Goal: Use online tool/utility: Utilize a website feature to perform a specific function

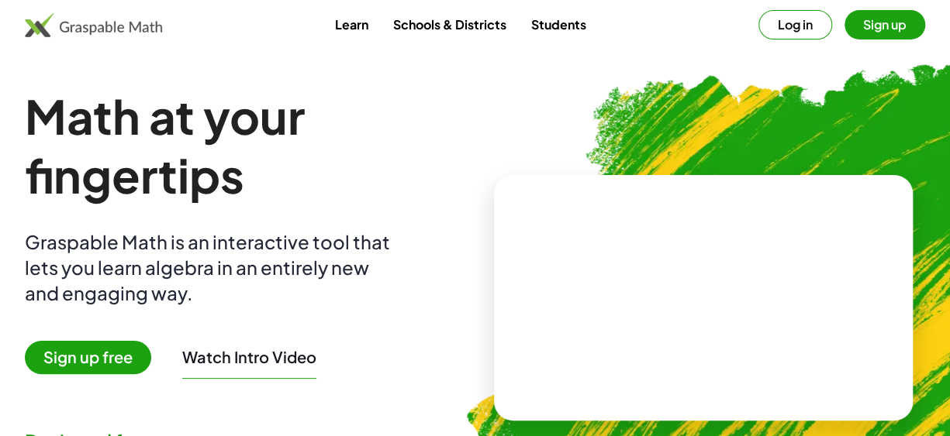
click at [102, 358] on span "Sign up free" at bounding box center [88, 357] width 126 height 33
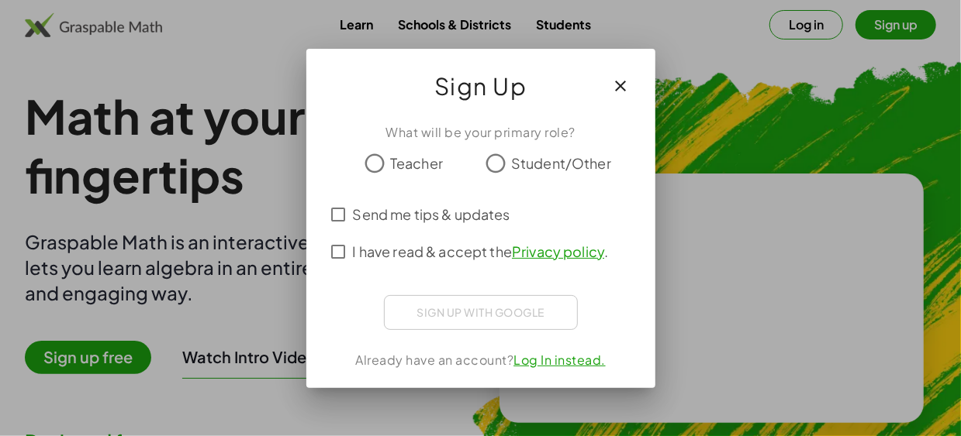
click at [356, 215] on span "Send me tips & updates" at bounding box center [431, 214] width 157 height 21
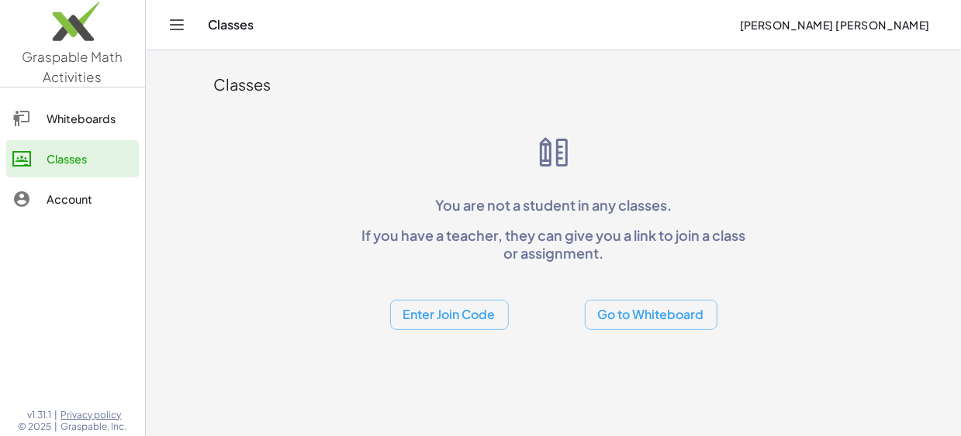
click at [100, 129] on link "Whiteboards" at bounding box center [72, 118] width 133 height 37
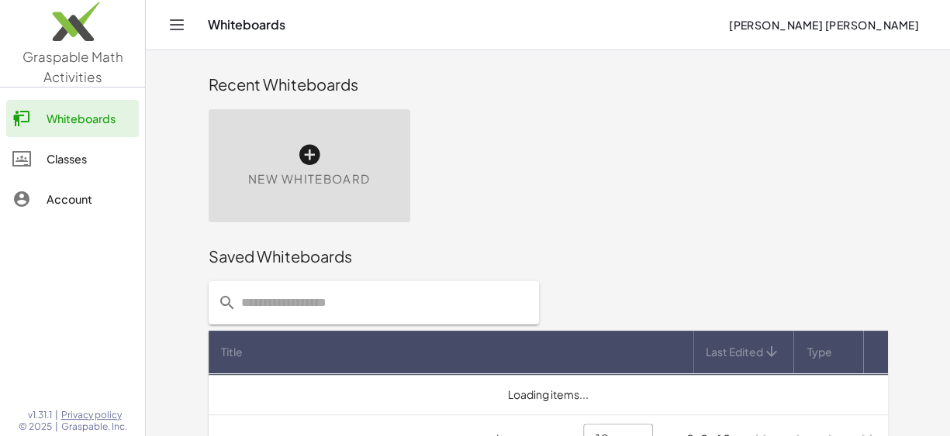
click at [325, 159] on div "New Whiteboard" at bounding box center [310, 165] width 202 height 113
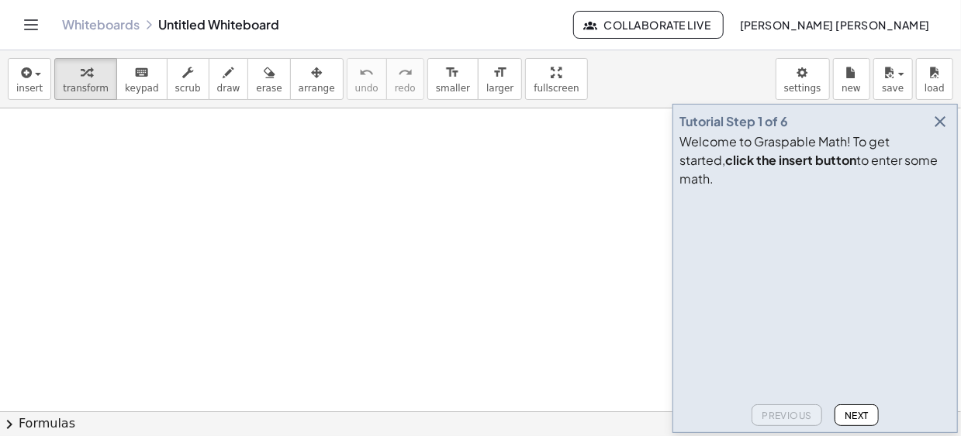
drag, startPoint x: 100, startPoint y: 196, endPoint x: 243, endPoint y: 219, distance: 144.5
click at [243, 219] on div at bounding box center [480, 413] width 961 height 609
drag, startPoint x: 167, startPoint y: 181, endPoint x: 362, endPoint y: 210, distance: 197.6
click at [362, 210] on div at bounding box center [480, 413] width 961 height 609
click at [247, 88] on button "erase" at bounding box center [268, 79] width 43 height 42
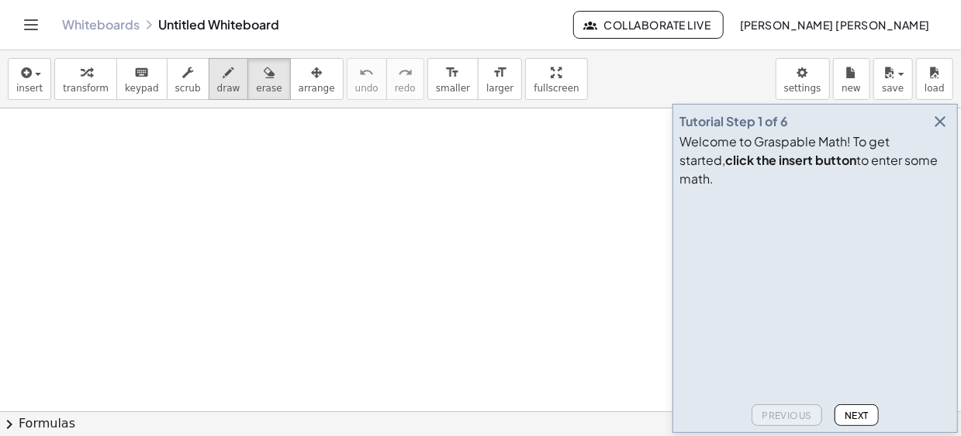
drag, startPoint x: 217, startPoint y: 86, endPoint x: 212, endPoint y: 94, distance: 9.5
click at [218, 86] on span "draw" at bounding box center [228, 88] width 23 height 11
drag, startPoint x: 140, startPoint y: 194, endPoint x: 226, endPoint y: 208, distance: 87.2
click at [230, 211] on div at bounding box center [480, 413] width 961 height 609
click at [572, 208] on div at bounding box center [480, 413] width 961 height 609
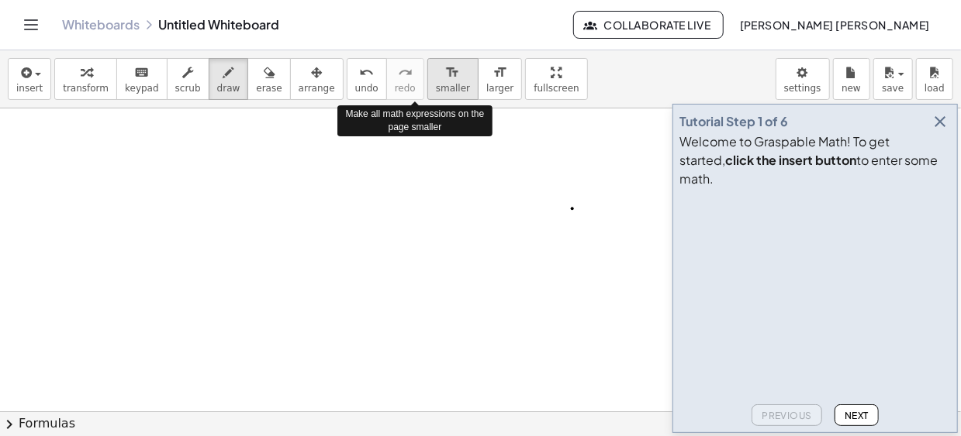
click at [436, 89] on span "smaller" at bounding box center [453, 88] width 34 height 11
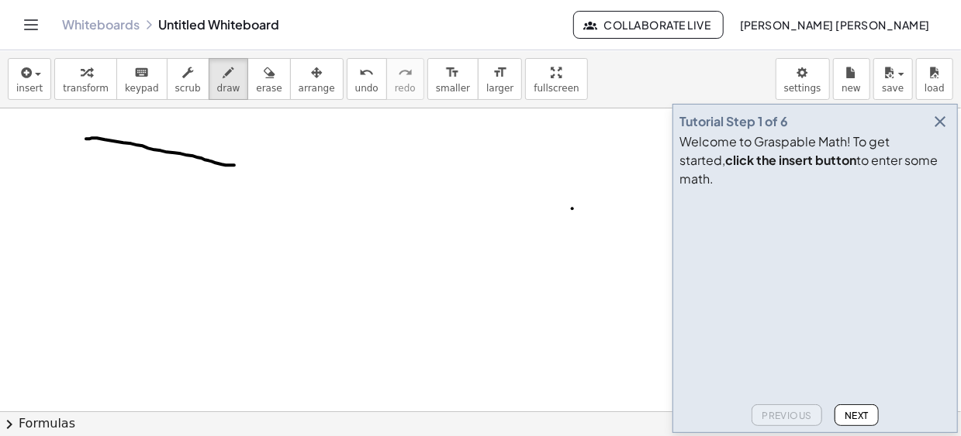
drag, startPoint x: 105, startPoint y: 139, endPoint x: 234, endPoint y: 164, distance: 132.0
click at [234, 164] on div at bounding box center [480, 413] width 961 height 609
click at [436, 88] on span "smaller" at bounding box center [453, 88] width 34 height 11
click at [436, 89] on span "smaller" at bounding box center [453, 88] width 34 height 11
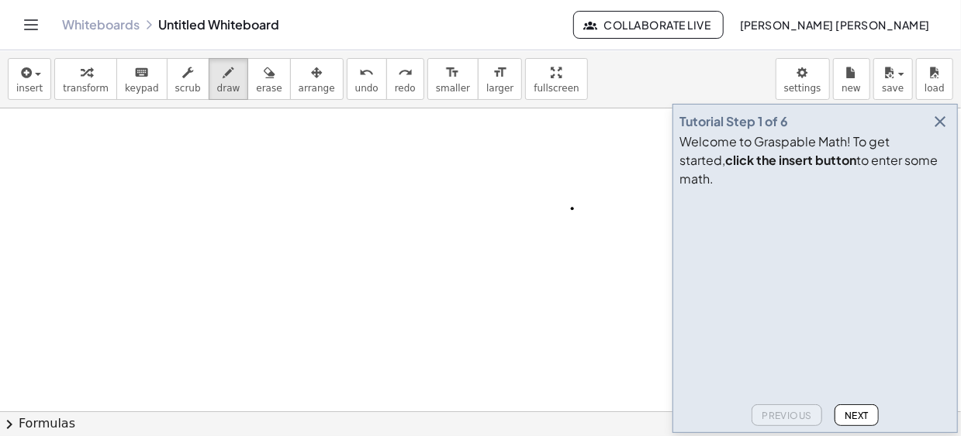
drag, startPoint x: 199, startPoint y: 156, endPoint x: 299, endPoint y: 164, distance: 100.4
drag, startPoint x: 298, startPoint y: 165, endPoint x: 206, endPoint y: 134, distance: 97.3
click at [206, 134] on div at bounding box center [480, 413] width 961 height 609
click at [486, 85] on span "larger" at bounding box center [499, 88] width 27 height 11
click at [136, 80] on button "keyboard keypad" at bounding box center [141, 79] width 51 height 42
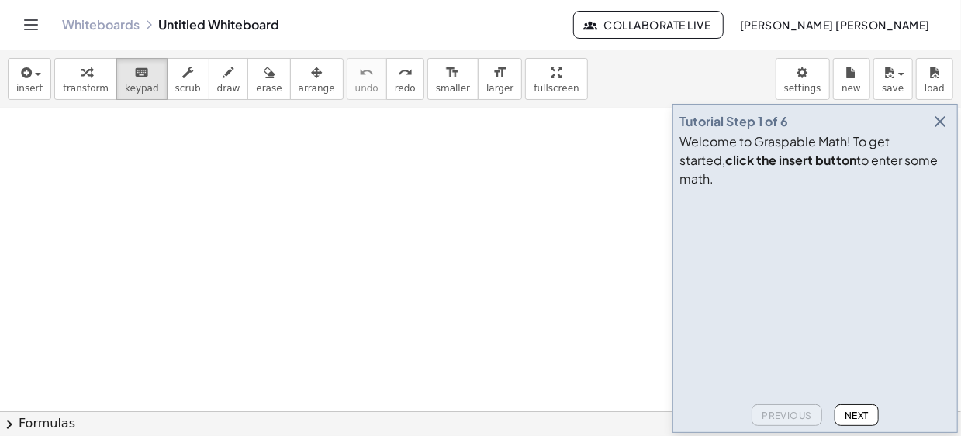
drag, startPoint x: 88, startPoint y: 350, endPoint x: 77, endPoint y: 350, distance: 10.9
click at [77, 350] on div at bounding box center [480, 413] width 961 height 609
drag, startPoint x: 109, startPoint y: 356, endPoint x: 163, endPoint y: 346, distance: 54.4
click at [163, 346] on div at bounding box center [480, 413] width 961 height 609
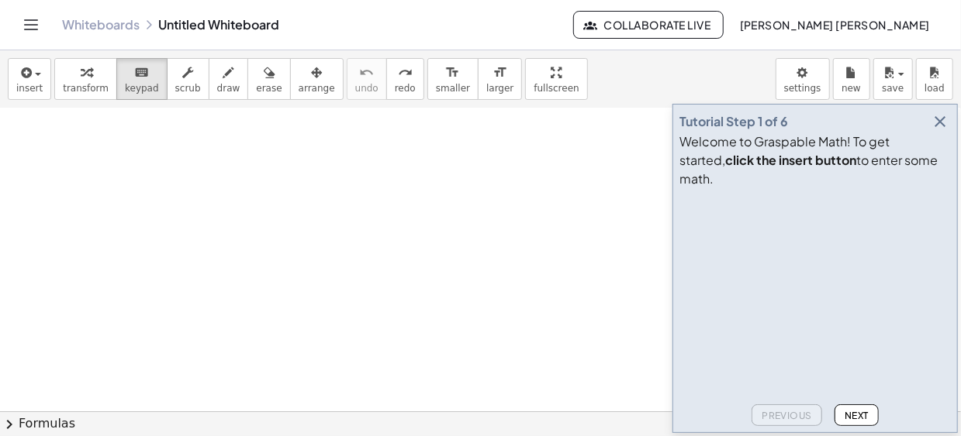
click at [858, 419] on span "Next" at bounding box center [856, 416] width 24 height 12
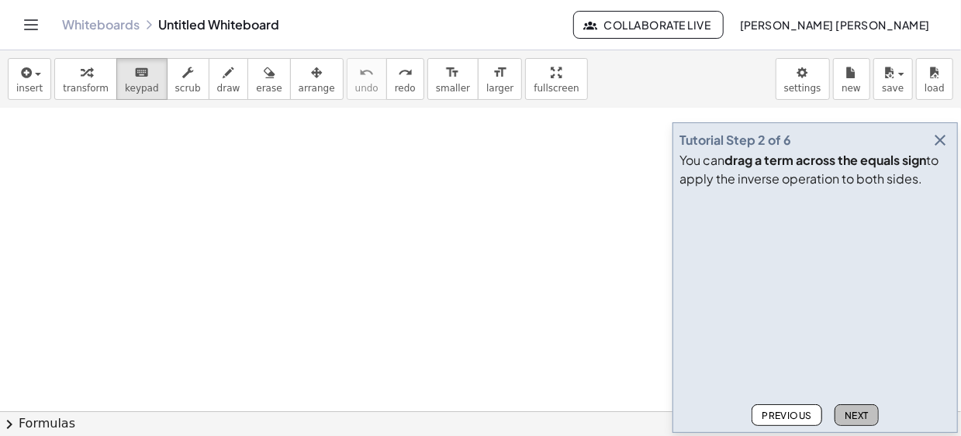
click at [858, 416] on span "Next" at bounding box center [856, 416] width 24 height 12
click at [945, 149] on icon "button" at bounding box center [939, 140] width 19 height 19
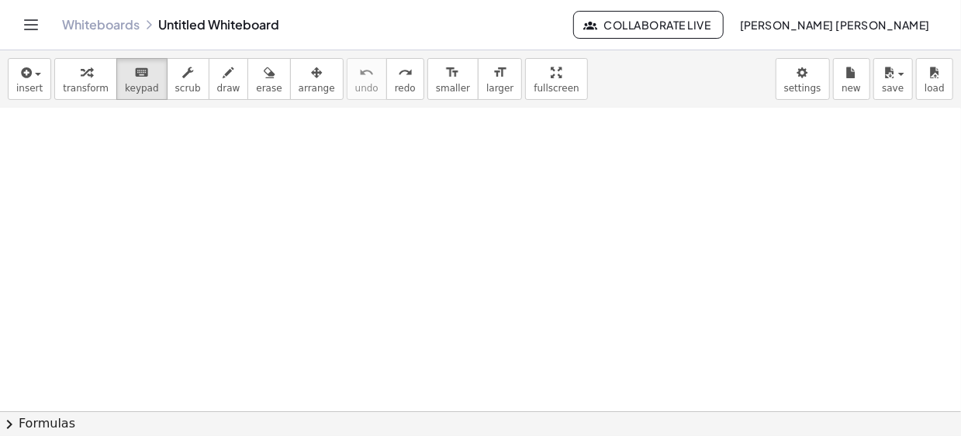
drag, startPoint x: 797, startPoint y: 311, endPoint x: 609, endPoint y: 323, distance: 188.7
click at [664, 319] on div at bounding box center [480, 261] width 961 height 913
click at [136, 83] on span "keypad" at bounding box center [142, 88] width 34 height 11
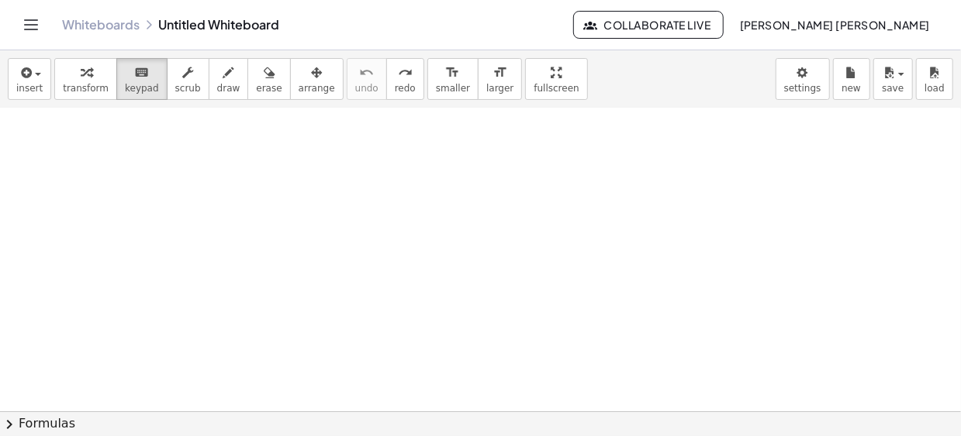
scroll to position [609, 0]
click at [29, 88] on span "insert" at bounding box center [29, 88] width 26 height 11
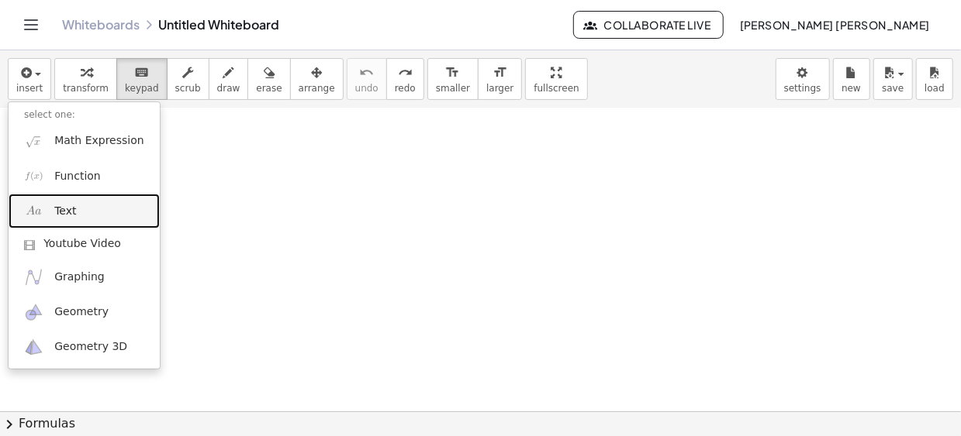
click at [88, 213] on link "Text" at bounding box center [84, 211] width 151 height 35
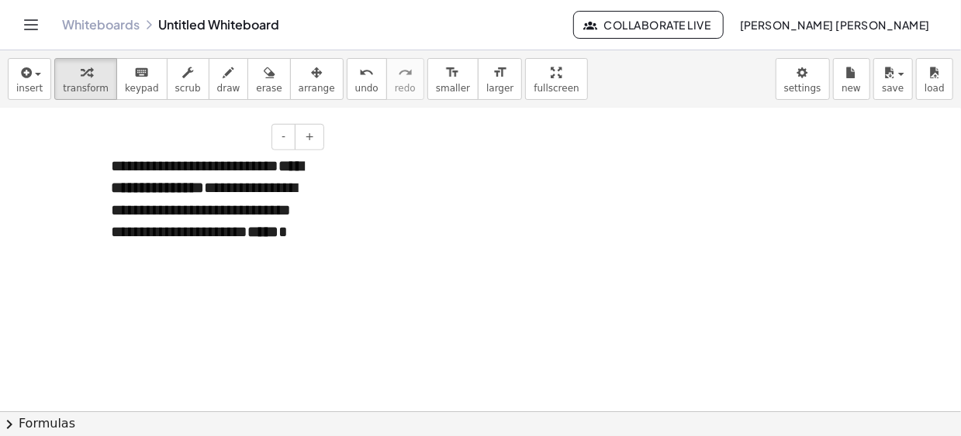
click at [315, 216] on div "**********" at bounding box center [211, 211] width 233 height 142
click at [339, 217] on div at bounding box center [480, 109] width 961 height 1218
click at [247, 216] on div "**********" at bounding box center [211, 211] width 233 height 142
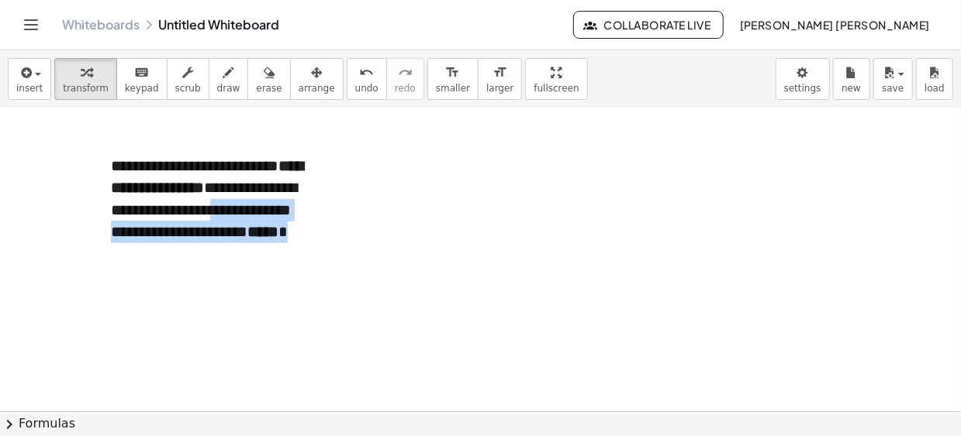
drag, startPoint x: 311, startPoint y: 216, endPoint x: 339, endPoint y: 195, distance: 34.9
click at [339, 195] on div "**********" at bounding box center [480, 109] width 961 height 1218
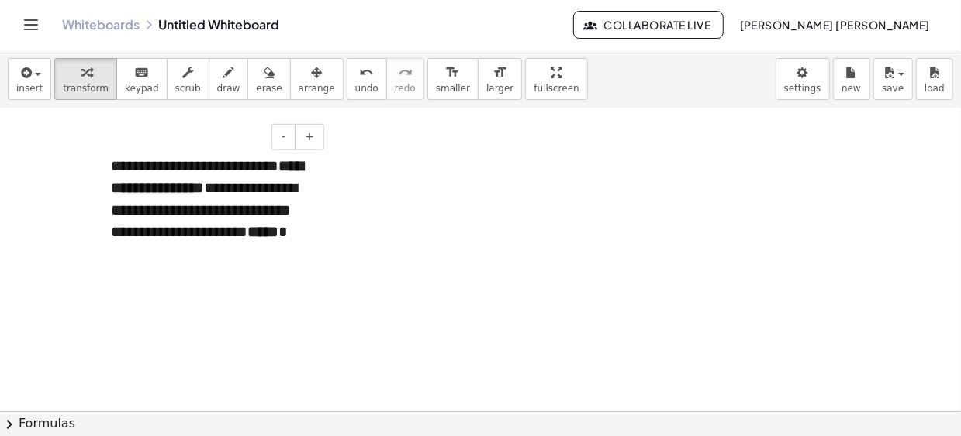
click at [312, 174] on div "**********" at bounding box center [211, 211] width 233 height 142
click at [289, 136] on button "-" at bounding box center [283, 137] width 24 height 26
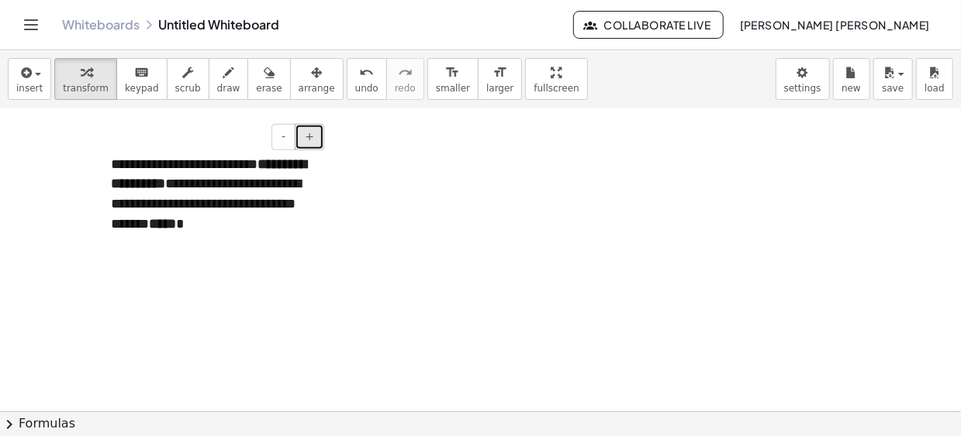
click at [316, 131] on button "+" at bounding box center [309, 137] width 29 height 26
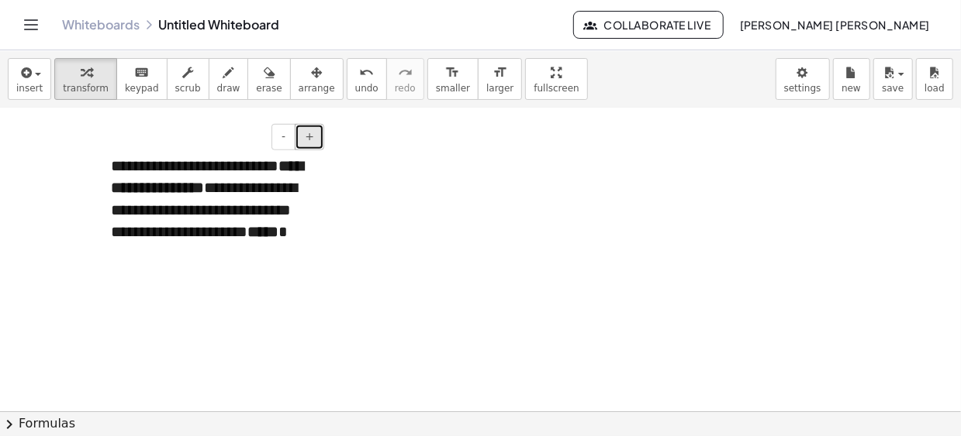
click at [316, 131] on button "+" at bounding box center [309, 137] width 29 height 26
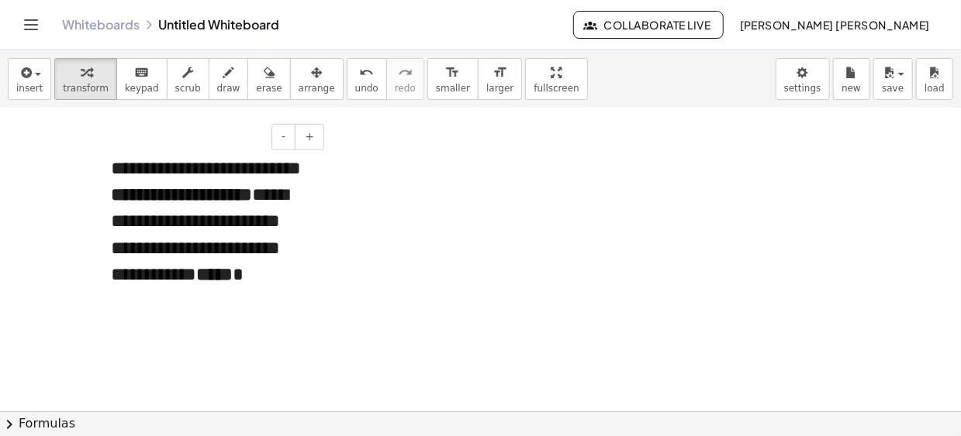
click at [269, 212] on div "**********" at bounding box center [211, 235] width 233 height 191
click at [435, 207] on div at bounding box center [480, 109] width 961 height 1218
click at [303, 187] on div "**********" at bounding box center [211, 235] width 233 height 191
click at [325, 212] on div "**********" at bounding box center [211, 235] width 233 height 191
drag, startPoint x: 154, startPoint y: 174, endPoint x: 182, endPoint y: 160, distance: 31.9
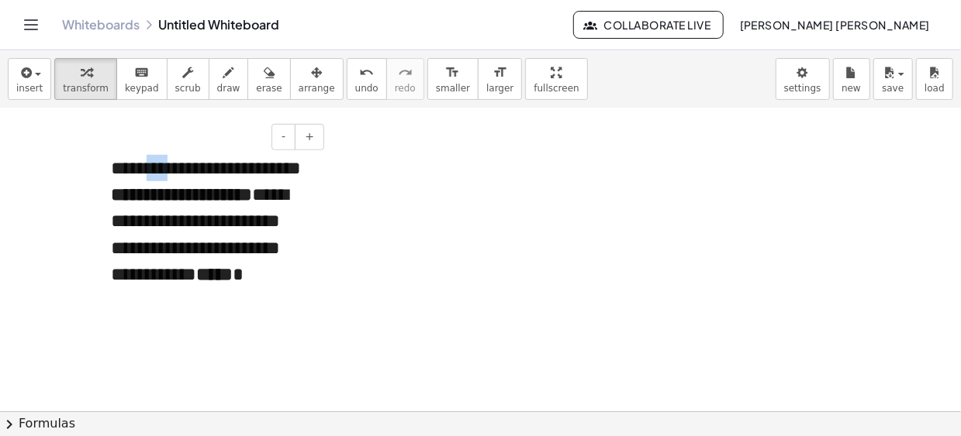
click at [182, 160] on div "**********" at bounding box center [211, 235] width 233 height 191
click at [80, 179] on div at bounding box center [480, 109] width 961 height 1218
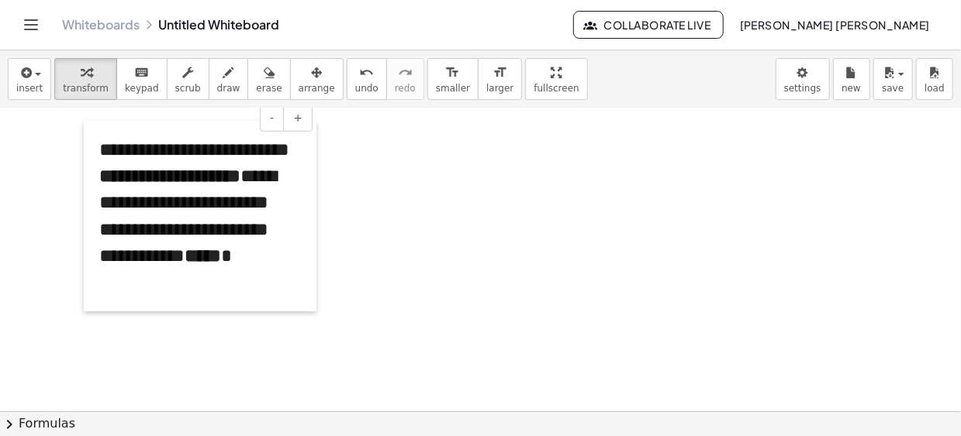
drag, startPoint x: 111, startPoint y: 207, endPoint x: 98, endPoint y: 185, distance: 25.4
click at [98, 185] on div at bounding box center [92, 216] width 16 height 191
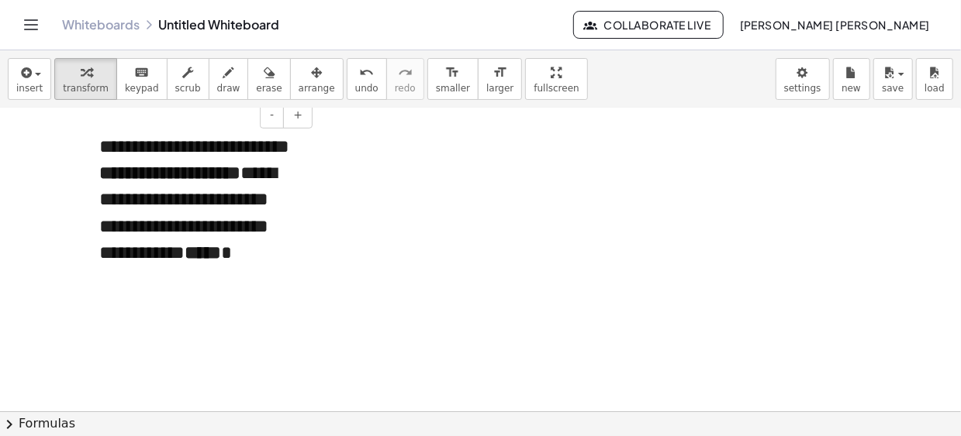
click at [89, 179] on div at bounding box center [92, 213] width 16 height 191
click at [104, 180] on div "**********" at bounding box center [200, 213] width 233 height 191
drag, startPoint x: 191, startPoint y: 257, endPoint x: 156, endPoint y: 237, distance: 41.0
click at [151, 240] on div "**********" at bounding box center [200, 213] width 233 height 191
click at [362, 210] on div at bounding box center [480, 109] width 961 height 1218
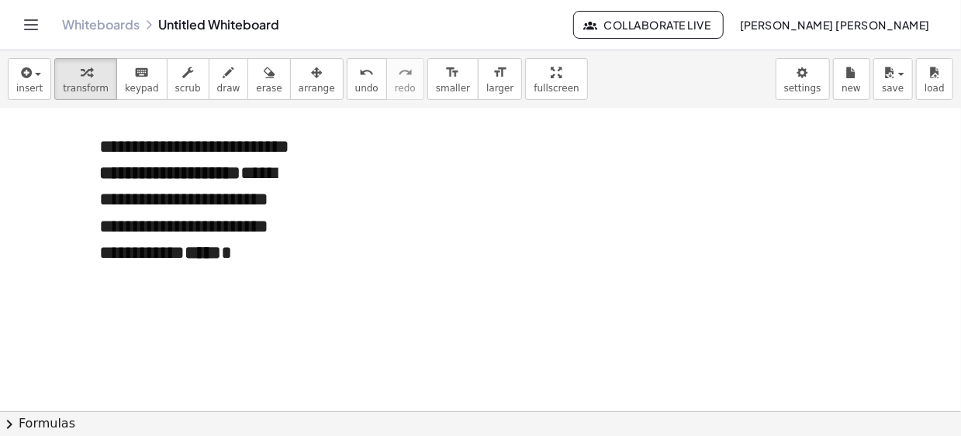
click at [247, 216] on div "**********" at bounding box center [200, 213] width 233 height 191
click at [486, 86] on span "larger" at bounding box center [499, 88] width 27 height 11
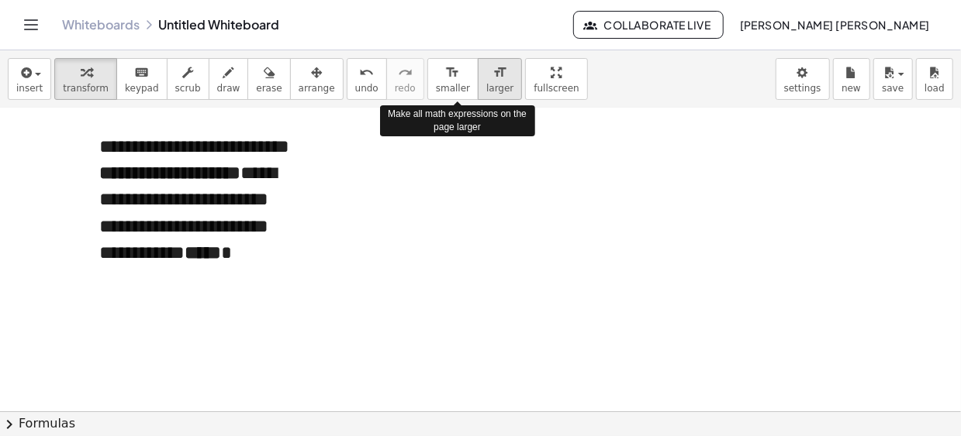
click at [486, 86] on span "larger" at bounding box center [499, 88] width 27 height 11
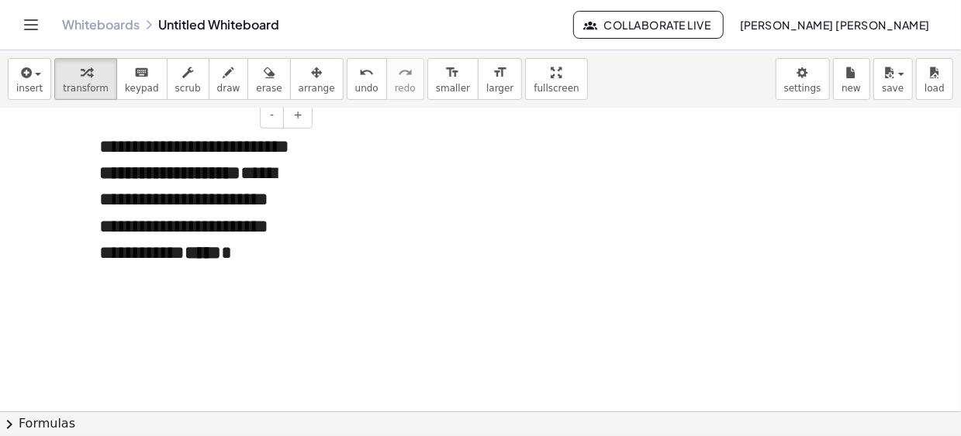
drag, startPoint x: 274, startPoint y: 283, endPoint x: 275, endPoint y: 269, distance: 14.0
click at [277, 267] on div "**********" at bounding box center [200, 213] width 233 height 191
drag, startPoint x: 314, startPoint y: 240, endPoint x: 329, endPoint y: 236, distance: 15.8
click at [329, 236] on div "**********" at bounding box center [480, 109] width 961 height 1218
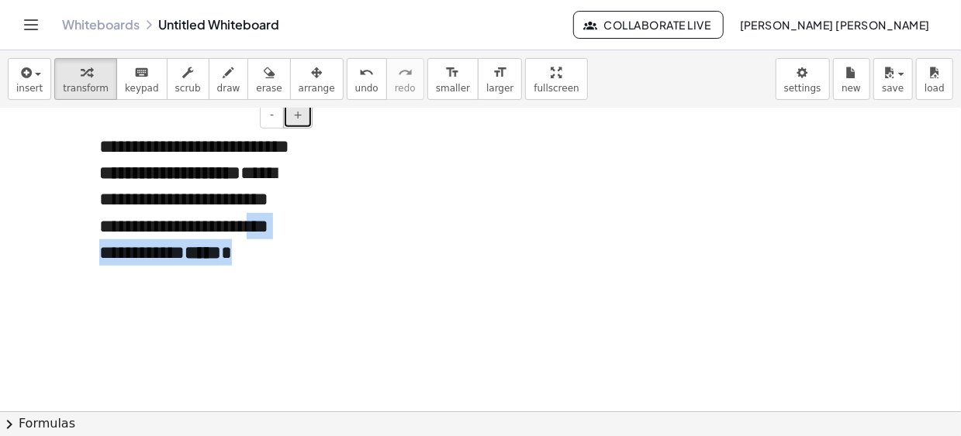
click at [299, 119] on span "+" at bounding box center [297, 115] width 9 height 12
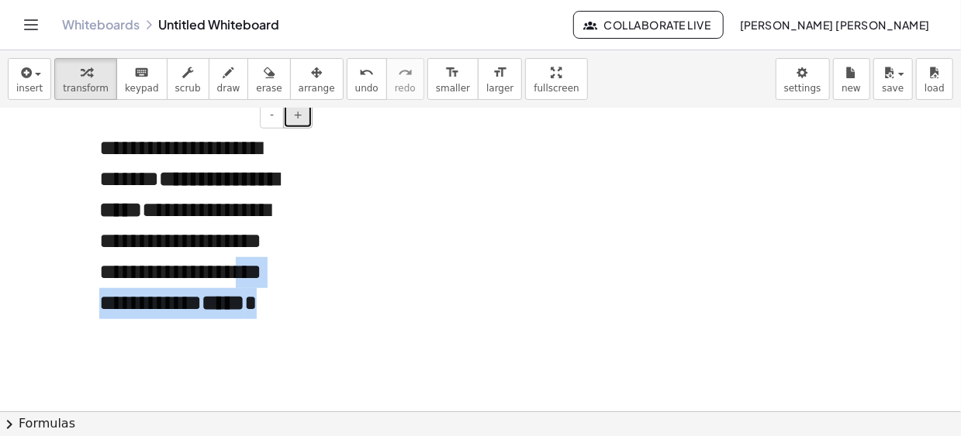
click at [299, 119] on span "+" at bounding box center [297, 115] width 9 height 12
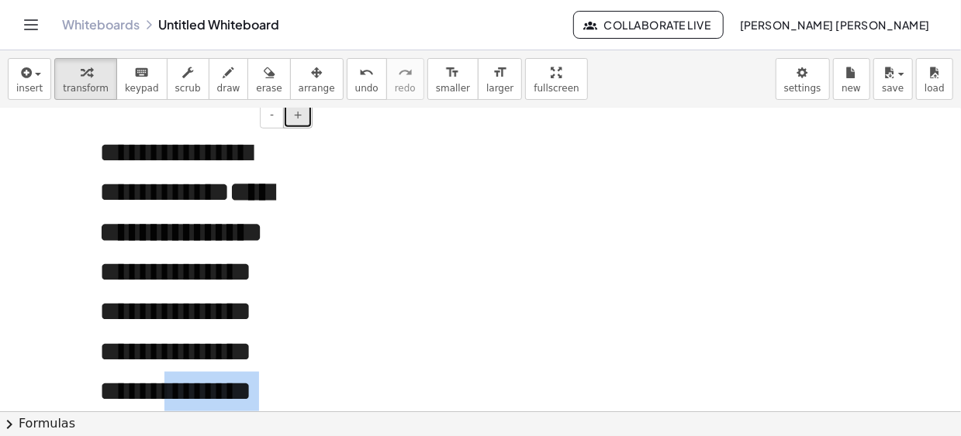
click at [299, 119] on span "+" at bounding box center [297, 115] width 9 height 12
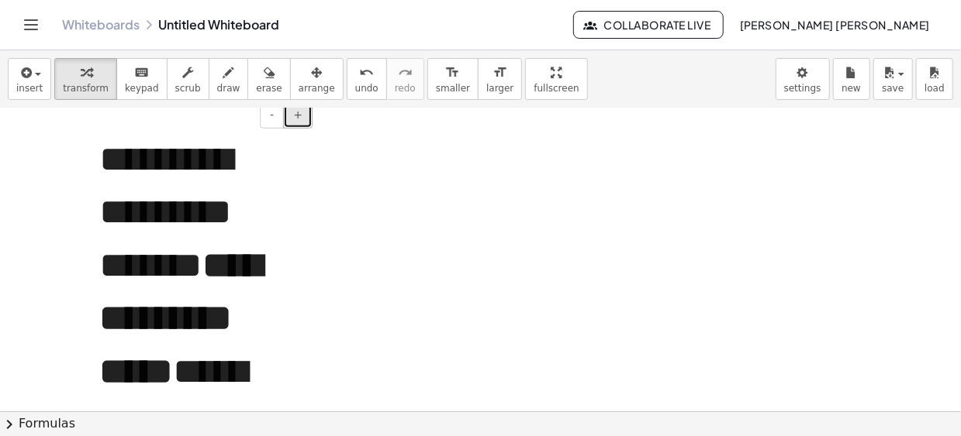
click at [299, 119] on span "+" at bounding box center [297, 115] width 9 height 12
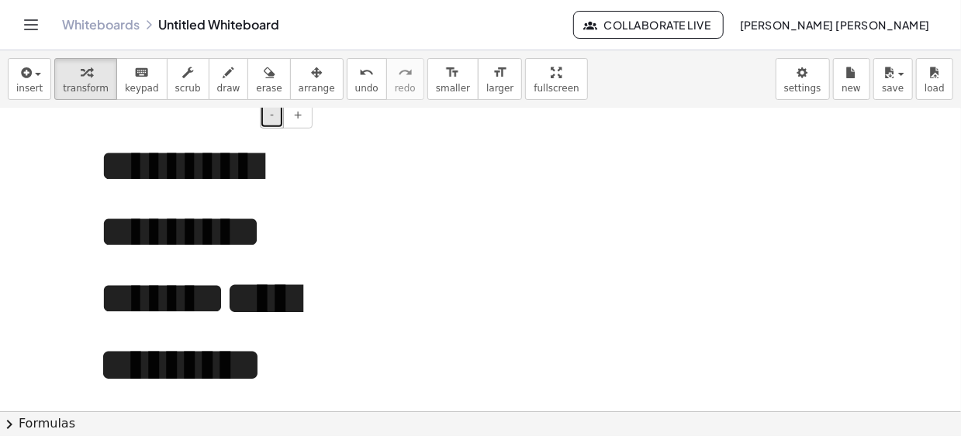
click at [272, 120] on button "-" at bounding box center [272, 115] width 24 height 26
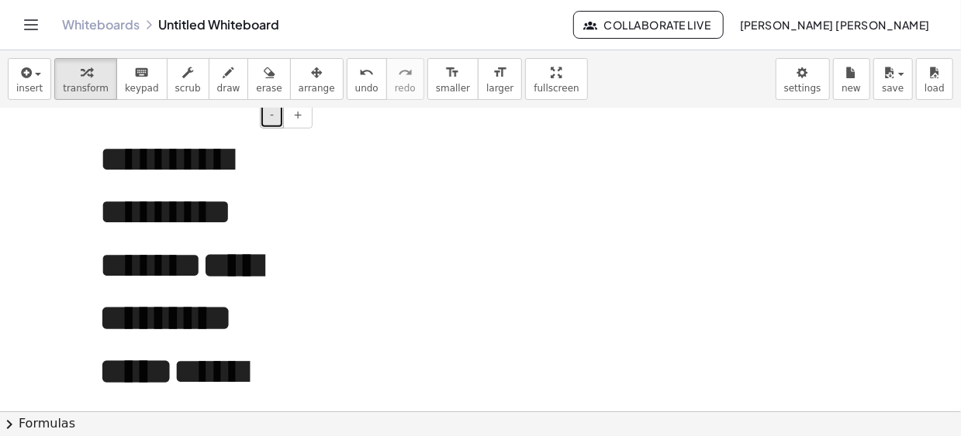
click at [272, 120] on span "-" at bounding box center [272, 115] width 4 height 12
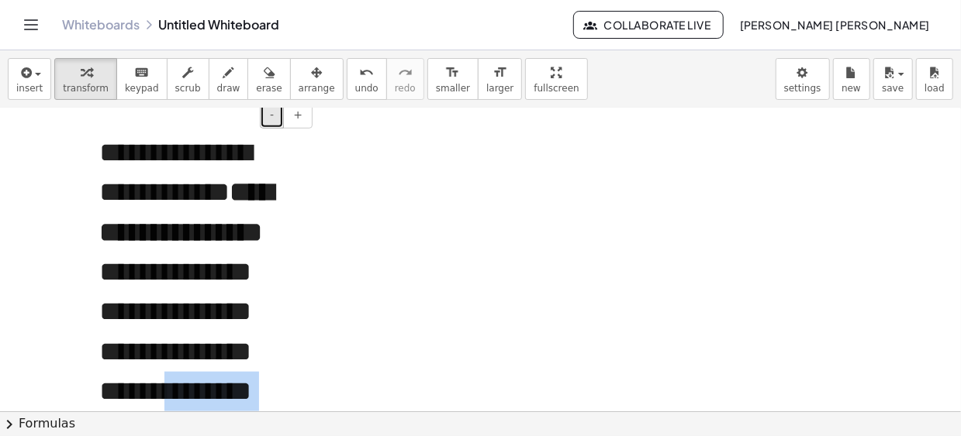
click at [272, 120] on span "-" at bounding box center [272, 115] width 4 height 12
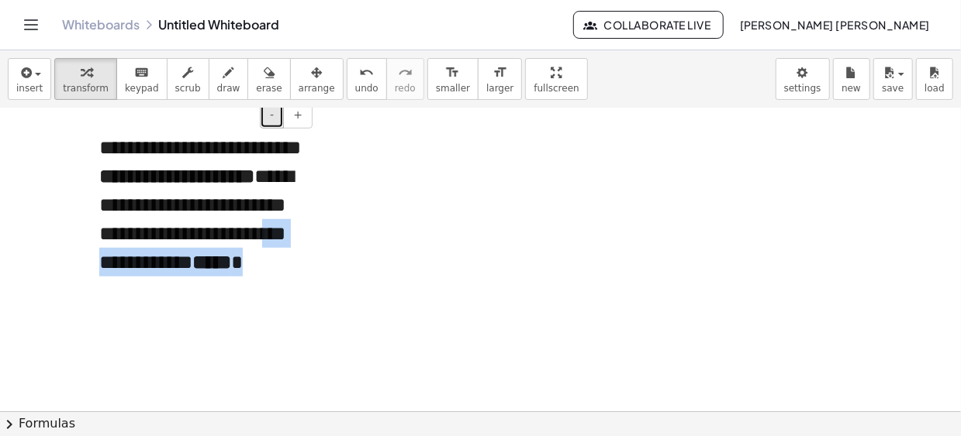
click at [272, 120] on span "-" at bounding box center [272, 115] width 4 height 12
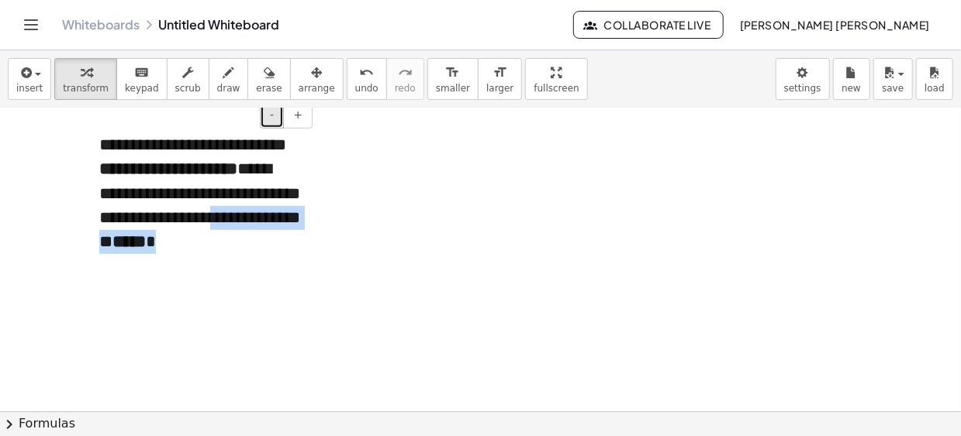
click at [272, 120] on span "-" at bounding box center [272, 115] width 4 height 12
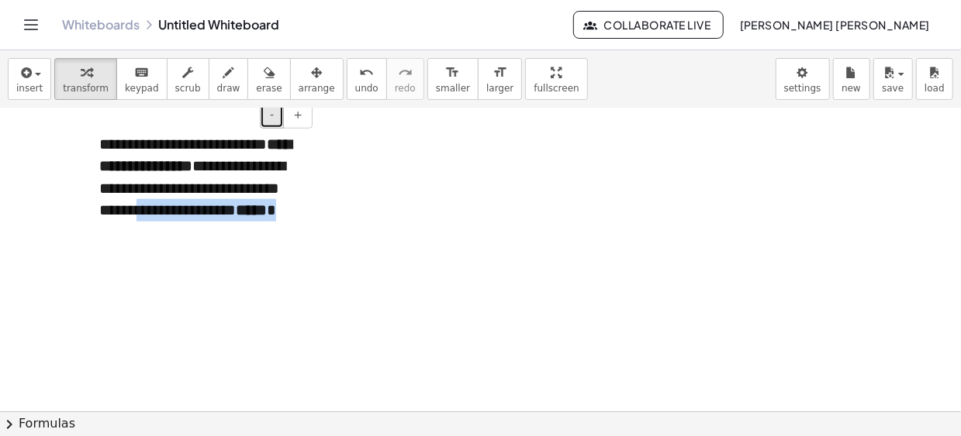
click at [272, 120] on span "-" at bounding box center [272, 115] width 4 height 12
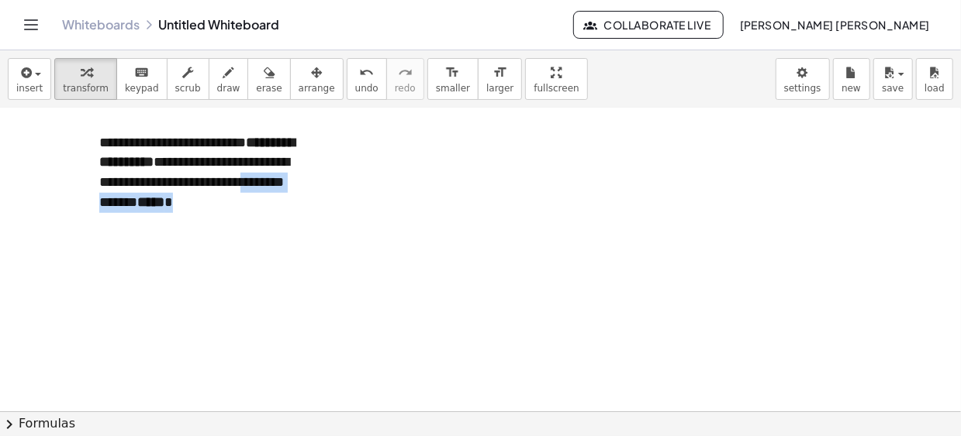
click at [371, 183] on div at bounding box center [480, 109] width 961 height 1218
click at [246, 189] on div "**********" at bounding box center [200, 173] width 233 height 111
click at [388, 190] on div at bounding box center [480, 109] width 961 height 1218
drag, startPoint x: 539, startPoint y: 200, endPoint x: 472, endPoint y: 188, distance: 67.7
click at [540, 200] on div at bounding box center [480, 109] width 961 height 1218
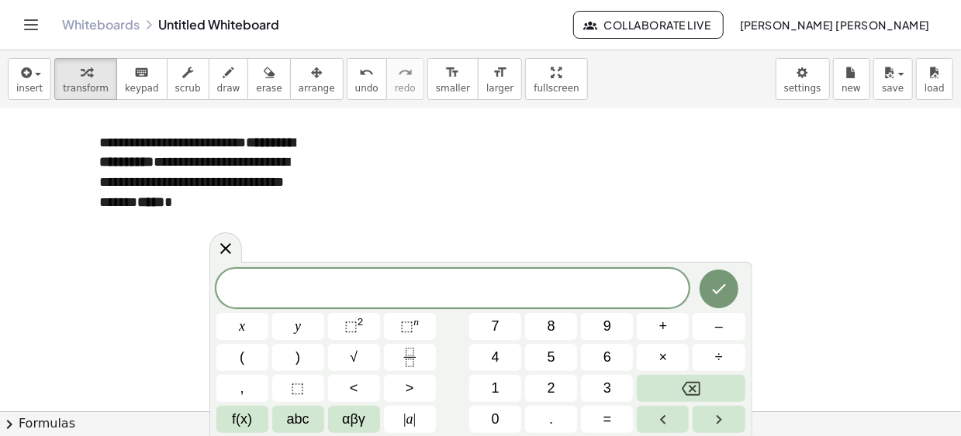
click at [226, 248] on icon at bounding box center [225, 248] width 11 height 11
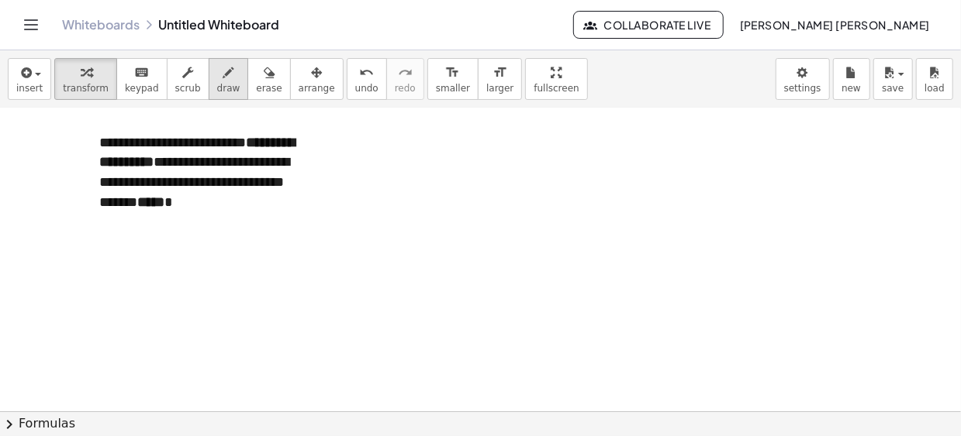
click at [217, 92] on span "draw" at bounding box center [228, 88] width 23 height 11
drag, startPoint x: 27, startPoint y: 240, endPoint x: 54, endPoint y: 243, distance: 27.3
click at [54, 243] on div at bounding box center [480, 109] width 961 height 1218
drag, startPoint x: 22, startPoint y: 236, endPoint x: 36, endPoint y: 236, distance: 14.0
click at [36, 236] on div at bounding box center [480, 109] width 961 height 1218
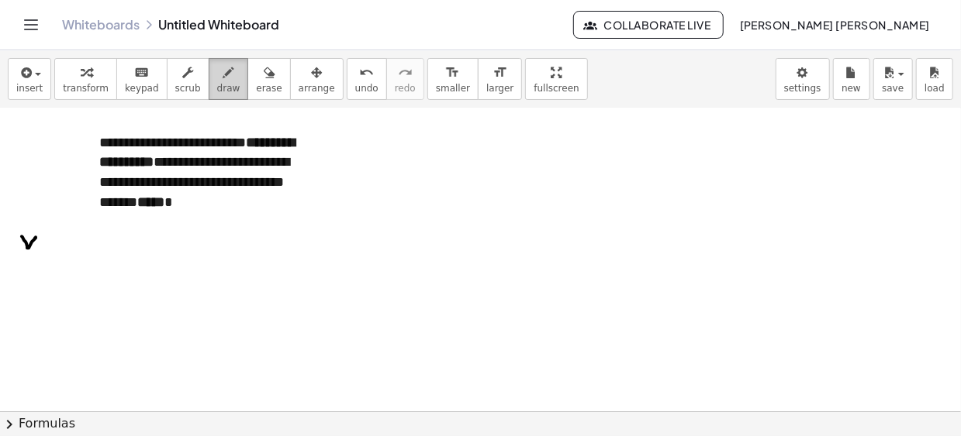
click at [218, 77] on div "button" at bounding box center [228, 72] width 23 height 19
drag, startPoint x: 24, startPoint y: 250, endPoint x: 36, endPoint y: 257, distance: 13.9
click at [35, 257] on div at bounding box center [480, 109] width 961 height 1218
drag, startPoint x: 32, startPoint y: 79, endPoint x: 40, endPoint y: 81, distance: 8.7
click at [32, 79] on div "button" at bounding box center [29, 72] width 26 height 19
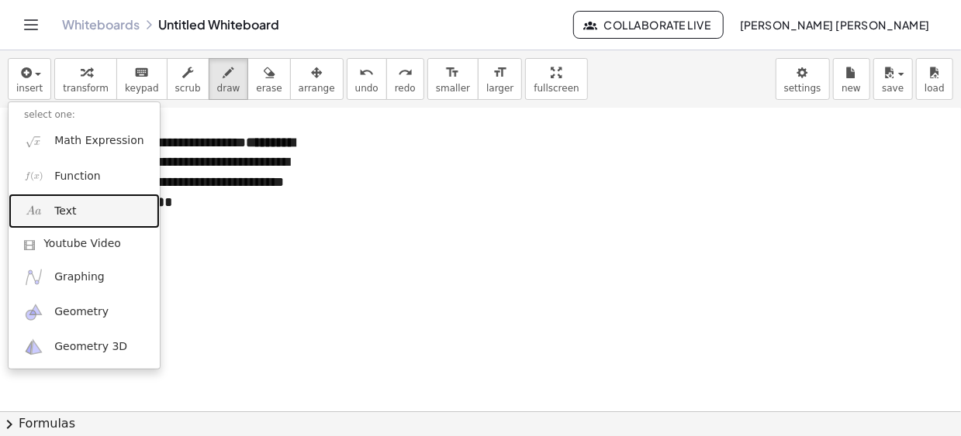
click at [73, 218] on link "Text" at bounding box center [84, 211] width 151 height 35
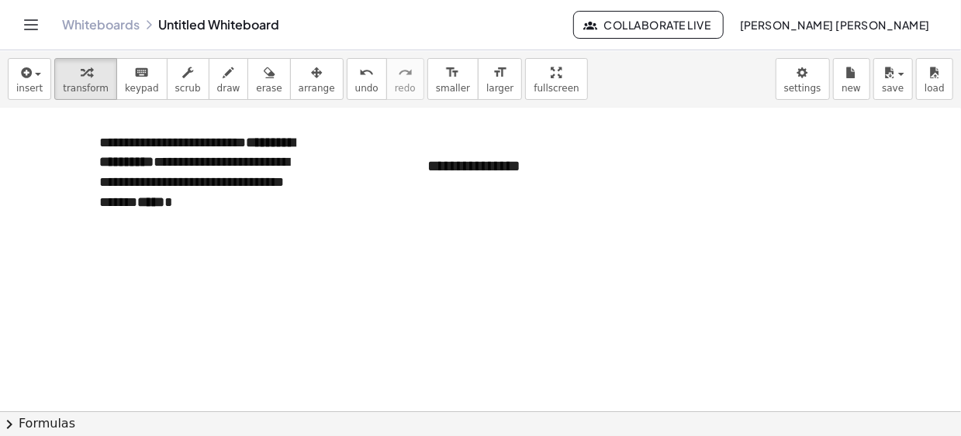
click at [660, 148] on div at bounding box center [480, 109] width 961 height 1218
click at [515, 160] on div "**********" at bounding box center [528, 166] width 233 height 53
drag, startPoint x: 539, startPoint y: 165, endPoint x: 371, endPoint y: 179, distance: 168.0
click at [371, 179] on div "**********" at bounding box center [480, 109] width 961 height 1218
drag, startPoint x: 528, startPoint y: 174, endPoint x: 395, endPoint y: 189, distance: 134.2
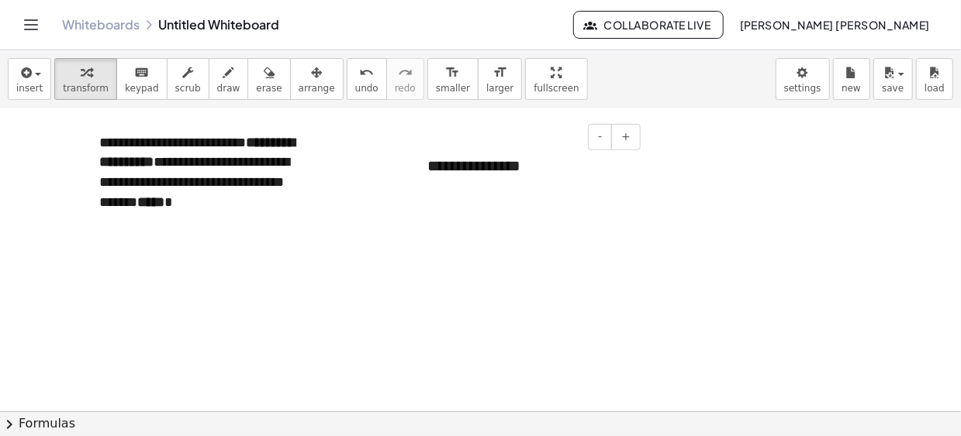
click at [395, 188] on div "**********" at bounding box center [480, 109] width 961 height 1218
click at [607, 139] on button "-" at bounding box center [600, 137] width 24 height 26
click at [608, 140] on button "-" at bounding box center [600, 137] width 24 height 26
click at [551, 172] on div "******" at bounding box center [528, 163] width 233 height 47
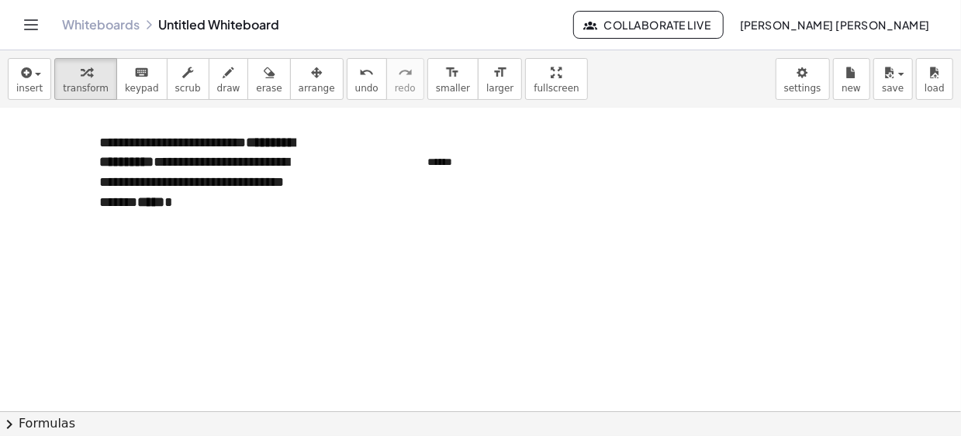
drag, startPoint x: 567, startPoint y: 239, endPoint x: 586, endPoint y: 202, distance: 41.3
click at [569, 235] on div at bounding box center [480, 109] width 961 height 1218
click at [599, 176] on div "******" at bounding box center [528, 163] width 233 height 47
click at [553, 223] on div at bounding box center [480, 109] width 961 height 1218
click at [455, 248] on div at bounding box center [480, 109] width 961 height 1218
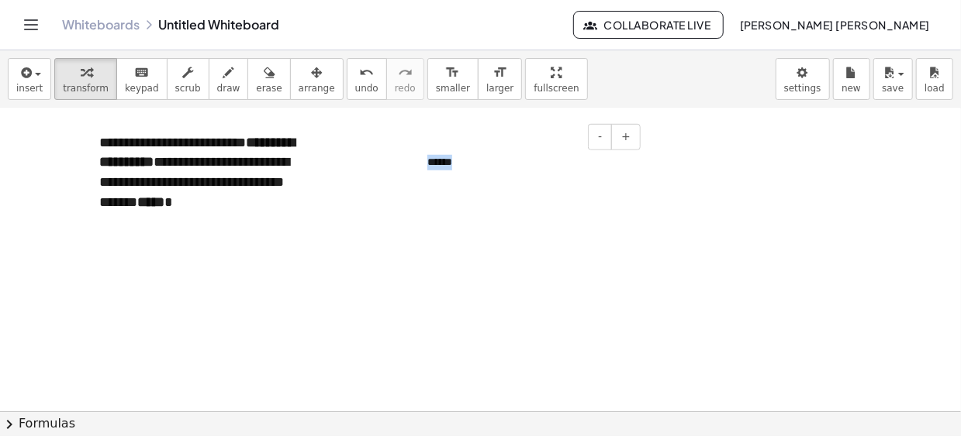
drag, startPoint x: 458, startPoint y: 174, endPoint x: 423, endPoint y: 181, distance: 36.3
click at [423, 181] on div "- + ******" at bounding box center [528, 163] width 233 height 47
click at [407, 147] on div at bounding box center [480, 109] width 961 height 1218
drag, startPoint x: 416, startPoint y: 152, endPoint x: 50, endPoint y: 244, distance: 377.4
click at [47, 244] on div at bounding box center [51, 256] width 16 height 47
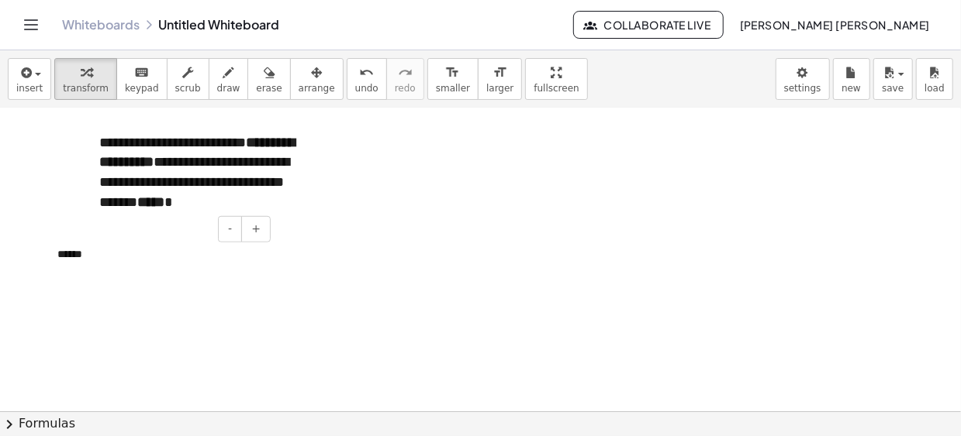
click at [401, 226] on div at bounding box center [480, 109] width 961 height 1218
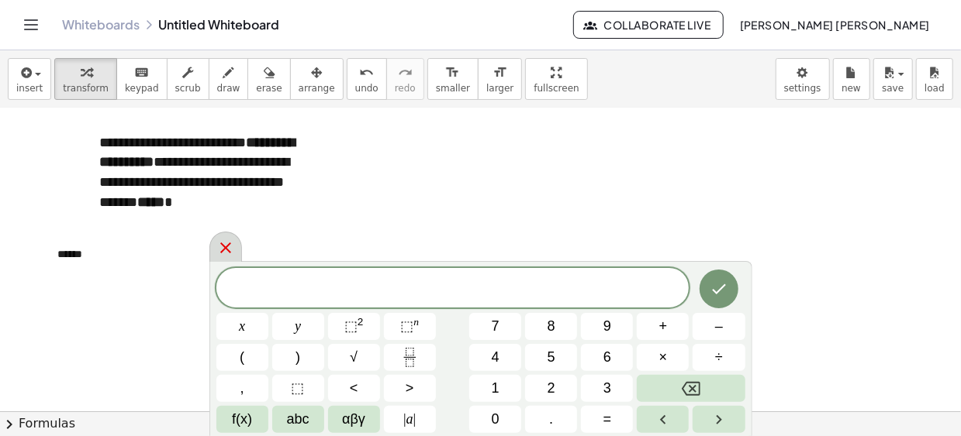
click at [227, 251] on icon at bounding box center [225, 248] width 11 height 11
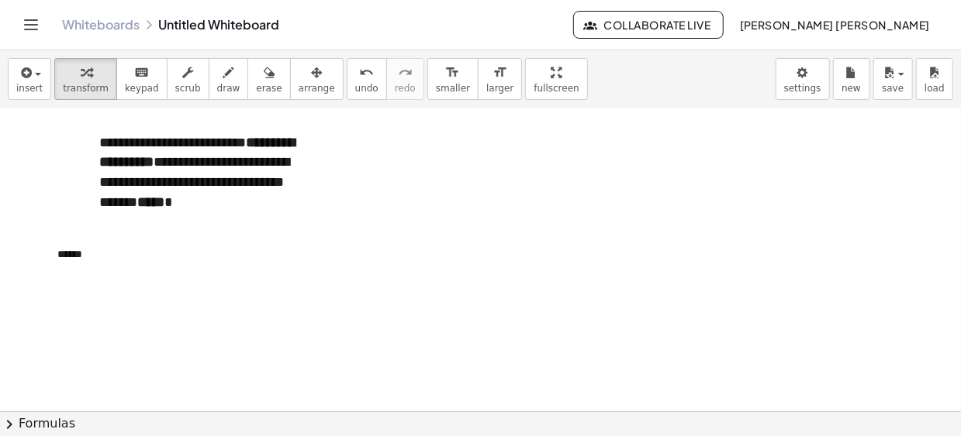
drag, startPoint x: 351, startPoint y: 218, endPoint x: 348, endPoint y: 229, distance: 11.3
click at [351, 218] on div at bounding box center [480, 109] width 961 height 1218
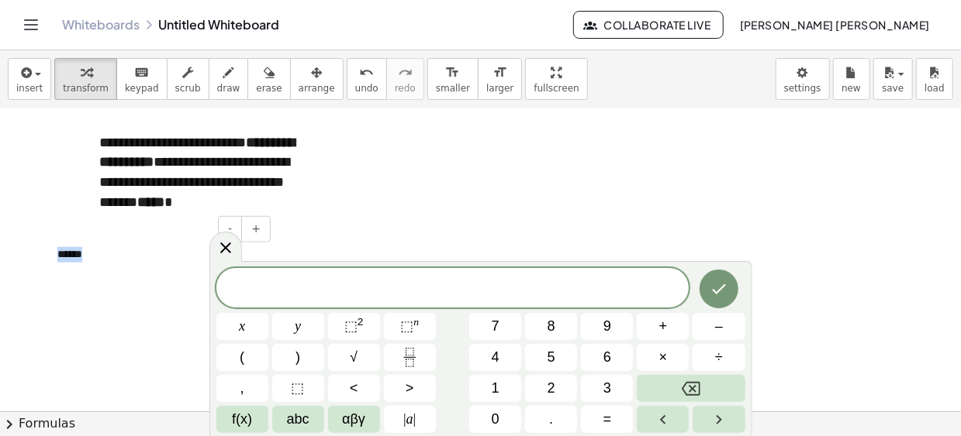
drag, startPoint x: 73, startPoint y: 260, endPoint x: 397, endPoint y: 198, distance: 330.1
click at [419, 187] on div at bounding box center [480, 109] width 961 height 1218
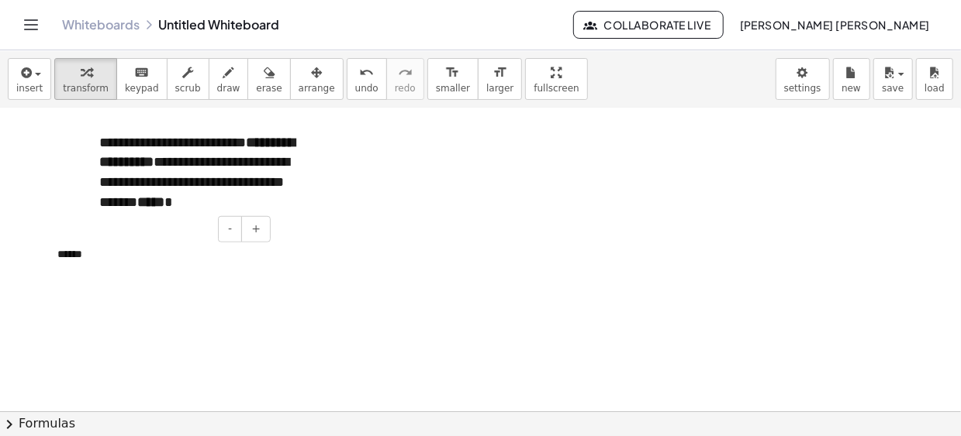
click at [58, 263] on div "******" at bounding box center [158, 255] width 233 height 47
click at [64, 260] on div "******" at bounding box center [158, 255] width 233 height 47
drag, startPoint x: 99, startPoint y: 275, endPoint x: 428, endPoint y: 221, distance: 333.2
click at [433, 219] on div at bounding box center [480, 109] width 961 height 1218
drag, startPoint x: 480, startPoint y: 281, endPoint x: 455, endPoint y: 284, distance: 25.0
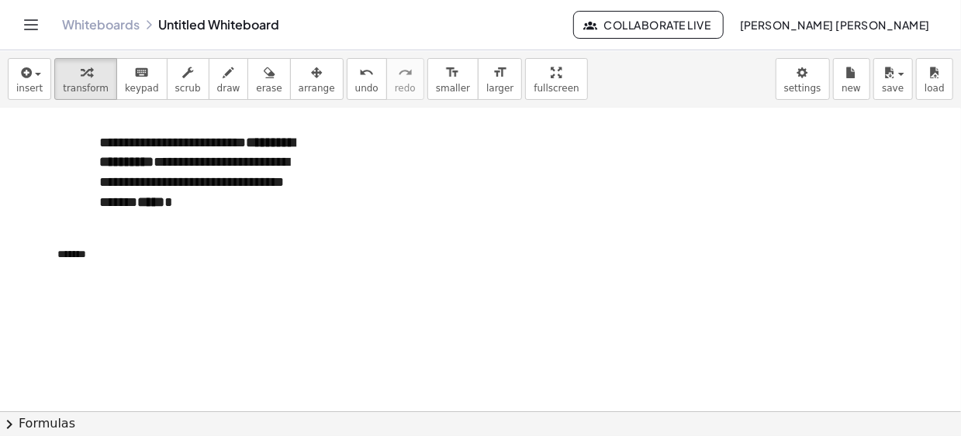
click at [478, 280] on div at bounding box center [480, 109] width 961 height 1218
click at [370, 297] on div at bounding box center [480, 109] width 961 height 1218
click at [467, 340] on div at bounding box center [480, 109] width 961 height 1218
drag, startPoint x: 578, startPoint y: 199, endPoint x: 474, endPoint y: 235, distance: 109.8
click at [576, 201] on div at bounding box center [480, 109] width 961 height 1218
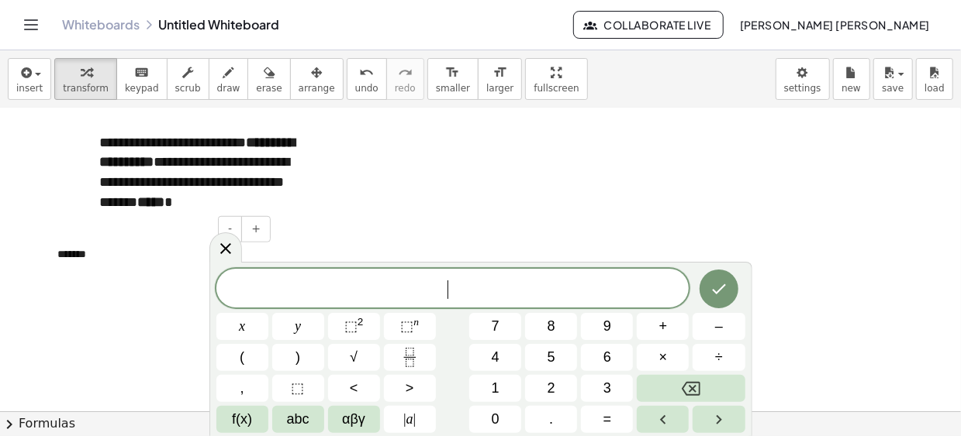
click at [84, 257] on div "*******" at bounding box center [158, 255] width 233 height 47
click at [112, 253] on div "*******" at bounding box center [158, 255] width 233 height 47
click at [596, 412] on button "=" at bounding box center [607, 419] width 52 height 27
click at [100, 260] on div "*******" at bounding box center [158, 255] width 233 height 47
click at [621, 416] on button "=" at bounding box center [607, 419] width 52 height 27
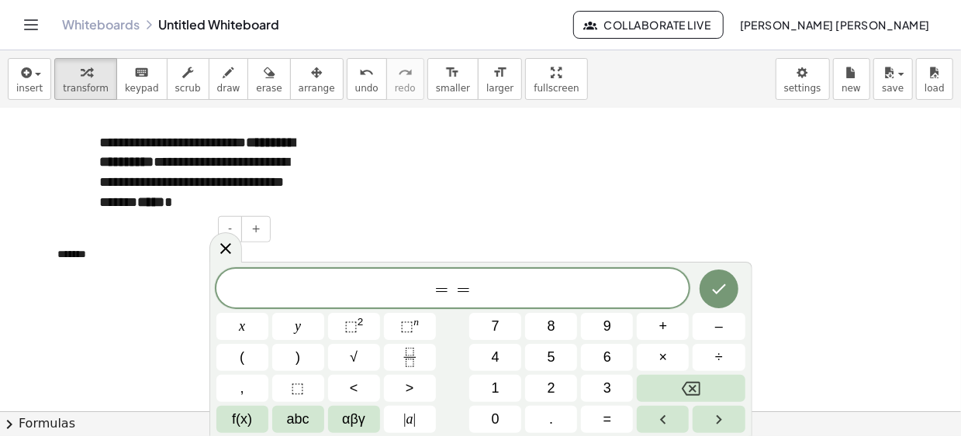
click at [88, 254] on div "*******" at bounding box center [158, 255] width 233 height 47
click at [102, 253] on div "*******" at bounding box center [158, 255] width 233 height 47
click at [271, 278] on div "= =" at bounding box center [452, 288] width 473 height 39
drag, startPoint x: 498, startPoint y: 283, endPoint x: 405, endPoint y: 297, distance: 93.3
click at [405, 297] on span "s a = =" at bounding box center [452, 290] width 473 height 22
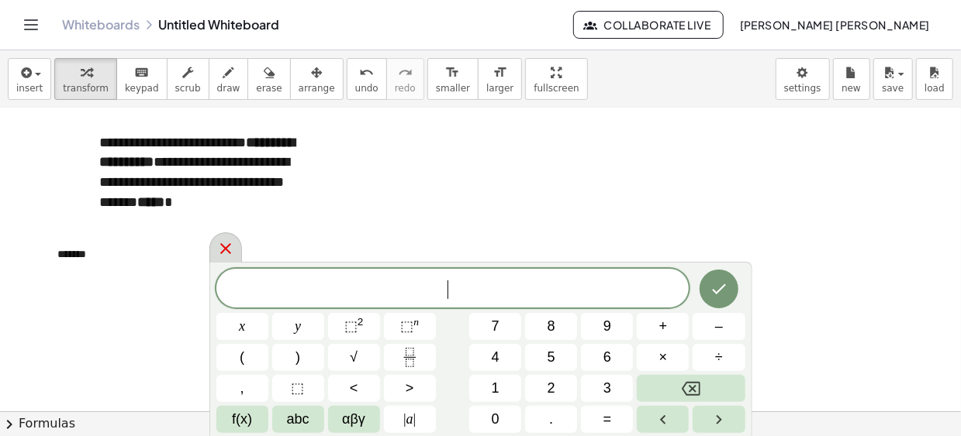
click at [222, 250] on icon at bounding box center [225, 248] width 11 height 11
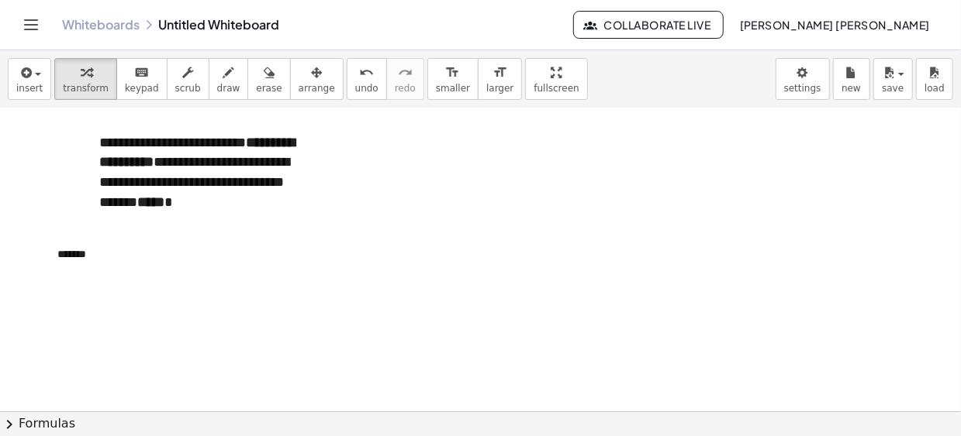
click at [607, 196] on div at bounding box center [480, 109] width 961 height 1218
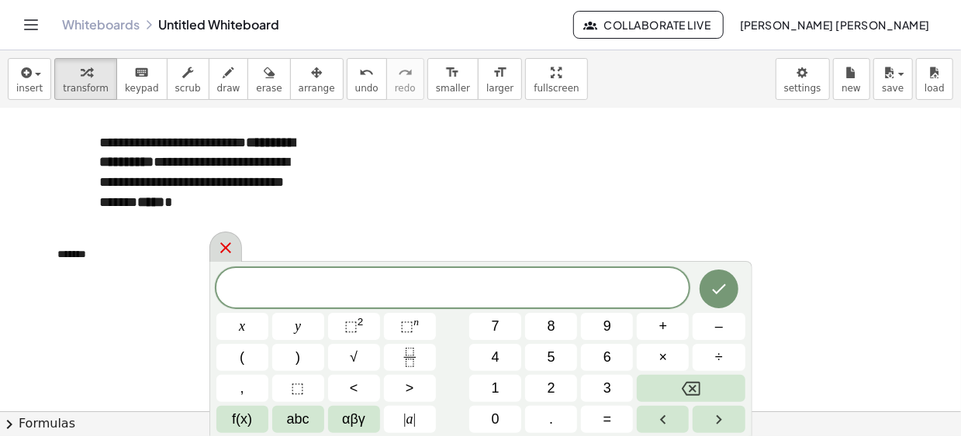
click at [218, 246] on icon at bounding box center [225, 248] width 19 height 19
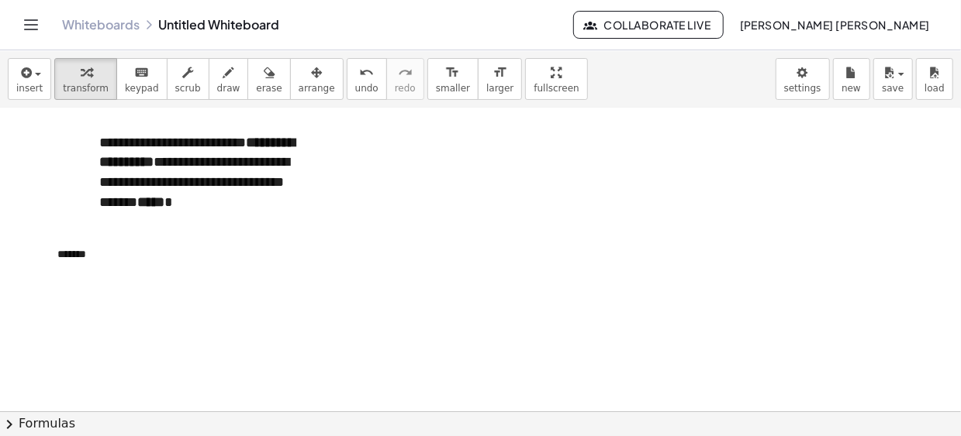
click at [731, 165] on div at bounding box center [480, 109] width 961 height 1218
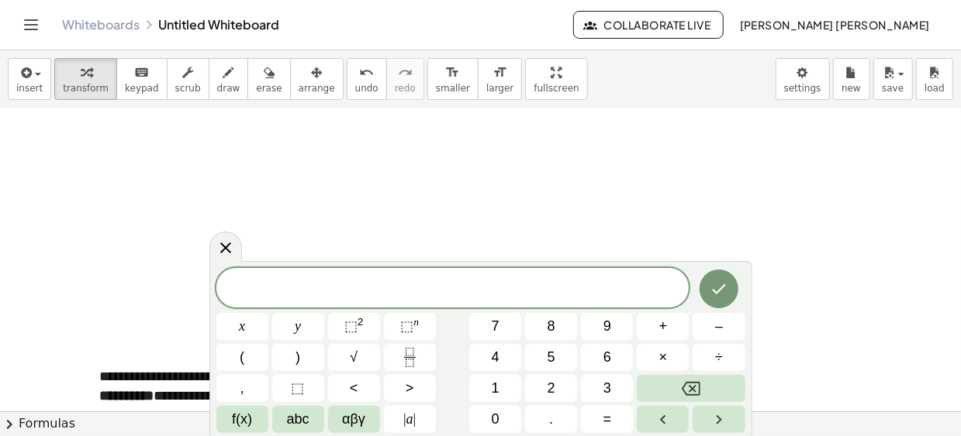
scroll to position [331, 0]
click at [223, 246] on icon at bounding box center [225, 248] width 19 height 19
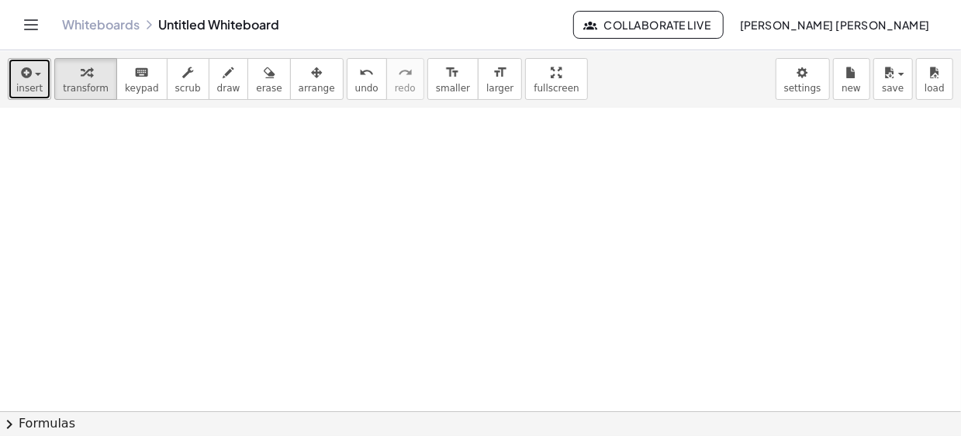
click at [35, 75] on span "button" at bounding box center [38, 74] width 6 height 3
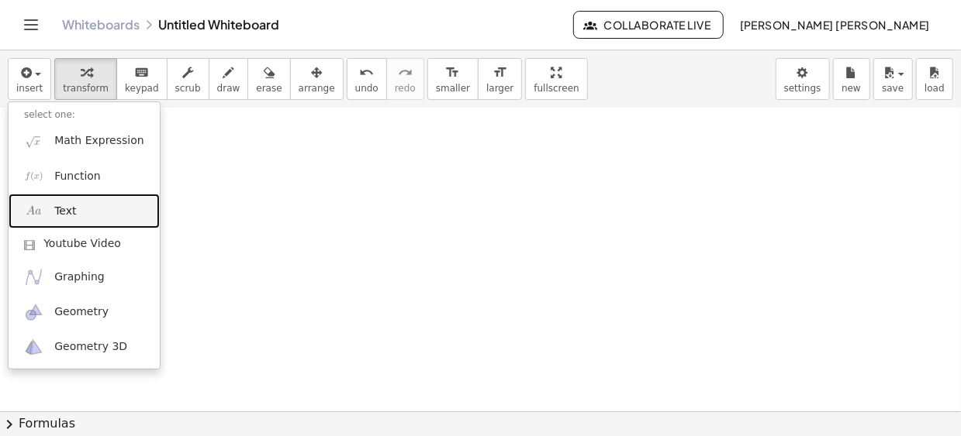
click at [67, 206] on span "Text" at bounding box center [65, 212] width 22 height 16
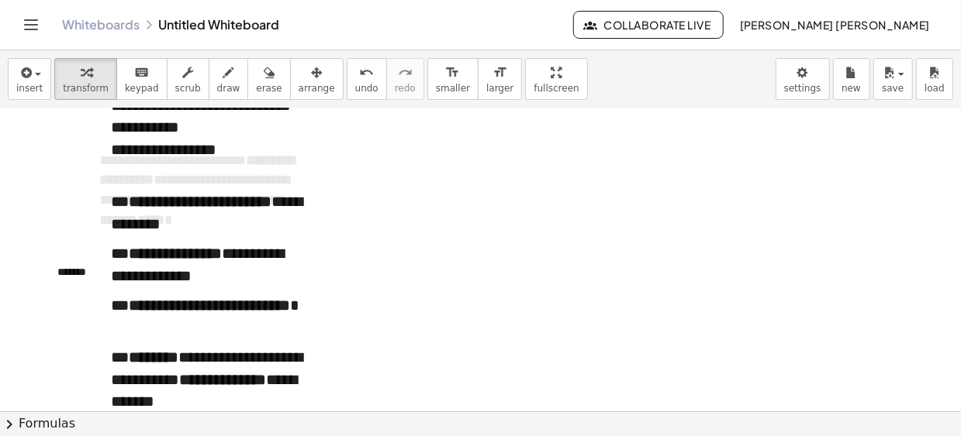
scroll to position [324, 0]
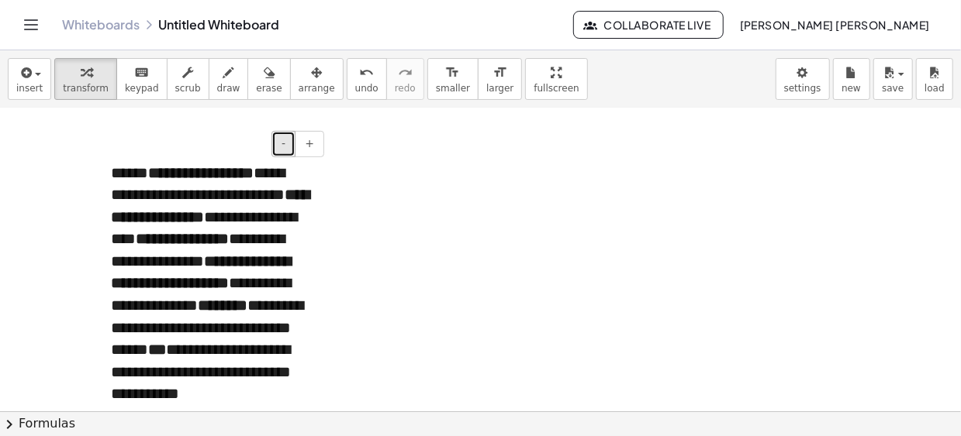
click at [285, 137] on span "-" at bounding box center [283, 143] width 4 height 12
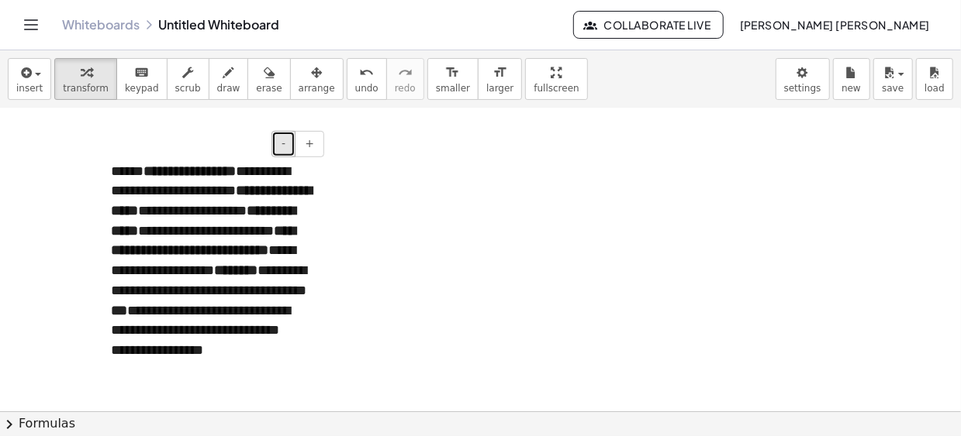
click at [285, 137] on span "-" at bounding box center [283, 143] width 4 height 12
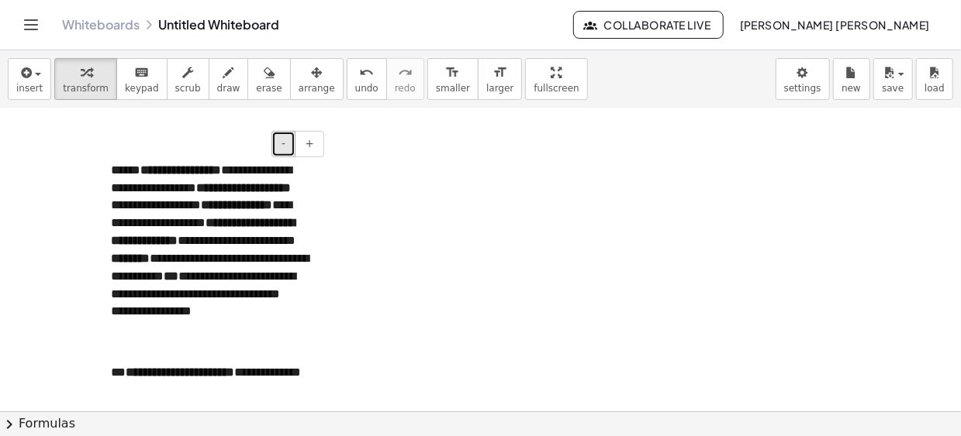
click at [282, 137] on button "-" at bounding box center [283, 144] width 24 height 26
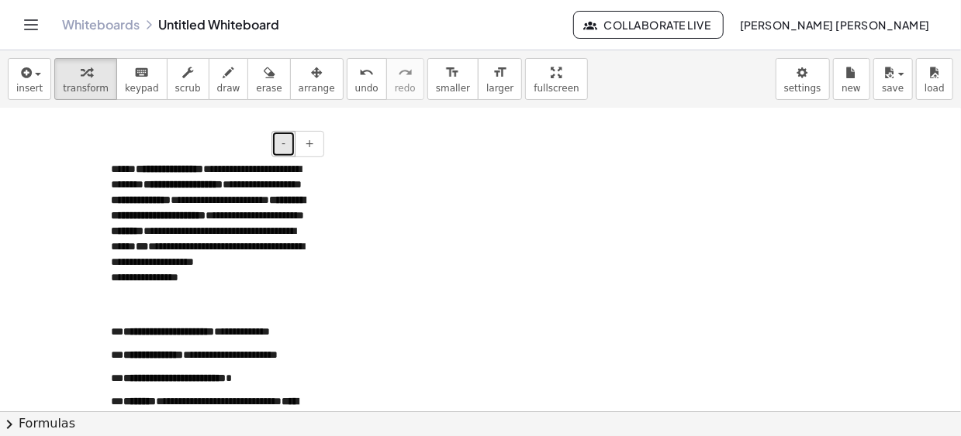
click at [282, 137] on button "-" at bounding box center [283, 144] width 24 height 26
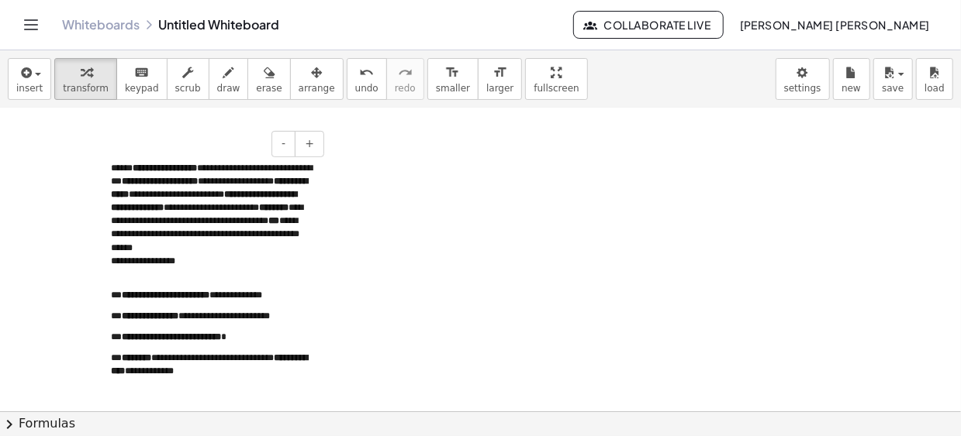
click at [234, 248] on p "**********" at bounding box center [212, 221] width 202 height 119
click at [400, 252] on div at bounding box center [480, 393] width 961 height 1218
click at [288, 246] on p "**********" at bounding box center [212, 221] width 202 height 119
click at [441, 241] on div at bounding box center [480, 393] width 961 height 1218
click at [309, 215] on p "**********" at bounding box center [212, 221] width 202 height 119
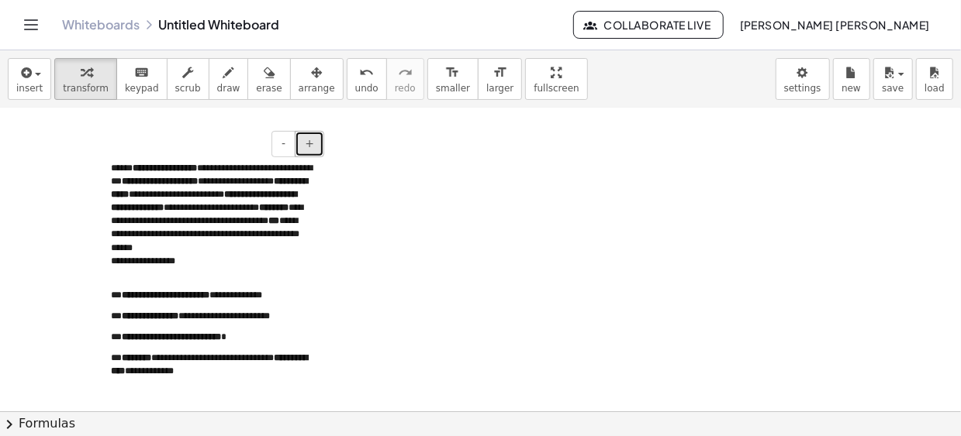
click at [313, 147] on span "+" at bounding box center [309, 143] width 9 height 12
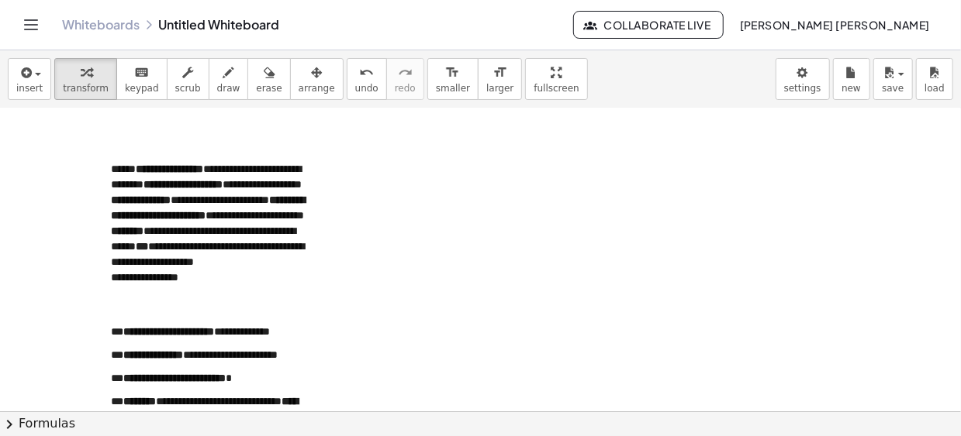
drag, startPoint x: 390, startPoint y: 223, endPoint x: 308, endPoint y: 245, distance: 85.0
click at [388, 223] on div at bounding box center [480, 393] width 961 height 1218
click at [285, 255] on p "**********" at bounding box center [212, 239] width 202 height 155
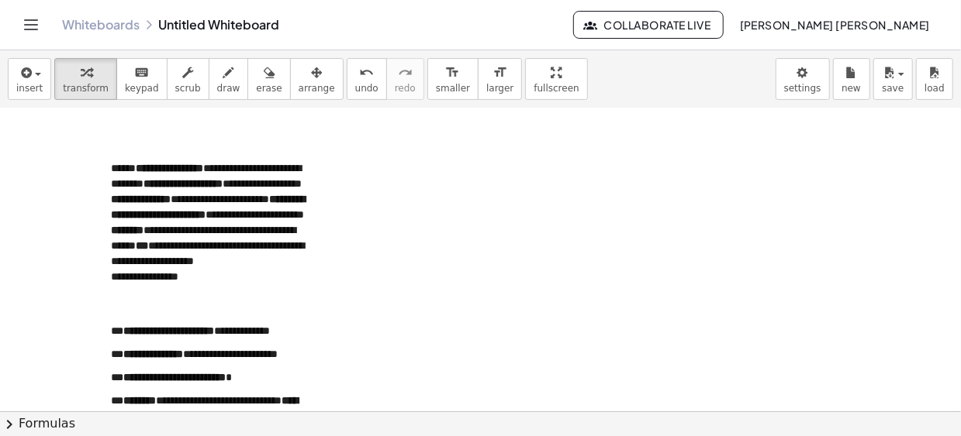
scroll to position [218, 0]
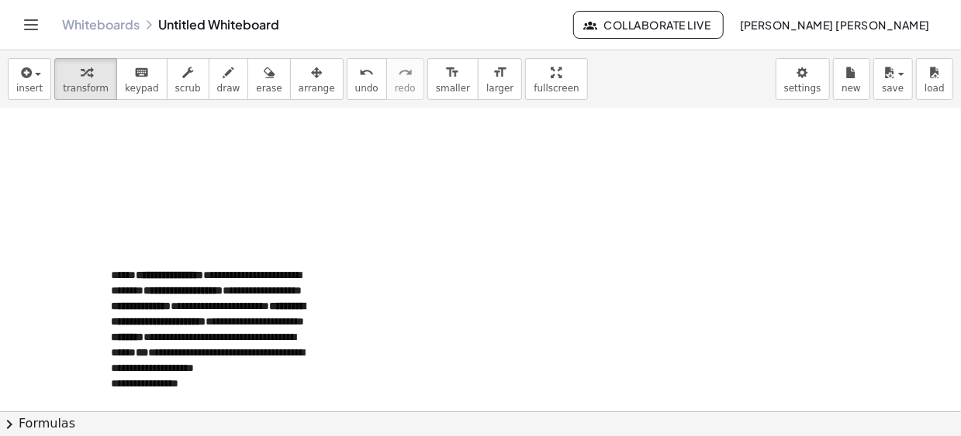
click at [300, 336] on p "**********" at bounding box center [212, 345] width 202 height 155
click at [285, 251] on span "-" at bounding box center [283, 249] width 4 height 12
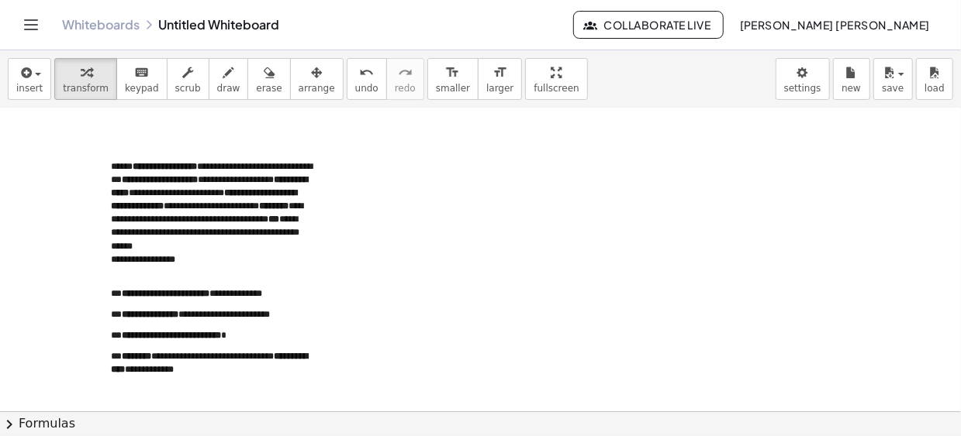
scroll to position [348, 0]
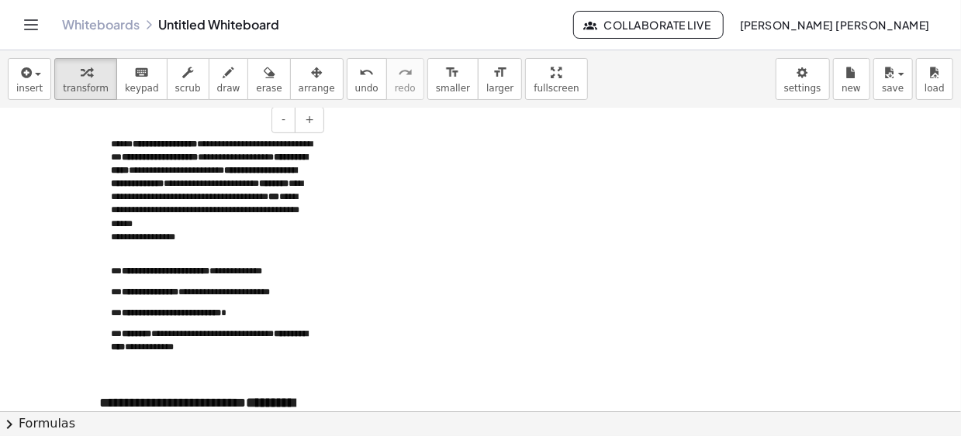
click at [209, 269] on strong "**********" at bounding box center [166, 271] width 88 height 9
drag, startPoint x: 199, startPoint y: 236, endPoint x: 213, endPoint y: 244, distance: 16.0
click at [210, 243] on p "**********" at bounding box center [212, 197] width 202 height 119
click at [414, 271] on div at bounding box center [480, 369] width 961 height 1218
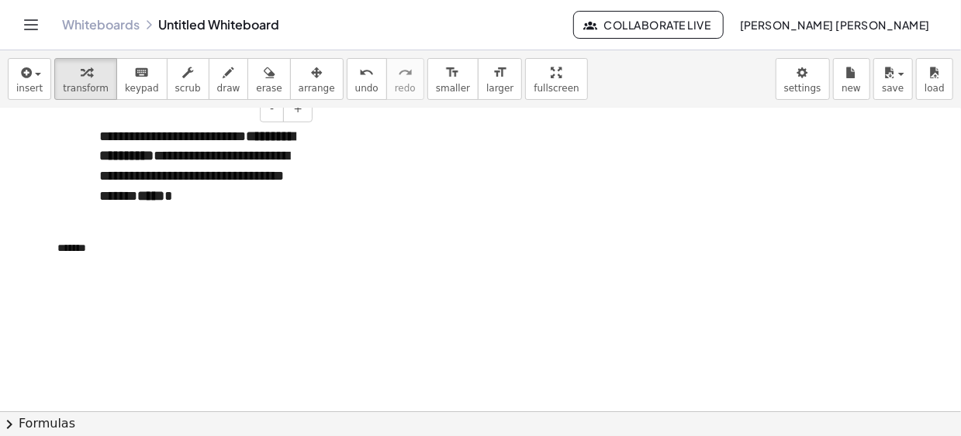
click at [202, 180] on div "**********" at bounding box center [200, 167] width 233 height 111
click at [306, 160] on div "**********" at bounding box center [200, 167] width 233 height 111
click at [309, 143] on div "**********" at bounding box center [200, 167] width 233 height 111
click at [320, 143] on div at bounding box center [480, 103] width 961 height 1218
click at [314, 143] on div "**********" at bounding box center [200, 167] width 233 height 111
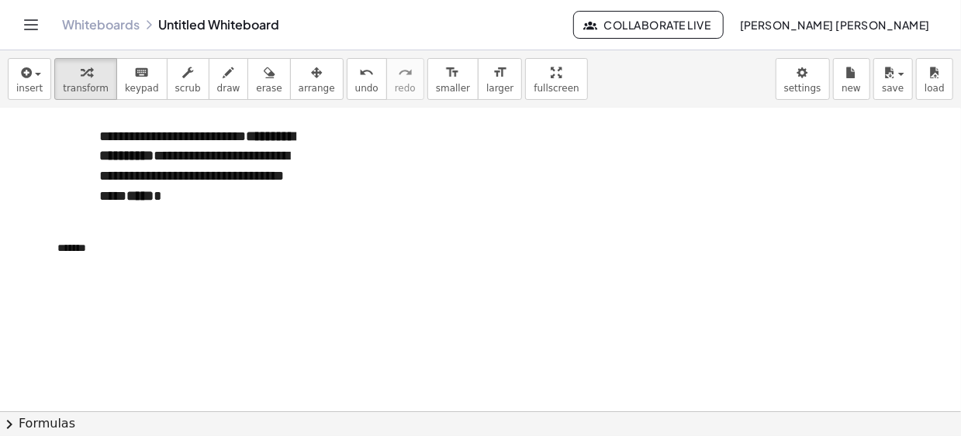
click at [319, 145] on div at bounding box center [480, 103] width 961 height 1218
click at [294, 210] on div "**********" at bounding box center [200, 167] width 233 height 111
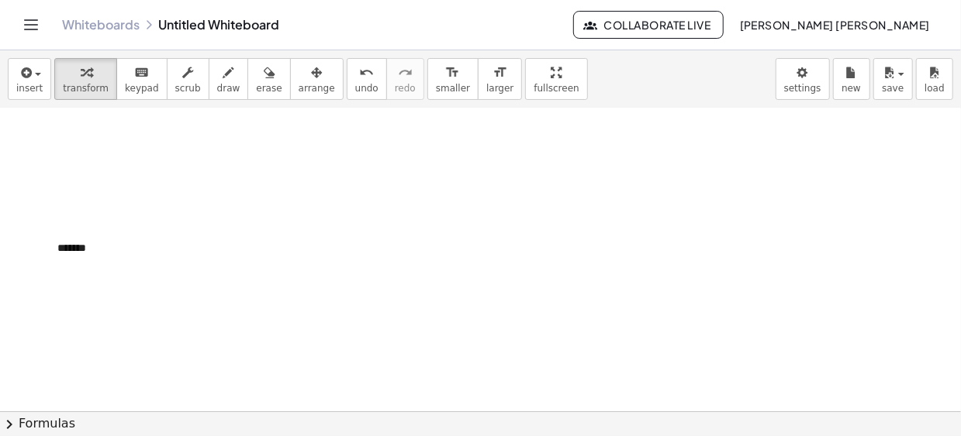
click at [343, 273] on div at bounding box center [480, 103] width 961 height 1218
drag, startPoint x: 80, startPoint y: 248, endPoint x: 91, endPoint y: 250, distance: 11.0
click at [80, 249] on div "*******" at bounding box center [158, 249] width 233 height 47
drag, startPoint x: 106, startPoint y: 250, endPoint x: 3, endPoint y: 252, distance: 103.1
click at [3, 252] on div "**********" at bounding box center [480, 103] width 961 height 1218
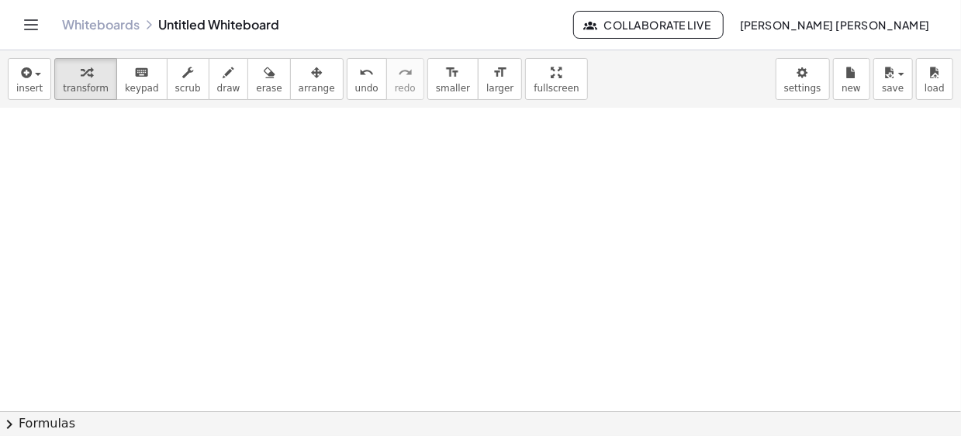
click at [450, 233] on div at bounding box center [480, 103] width 961 height 1218
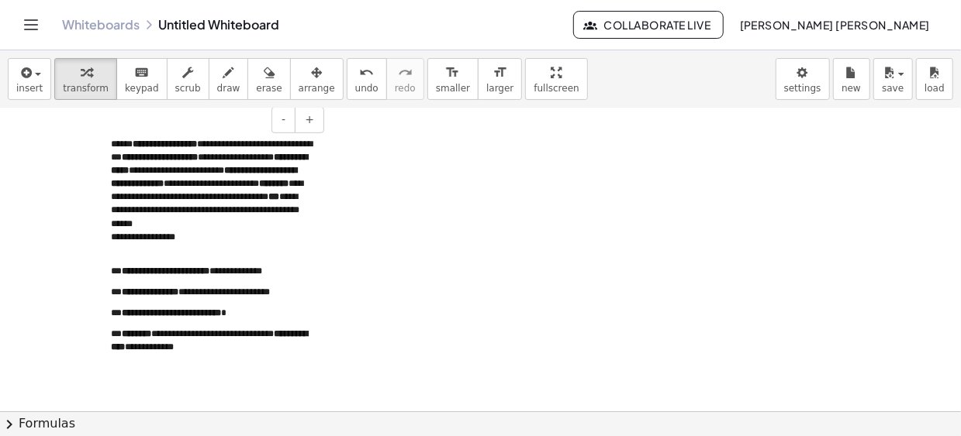
click at [250, 242] on p "**********" at bounding box center [212, 197] width 202 height 119
drag, startPoint x: 333, startPoint y: 157, endPoint x: 326, endPoint y: 157, distance: 7.8
click at [330, 157] on div at bounding box center [480, 369] width 961 height 1218
click at [319, 160] on div "**********" at bounding box center [211, 250] width 233 height 256
click at [369, 165] on div at bounding box center [480, 369] width 961 height 1218
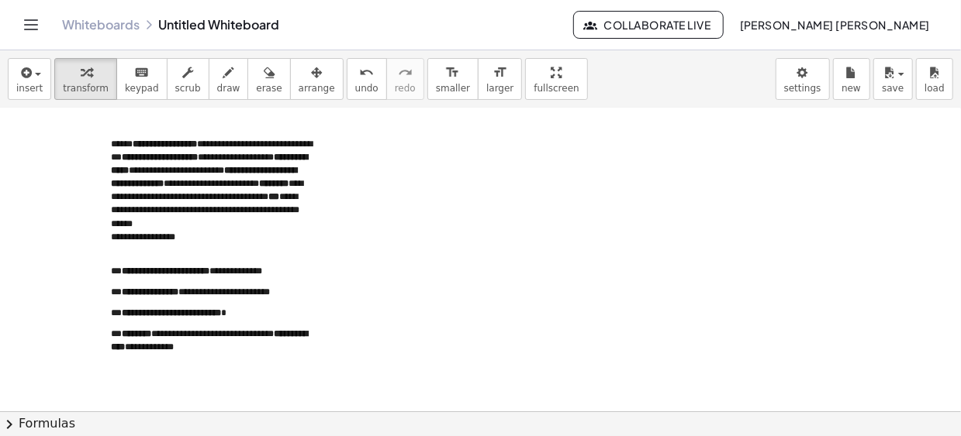
click at [63, 219] on div at bounding box center [480, 369] width 961 height 1218
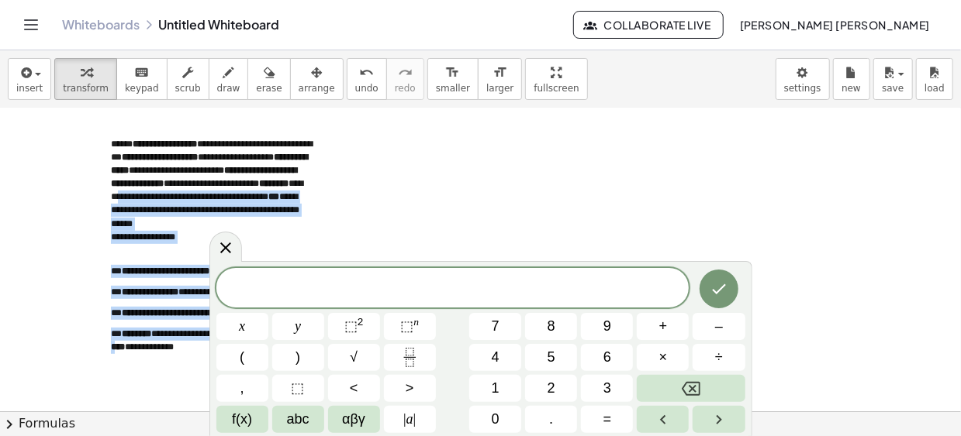
drag, startPoint x: 133, startPoint y: 216, endPoint x: 228, endPoint y: 195, distance: 97.5
click at [64, 224] on div "**********" at bounding box center [480, 369] width 961 height 1218
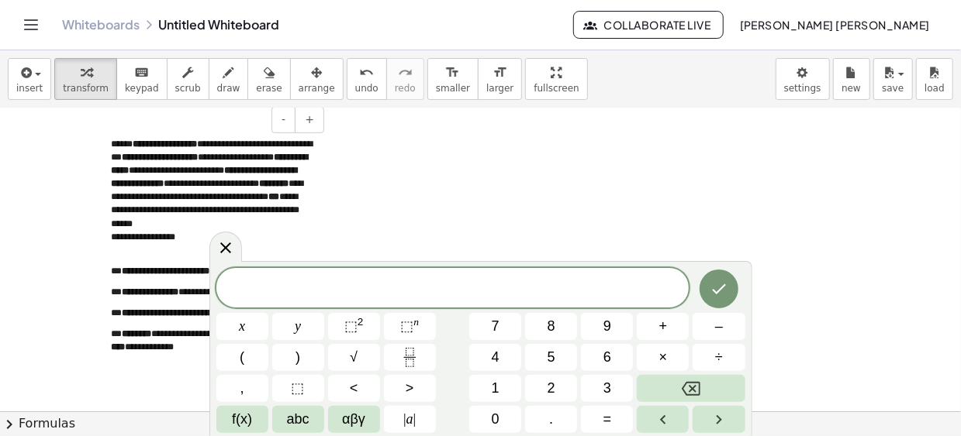
click at [303, 191] on p "**********" at bounding box center [212, 197] width 202 height 119
click at [329, 143] on div at bounding box center [480, 369] width 961 height 1218
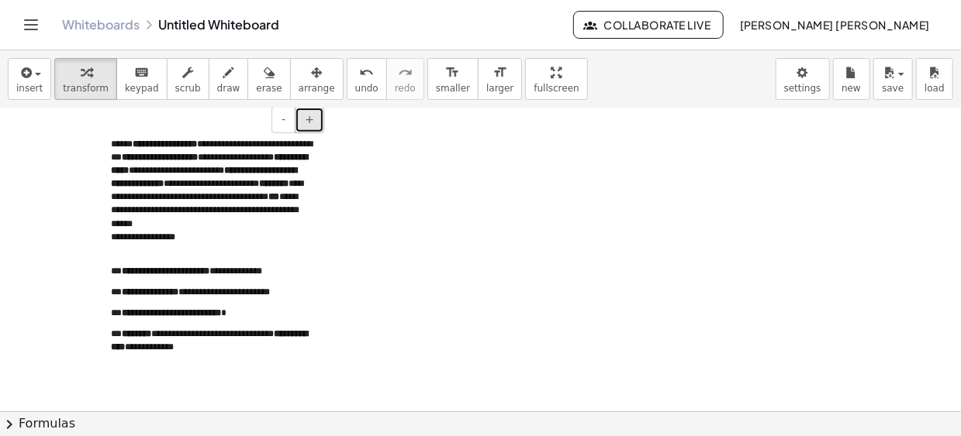
click at [310, 129] on button "+" at bounding box center [309, 120] width 29 height 26
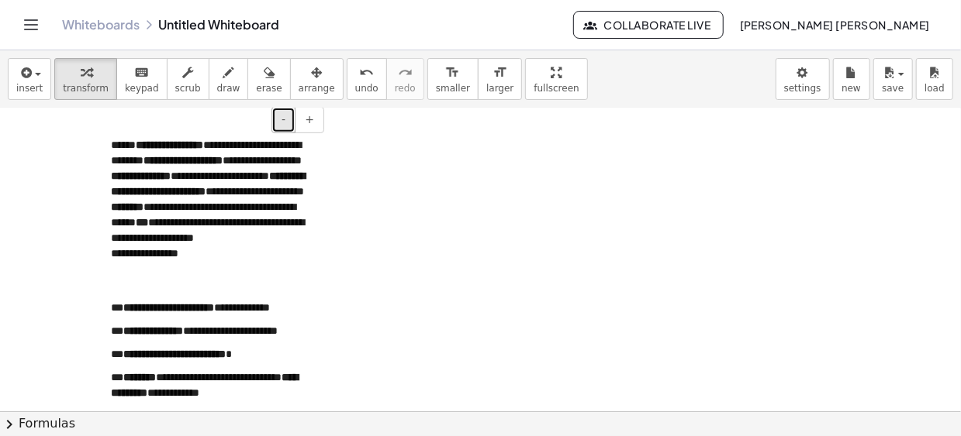
click at [294, 126] on button "-" at bounding box center [283, 120] width 24 height 26
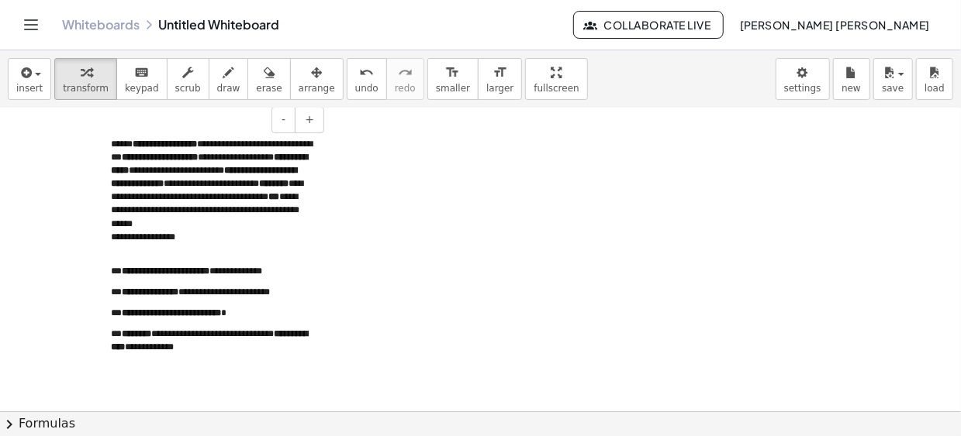
click at [287, 353] on p "**********" at bounding box center [212, 341] width 202 height 26
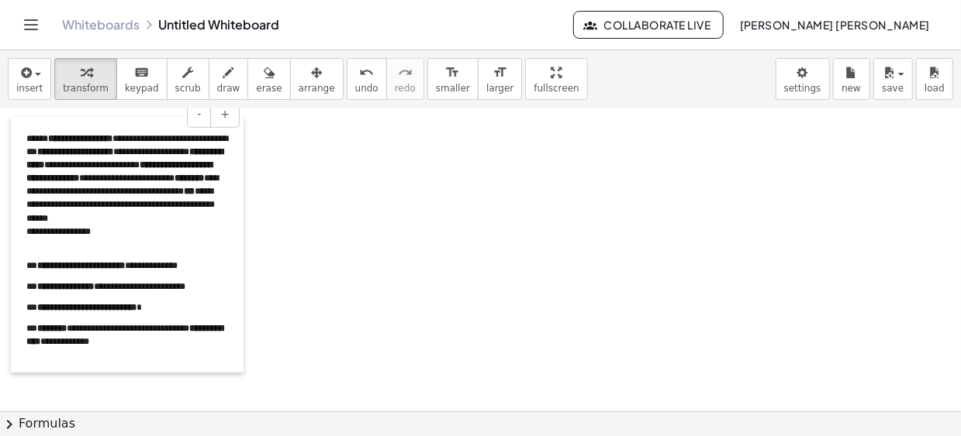
drag, startPoint x: 100, startPoint y: 374, endPoint x: 16, endPoint y: 368, distance: 84.7
click at [16, 368] on div at bounding box center [19, 245] width 16 height 256
click at [647, 349] on div at bounding box center [480, 369] width 961 height 1218
drag, startPoint x: 643, startPoint y: 240, endPoint x: 634, endPoint y: 239, distance: 8.6
click at [644, 240] on div at bounding box center [480, 369] width 961 height 1218
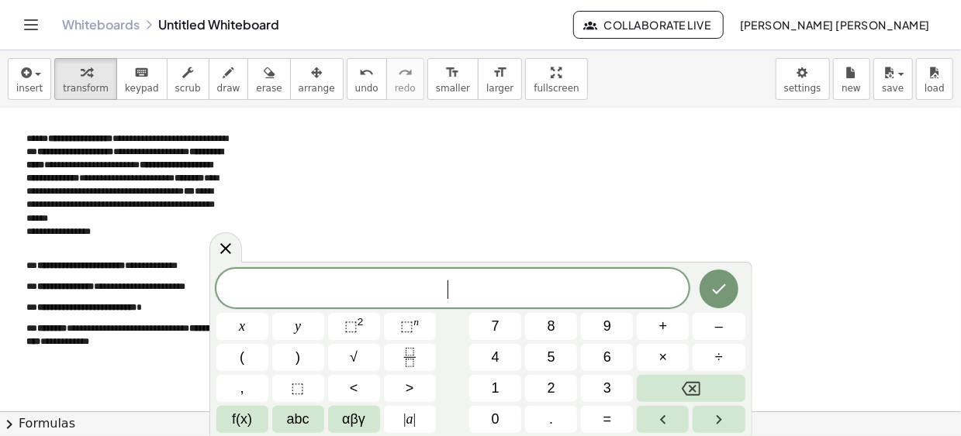
click at [495, 192] on div at bounding box center [480, 369] width 961 height 1218
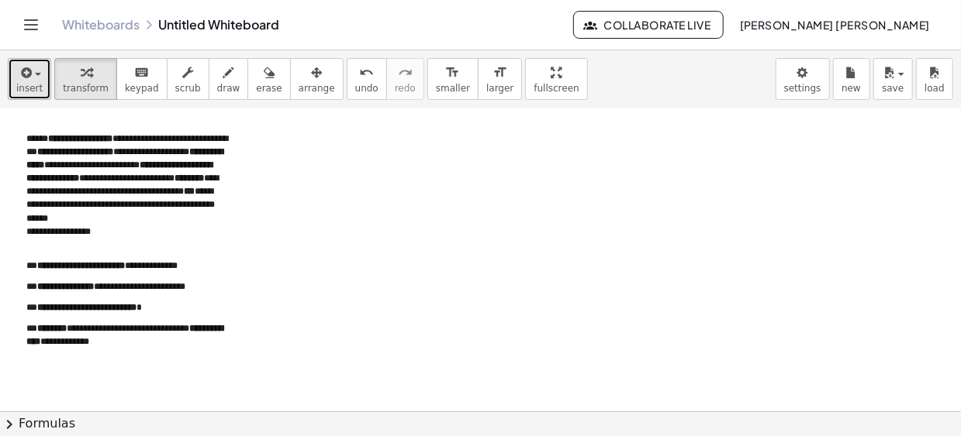
click at [38, 78] on div "button" at bounding box center [29, 72] width 26 height 19
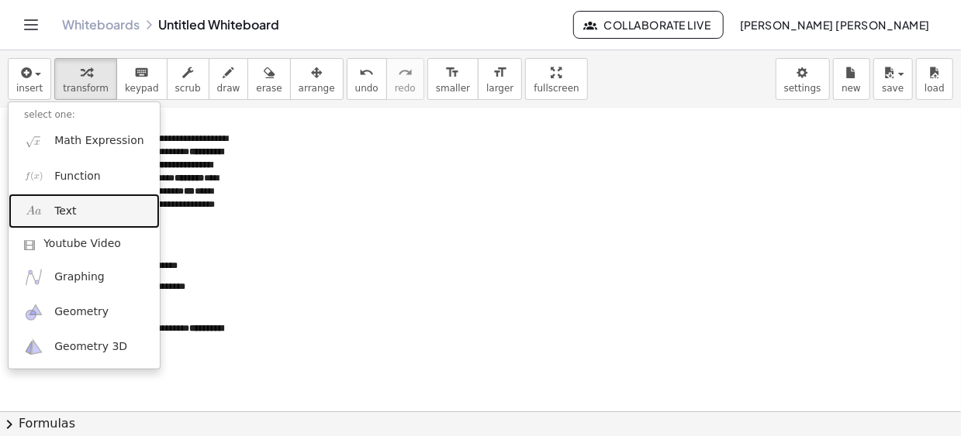
click at [93, 219] on link "Text" at bounding box center [84, 211] width 151 height 35
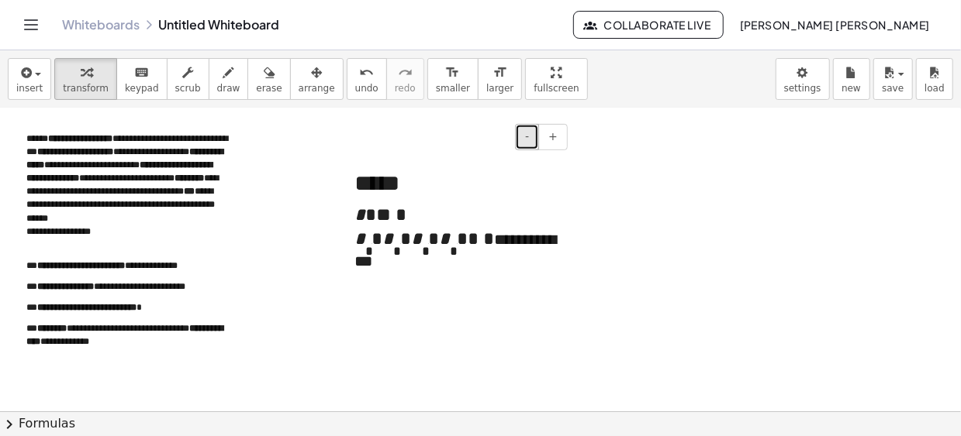
click at [529, 140] on span "-" at bounding box center [527, 136] width 4 height 12
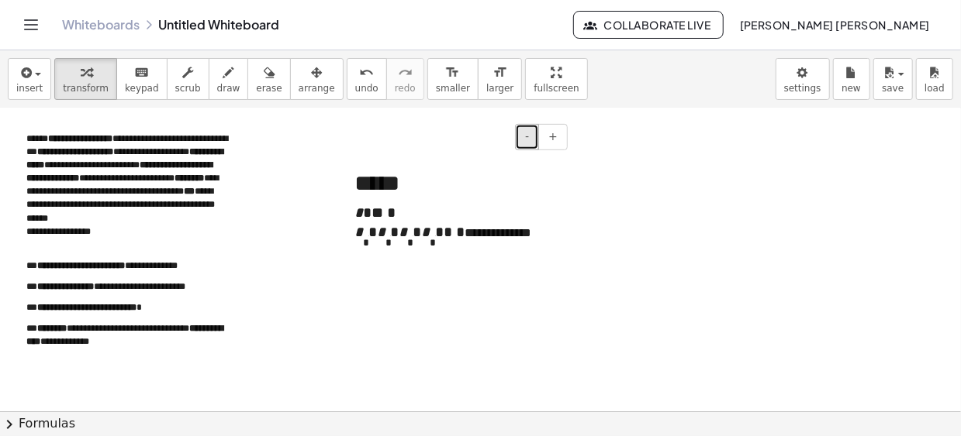
click at [529, 140] on span "-" at bounding box center [527, 136] width 4 height 12
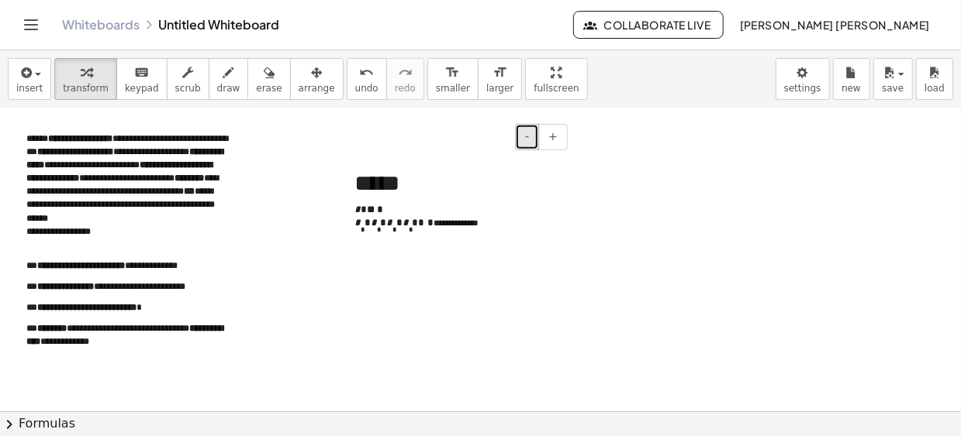
click at [525, 137] on button "-" at bounding box center [527, 137] width 24 height 26
click at [402, 182] on h2 "*****" at bounding box center [455, 184] width 202 height 26
drag, startPoint x: 430, startPoint y: 181, endPoint x: 345, endPoint y: 190, distance: 85.8
click at [345, 190] on div "**********" at bounding box center [455, 199] width 233 height 119
click at [523, 134] on button "-" at bounding box center [527, 137] width 24 height 26
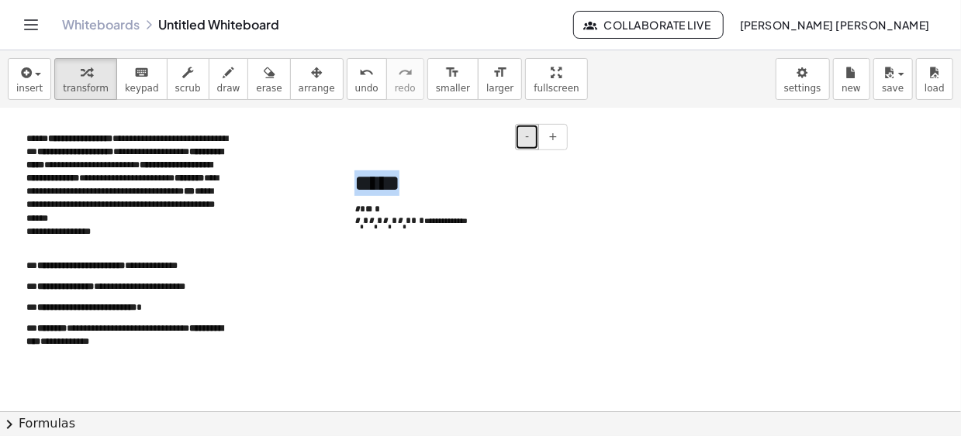
click at [523, 134] on button "-" at bounding box center [527, 137] width 24 height 26
click at [529, 215] on ul "**********" at bounding box center [455, 219] width 202 height 31
click at [463, 192] on h2 "*****" at bounding box center [455, 184] width 202 height 26
drag, startPoint x: 664, startPoint y: 229, endPoint x: 611, endPoint y: 224, distance: 53.7
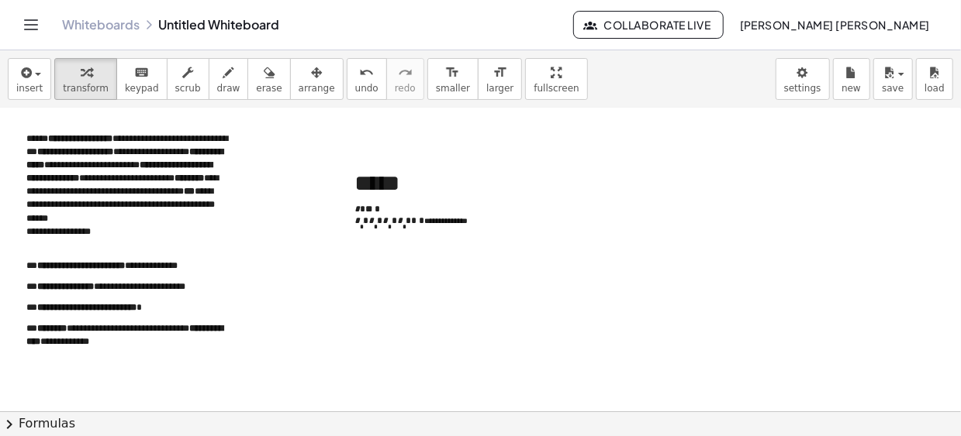
click at [658, 227] on div at bounding box center [480, 369] width 961 height 1218
click at [481, 174] on h2 "*****" at bounding box center [455, 184] width 202 height 26
click at [295, 178] on div at bounding box center [480, 369] width 961 height 1218
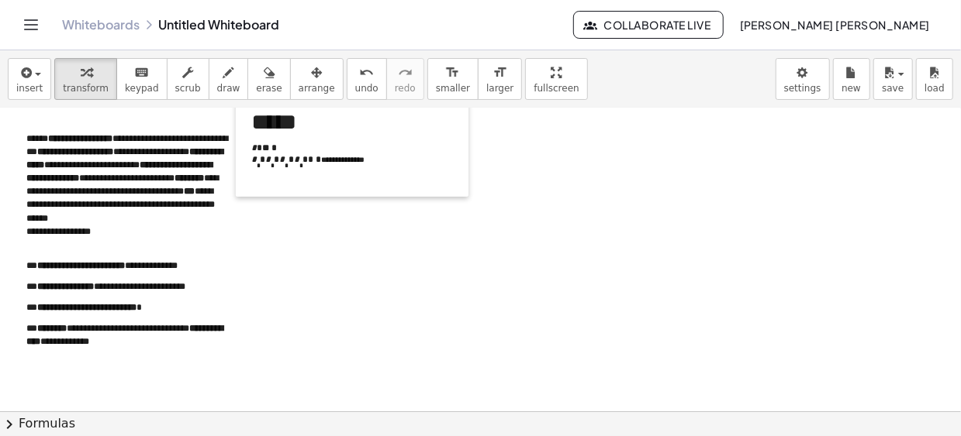
drag, startPoint x: 344, startPoint y: 242, endPoint x: 241, endPoint y: 181, distance: 119.9
click at [241, 181] on div at bounding box center [244, 137] width 16 height 119
click at [650, 211] on div at bounding box center [480, 369] width 961 height 1218
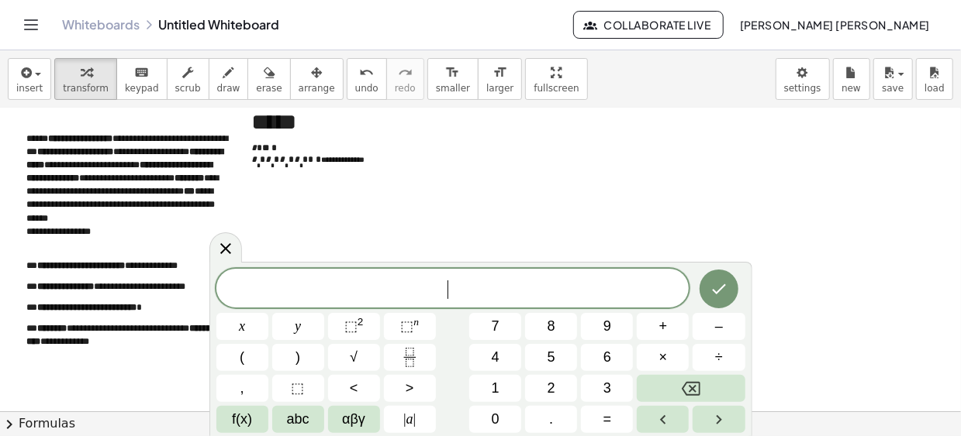
click at [540, 204] on div at bounding box center [480, 369] width 961 height 1218
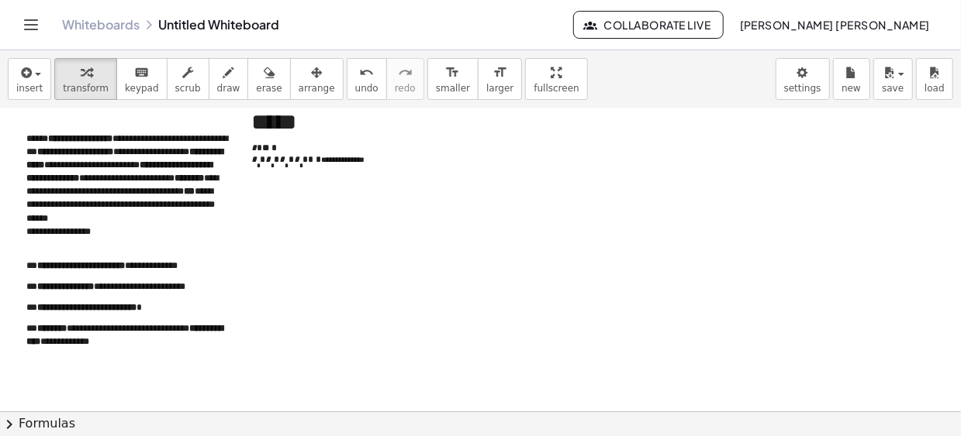
drag, startPoint x: 581, startPoint y: 164, endPoint x: 581, endPoint y: 174, distance: 10.1
click at [582, 169] on div at bounding box center [480, 369] width 961 height 1218
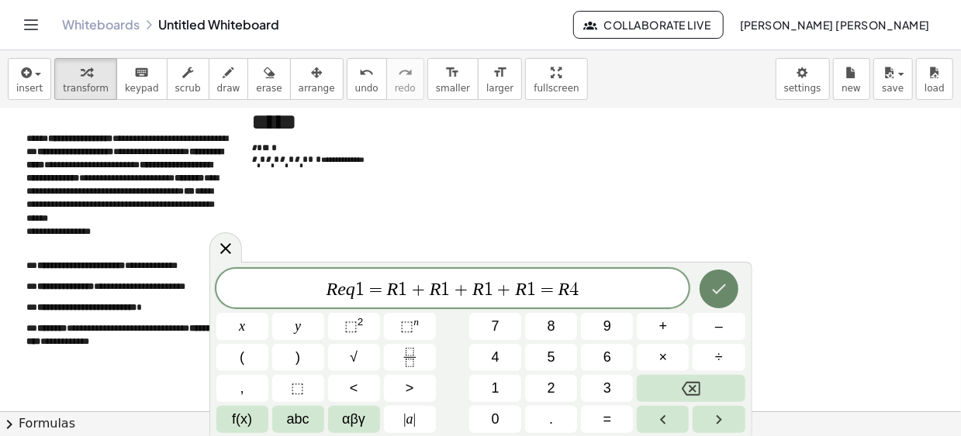
click at [717, 290] on icon "Done" at bounding box center [718, 289] width 19 height 19
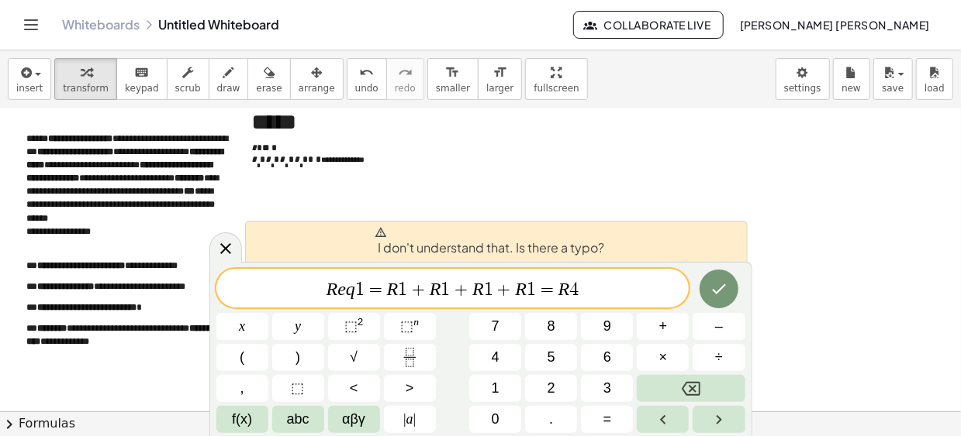
click at [623, 212] on div at bounding box center [480, 369] width 961 height 1218
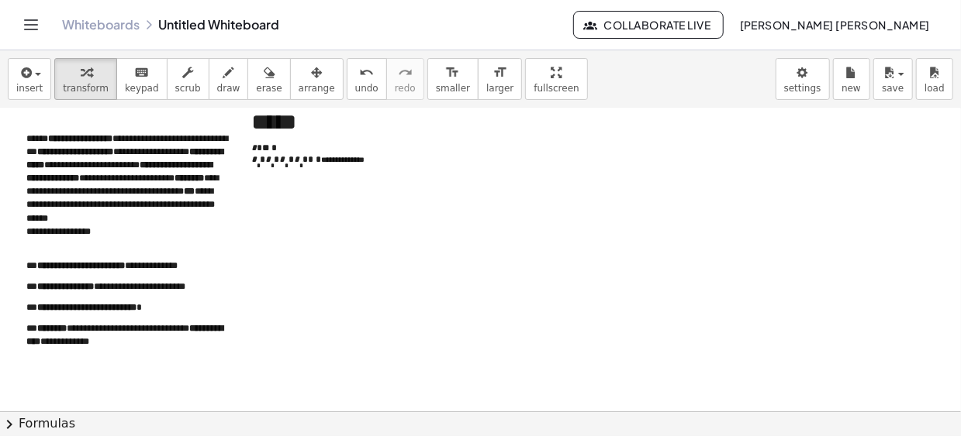
click at [547, 198] on div at bounding box center [480, 369] width 961 height 1218
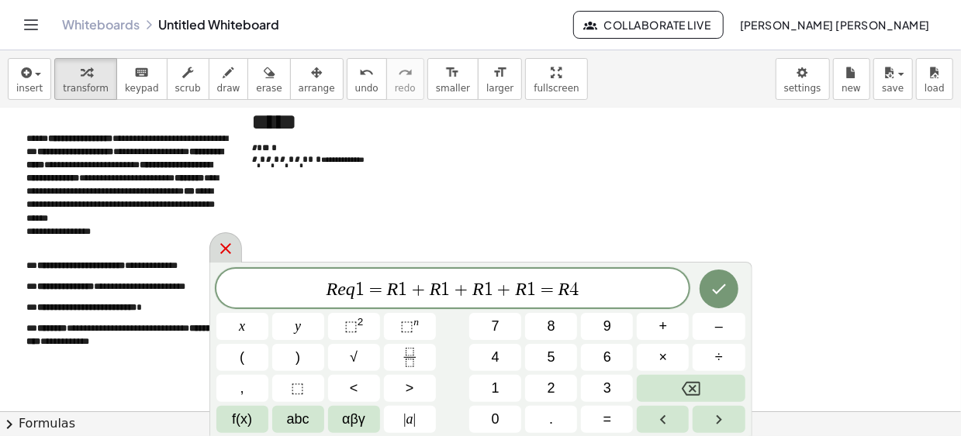
click at [226, 249] on icon at bounding box center [225, 248] width 11 height 11
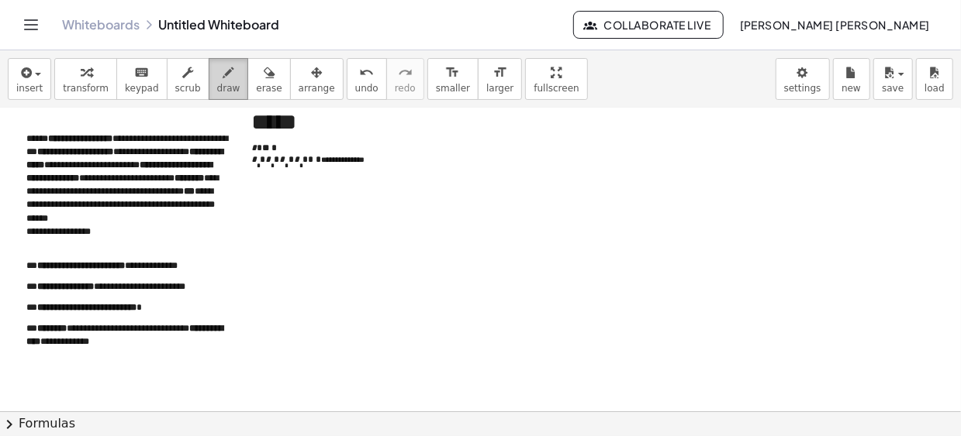
click at [217, 79] on div "button" at bounding box center [228, 72] width 23 height 19
click at [280, 213] on div at bounding box center [480, 369] width 961 height 1218
drag, startPoint x: 252, startPoint y: 194, endPoint x: 255, endPoint y: 207, distance: 13.5
click at [255, 207] on div at bounding box center [480, 369] width 961 height 1218
drag, startPoint x: 246, startPoint y: 194, endPoint x: 262, endPoint y: 205, distance: 20.0
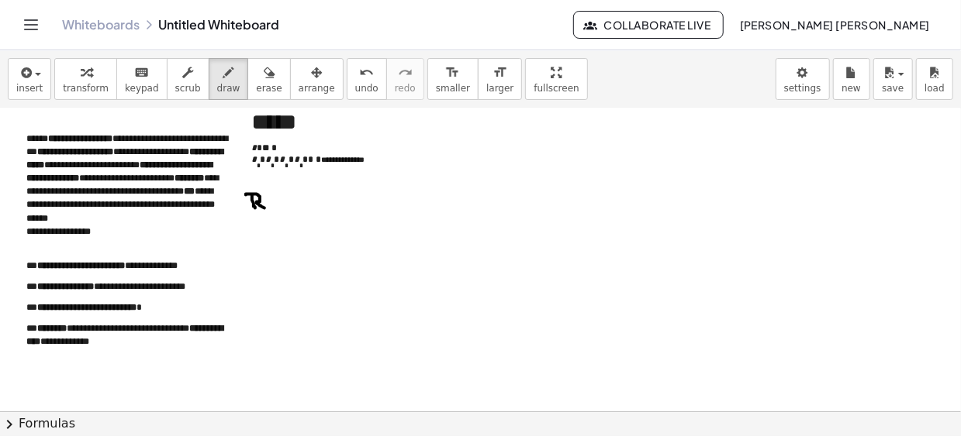
click at [264, 207] on div at bounding box center [480, 369] width 961 height 1218
drag, startPoint x: 268, startPoint y: 200, endPoint x: 278, endPoint y: 203, distance: 9.8
click at [277, 209] on div at bounding box center [480, 369] width 961 height 1218
click at [288, 202] on div at bounding box center [480, 369] width 961 height 1218
click at [288, 205] on div at bounding box center [480, 369] width 961 height 1218
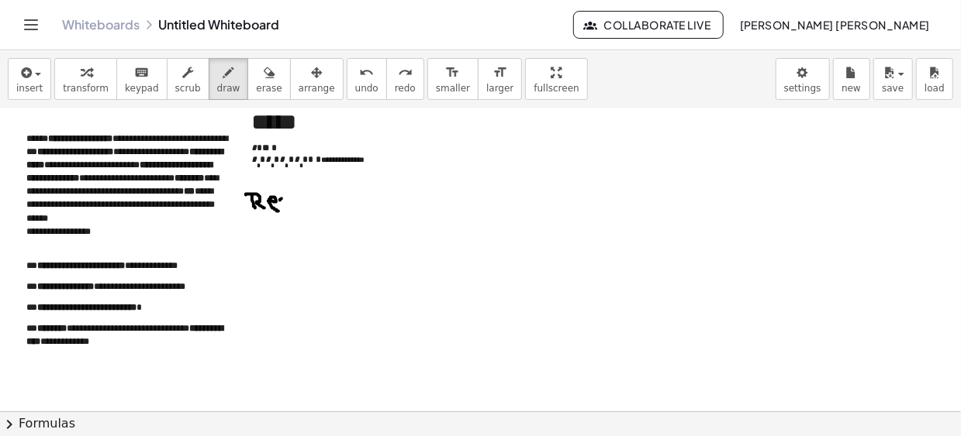
click at [288, 199] on div at bounding box center [480, 369] width 961 height 1218
click at [288, 205] on div at bounding box center [480, 369] width 961 height 1218
click at [573, 254] on div at bounding box center [480, 369] width 961 height 1218
drag, startPoint x: 501, startPoint y: 227, endPoint x: 492, endPoint y: 229, distance: 8.7
click at [501, 227] on div at bounding box center [480, 369] width 961 height 1218
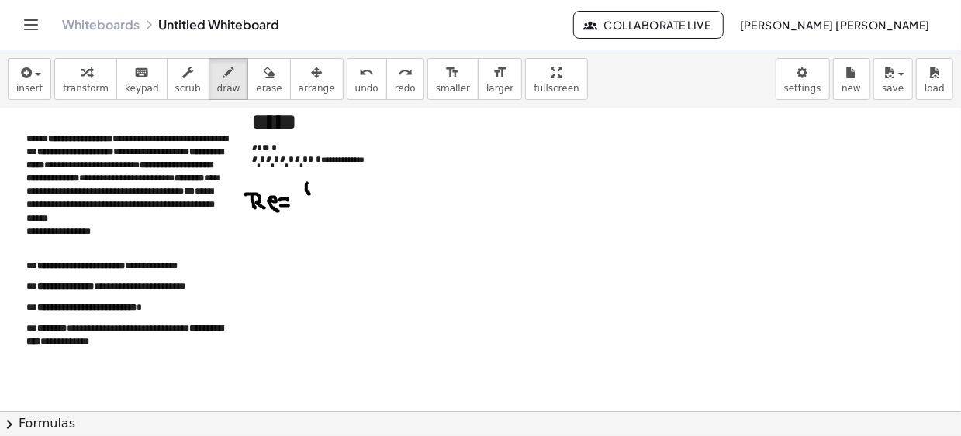
drag, startPoint x: 307, startPoint y: 182, endPoint x: 309, endPoint y: 193, distance: 11.1
click at [309, 193] on div at bounding box center [480, 369] width 961 height 1218
drag, startPoint x: 302, startPoint y: 199, endPoint x: 321, endPoint y: 201, distance: 19.4
click at [321, 201] on div at bounding box center [480, 369] width 961 height 1218
drag, startPoint x: 306, startPoint y: 207, endPoint x: 311, endPoint y: 215, distance: 9.0
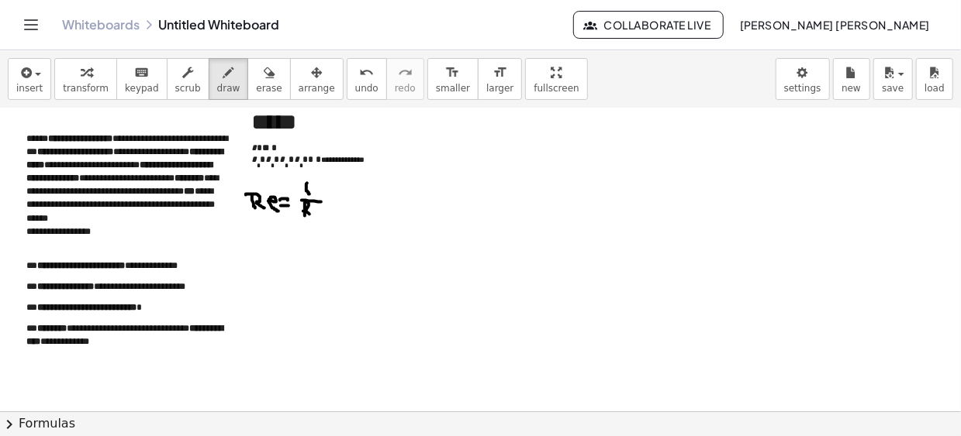
click at [311, 215] on div at bounding box center [480, 369] width 961 height 1218
click at [334, 202] on div at bounding box center [480, 369] width 961 height 1218
click at [336, 199] on div at bounding box center [480, 369] width 961 height 1218
click at [350, 195] on div at bounding box center [480, 369] width 961 height 1218
click at [355, 202] on div at bounding box center [480, 369] width 961 height 1218
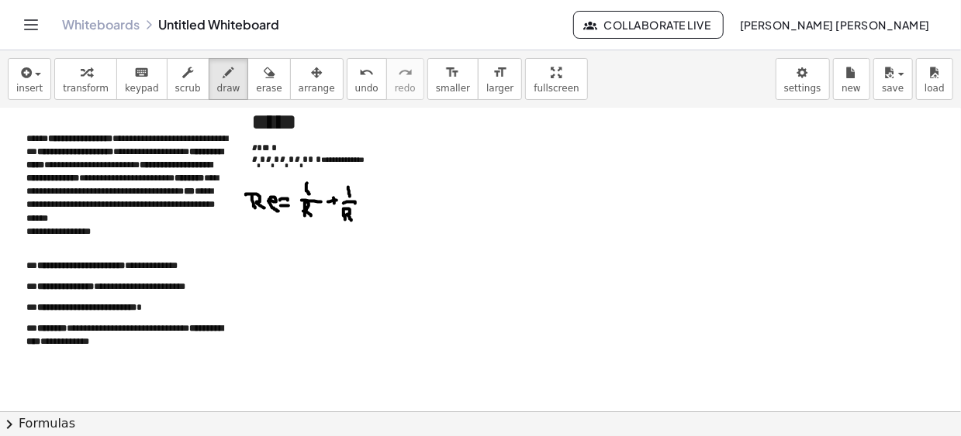
drag, startPoint x: 345, startPoint y: 215, endPoint x: 347, endPoint y: 207, distance: 7.9
click at [351, 219] on div at bounding box center [480, 369] width 961 height 1218
click at [370, 207] on div at bounding box center [480, 369] width 961 height 1218
drag, startPoint x: 364, startPoint y: 202, endPoint x: 381, endPoint y: 202, distance: 17.1
click at [381, 202] on div at bounding box center [480, 369] width 961 height 1218
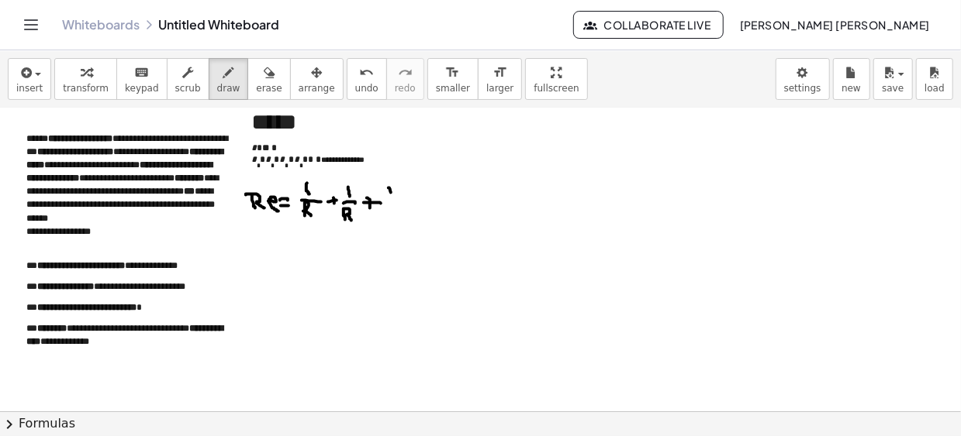
drag, startPoint x: 388, startPoint y: 187, endPoint x: 392, endPoint y: 199, distance: 12.8
click at [392, 199] on div at bounding box center [480, 369] width 961 height 1218
click at [397, 202] on div at bounding box center [480, 369] width 961 height 1218
drag, startPoint x: 388, startPoint y: 214, endPoint x: 399, endPoint y: 219, distance: 12.1
click at [399, 219] on div at bounding box center [480, 369] width 961 height 1218
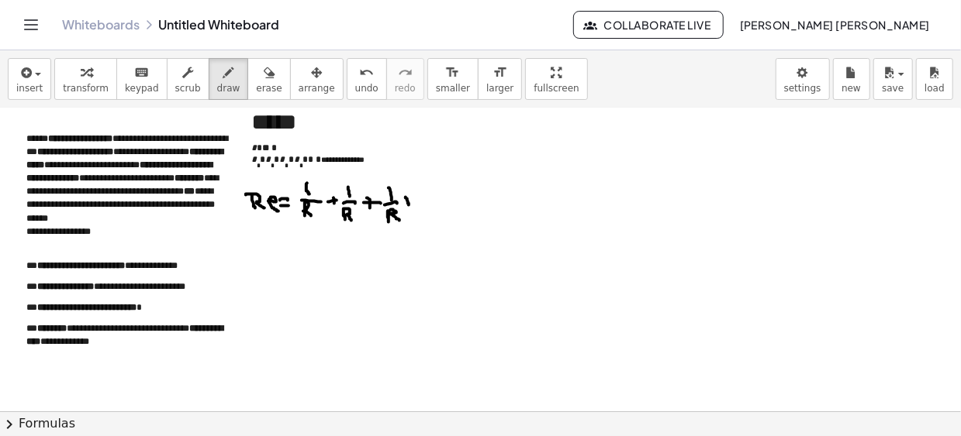
drag, startPoint x: 405, startPoint y: 196, endPoint x: 409, endPoint y: 204, distance: 8.3
click at [409, 204] on div at bounding box center [480, 369] width 961 height 1218
click at [409, 200] on div at bounding box center [480, 369] width 961 height 1218
drag, startPoint x: 421, startPoint y: 187, endPoint x: 417, endPoint y: 202, distance: 16.0
click at [423, 197] on div at bounding box center [480, 369] width 961 height 1218
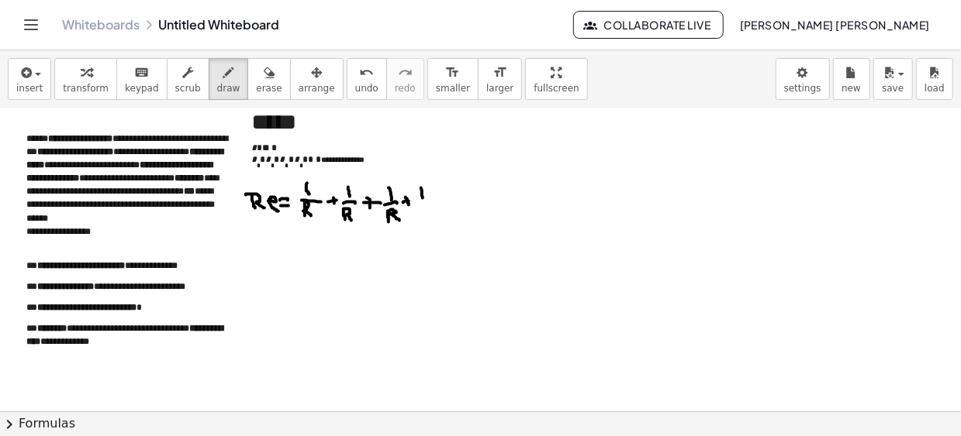
drag, startPoint x: 416, startPoint y: 203, endPoint x: 424, endPoint y: 202, distance: 7.9
click at [424, 202] on div at bounding box center [480, 369] width 961 height 1218
drag, startPoint x: 418, startPoint y: 219, endPoint x: 426, endPoint y: 220, distance: 7.9
click at [426, 220] on div at bounding box center [480, 369] width 961 height 1218
click at [438, 199] on div at bounding box center [480, 369] width 961 height 1218
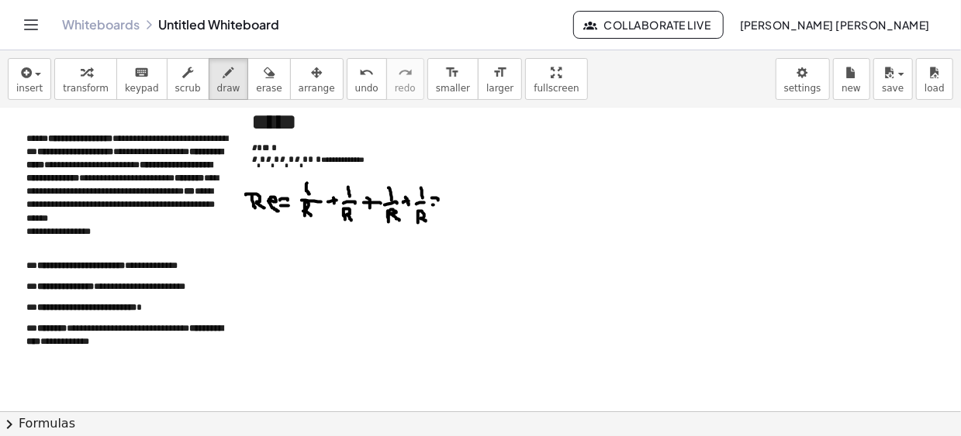
click at [435, 205] on div at bounding box center [480, 369] width 961 height 1218
drag, startPoint x: 450, startPoint y: 188, endPoint x: 457, endPoint y: 202, distance: 15.3
click at [461, 199] on div at bounding box center [480, 369] width 961 height 1218
drag, startPoint x: 450, startPoint y: 202, endPoint x: 457, endPoint y: 203, distance: 7.8
click at [464, 202] on div at bounding box center [480, 369] width 961 height 1218
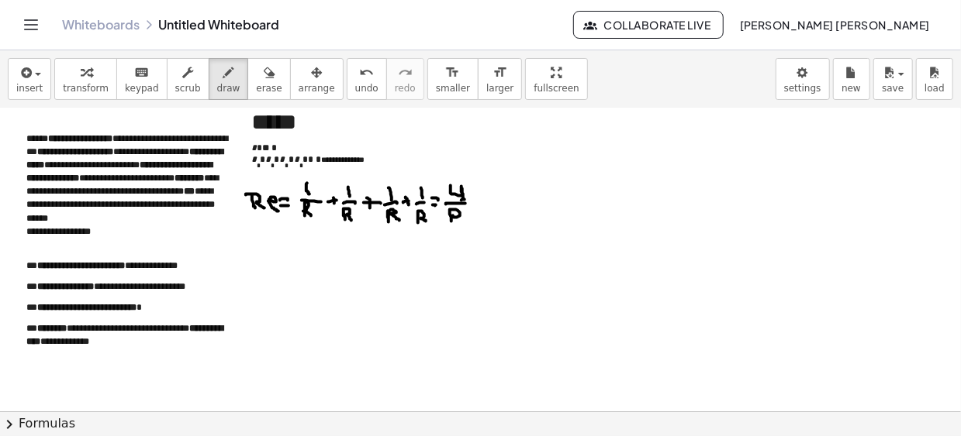
click at [459, 220] on div at bounding box center [480, 369] width 961 height 1218
drag, startPoint x: 503, startPoint y: 218, endPoint x: 485, endPoint y: 219, distance: 18.7
click at [503, 218] on div at bounding box center [480, 369] width 961 height 1218
drag, startPoint x: 511, startPoint y: 257, endPoint x: 443, endPoint y: 266, distance: 68.0
click at [511, 257] on div at bounding box center [480, 369] width 961 height 1218
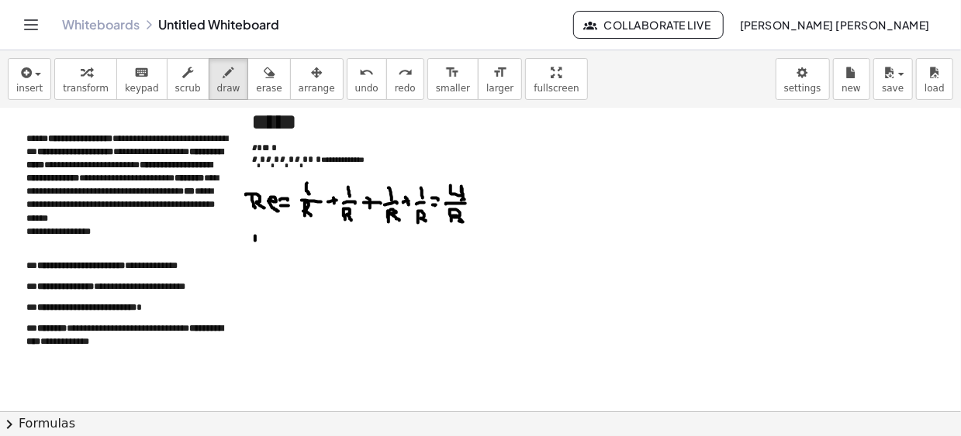
drag, startPoint x: 255, startPoint y: 235, endPoint x: 254, endPoint y: 247, distance: 12.4
click at [254, 247] on div at bounding box center [480, 369] width 961 height 1218
drag, startPoint x: 243, startPoint y: 253, endPoint x: 274, endPoint y: 256, distance: 31.2
click at [274, 256] on div at bounding box center [480, 369] width 961 height 1218
drag, startPoint x: 243, startPoint y: 274, endPoint x: 255, endPoint y: 276, distance: 11.7
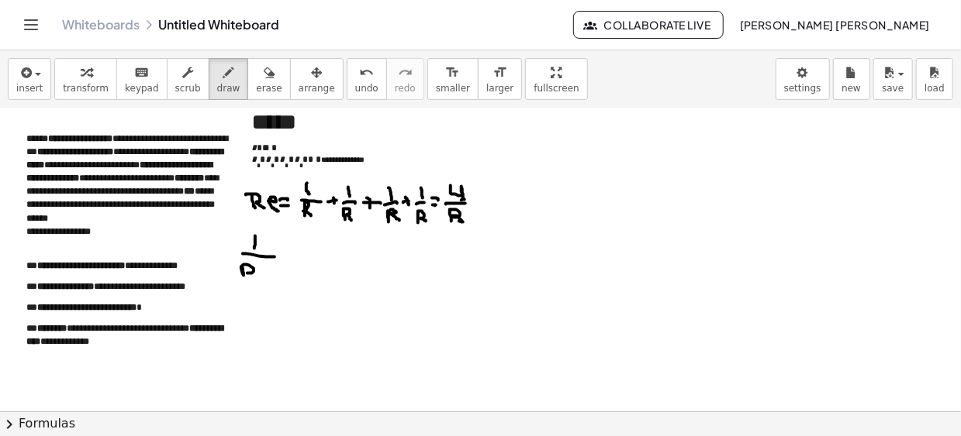
click at [255, 277] on div at bounding box center [480, 369] width 961 height 1218
drag, startPoint x: 267, startPoint y: 271, endPoint x: 277, endPoint y: 265, distance: 11.4
click at [277, 277] on div at bounding box center [480, 369] width 961 height 1218
click at [288, 249] on div at bounding box center [480, 369] width 961 height 1218
drag, startPoint x: 279, startPoint y: 252, endPoint x: 288, endPoint y: 254, distance: 8.8
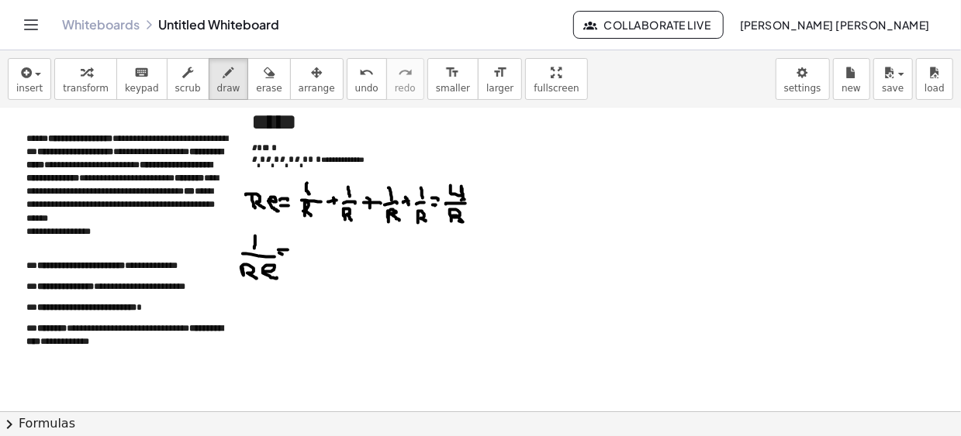
click at [288, 254] on div at bounding box center [480, 369] width 961 height 1218
drag, startPoint x: 297, startPoint y: 233, endPoint x: 305, endPoint y: 250, distance: 18.7
click at [306, 250] on div at bounding box center [480, 369] width 961 height 1218
drag, startPoint x: 305, startPoint y: 251, endPoint x: 308, endPoint y: 259, distance: 8.1
click at [310, 257] on div at bounding box center [480, 369] width 961 height 1218
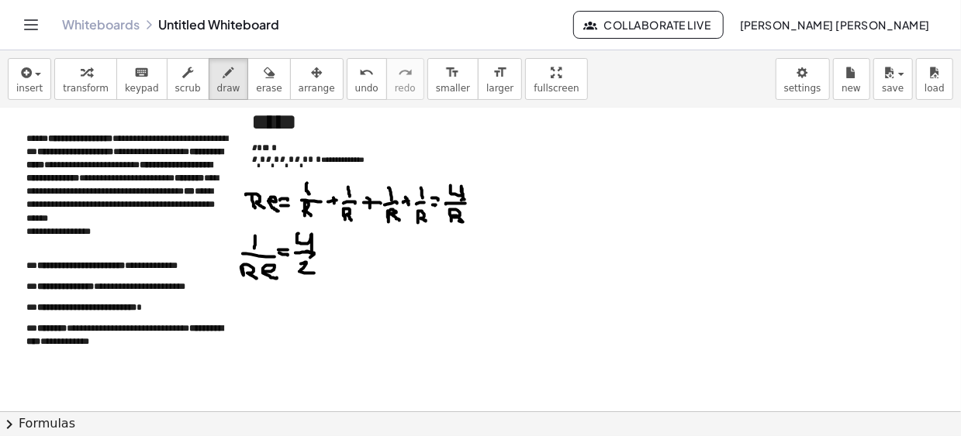
drag, startPoint x: 301, startPoint y: 263, endPoint x: 317, endPoint y: 259, distance: 16.7
click at [314, 272] on div at bounding box center [480, 369] width 961 height 1218
click at [329, 250] on div at bounding box center [480, 369] width 961 height 1218
drag, startPoint x: 323, startPoint y: 254, endPoint x: 331, endPoint y: 254, distance: 8.6
click at [331, 254] on div at bounding box center [480, 369] width 961 height 1218
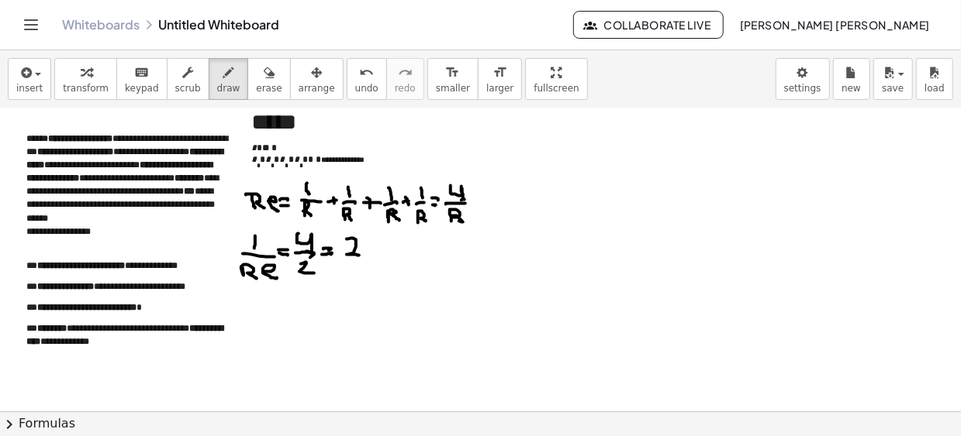
drag, startPoint x: 348, startPoint y: 238, endPoint x: 290, endPoint y: 250, distance: 59.5
click at [351, 263] on div at bounding box center [480, 369] width 961 height 1218
drag, startPoint x: 350, startPoint y: 238, endPoint x: 356, endPoint y: 258, distance: 21.1
click at [367, 257] on div at bounding box center [480, 369] width 961 height 1218
drag, startPoint x: 250, startPoint y: 302, endPoint x: 262, endPoint y: 314, distance: 16.4
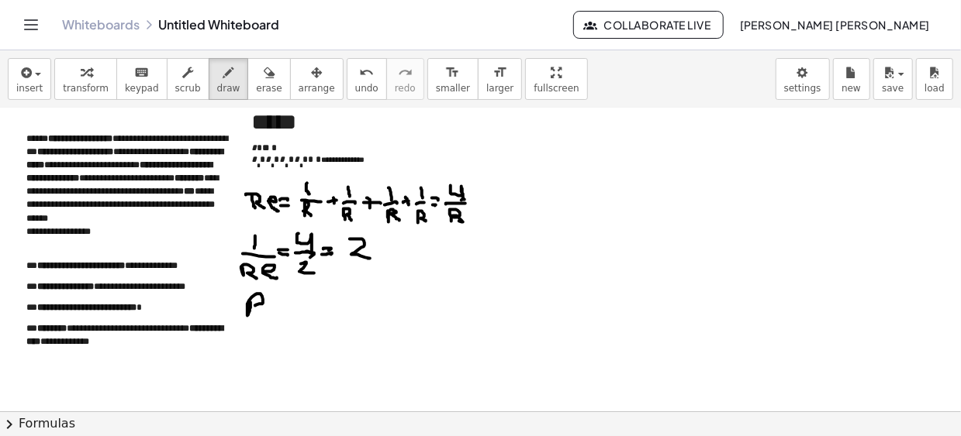
click at [261, 314] on div at bounding box center [480, 369] width 961 height 1218
drag, startPoint x: 272, startPoint y: 309, endPoint x: 285, endPoint y: 319, distance: 16.5
click at [285, 319] on div at bounding box center [480, 369] width 961 height 1218
drag, startPoint x: 288, startPoint y: 310, endPoint x: 297, endPoint y: 311, distance: 9.3
click at [297, 311] on div at bounding box center [480, 369] width 961 height 1218
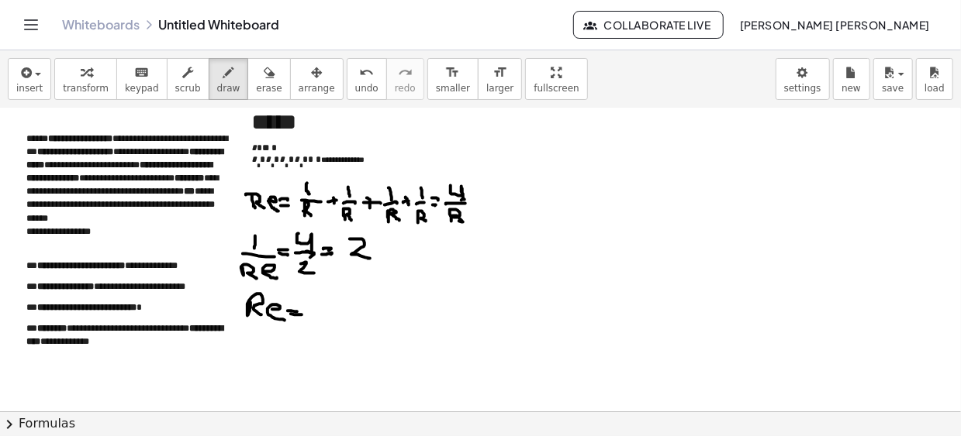
drag, startPoint x: 291, startPoint y: 313, endPoint x: 302, endPoint y: 314, distance: 10.9
click at [302, 314] on div at bounding box center [480, 369] width 961 height 1218
drag, startPoint x: 322, startPoint y: 305, endPoint x: 316, endPoint y: 312, distance: 8.8
click at [322, 307] on div at bounding box center [480, 369] width 961 height 1218
click at [329, 314] on div at bounding box center [480, 369] width 961 height 1218
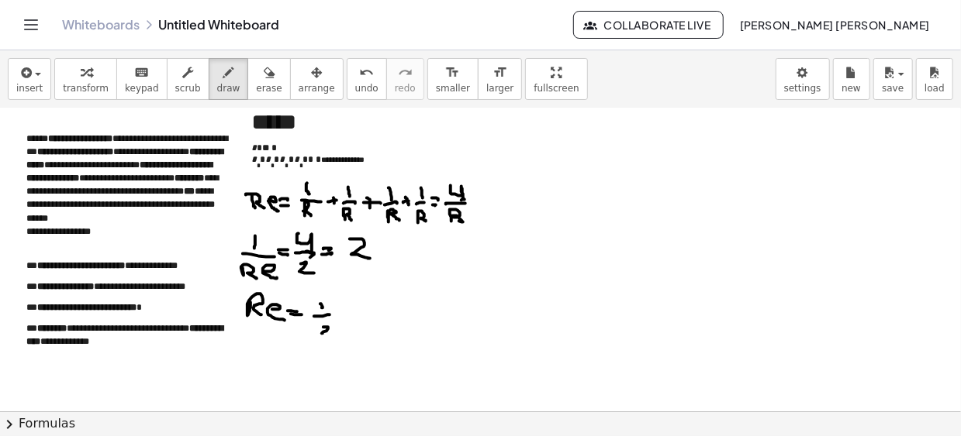
drag, startPoint x: 326, startPoint y: 326, endPoint x: 332, endPoint y: 317, distance: 10.8
click at [332, 329] on div at bounding box center [480, 369] width 961 height 1218
click at [348, 302] on div at bounding box center [480, 369] width 961 height 1218
drag, startPoint x: 340, startPoint y: 308, endPoint x: 348, endPoint y: 308, distance: 8.5
click at [347, 309] on div at bounding box center [480, 369] width 961 height 1218
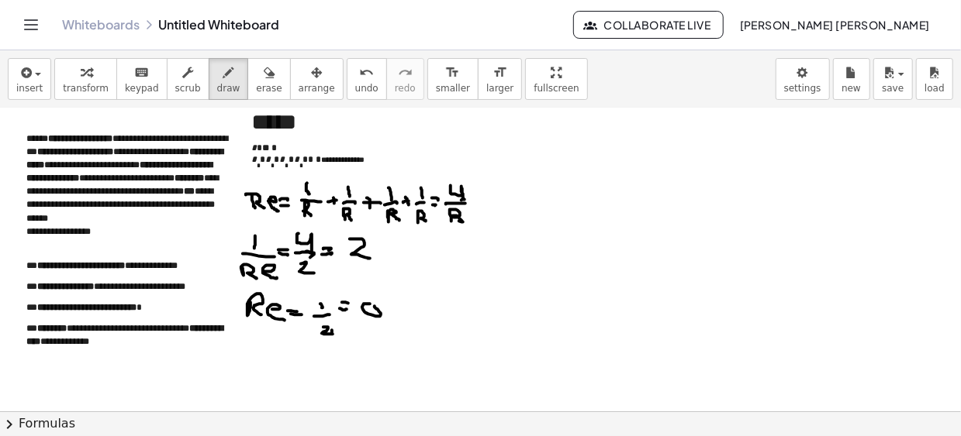
drag
click at [371, 305] on div at bounding box center [480, 369] width 961 height 1218
click at [379, 322] on div at bounding box center [480, 369] width 961 height 1218
click at [399, 298] on div at bounding box center [480, 369] width 961 height 1218
click at [395, 316] on div at bounding box center [480, 369] width 961 height 1218
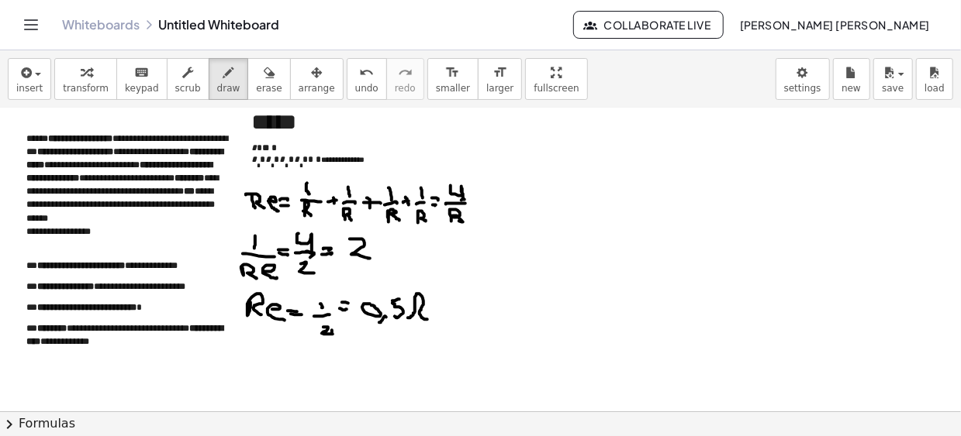
click at [418, 319] on div at bounding box center [480, 369] width 961 height 1218
drag, startPoint x: 409, startPoint y: 319, endPoint x: 436, endPoint y: 317, distance: 28.0
click at [436, 317] on div at bounding box center [480, 369] width 961 height 1218
drag, startPoint x: 407, startPoint y: 320, endPoint x: 427, endPoint y: 319, distance: 20.2
click at [432, 320] on div at bounding box center [480, 369] width 961 height 1218
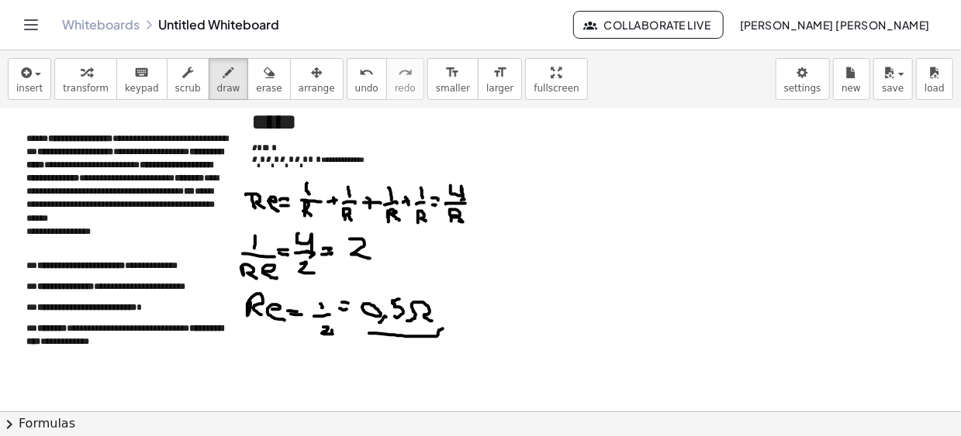
drag, startPoint x: 369, startPoint y: 333, endPoint x: 439, endPoint y: 305, distance: 75.1
click at [443, 326] on div at bounding box center [480, 369] width 961 height 1218
drag, startPoint x: 437, startPoint y: 298, endPoint x: 426, endPoint y: 343, distance: 46.4
click at [432, 343] on div at bounding box center [480, 369] width 961 height 1218
click at [557, 250] on div at bounding box center [480, 369] width 961 height 1218
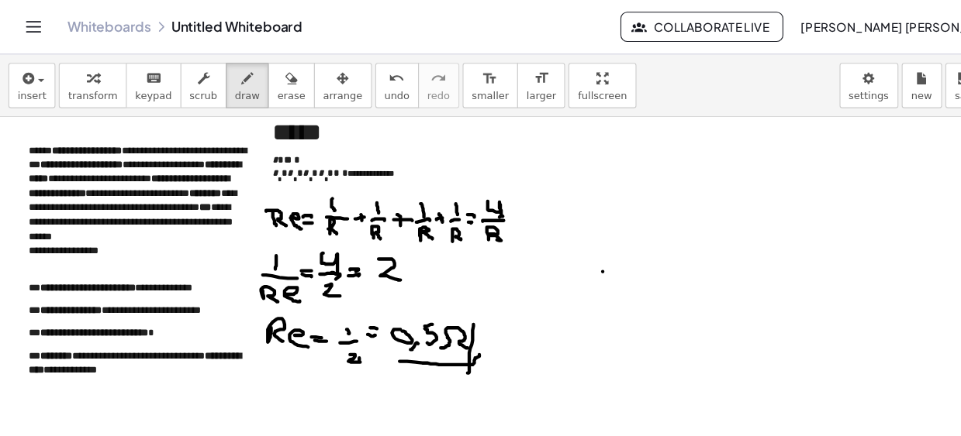
click at [516, 140] on div at bounding box center [480, 369] width 961 height 1218
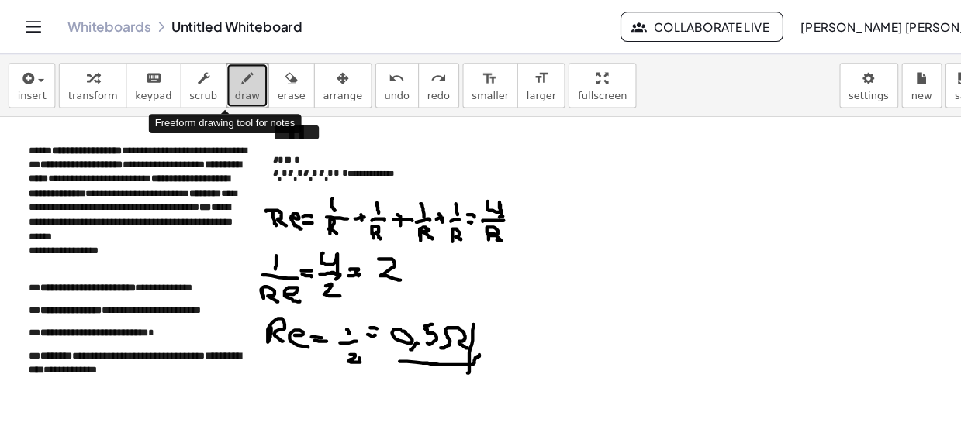
click at [217, 85] on span "draw" at bounding box center [228, 88] width 23 height 11
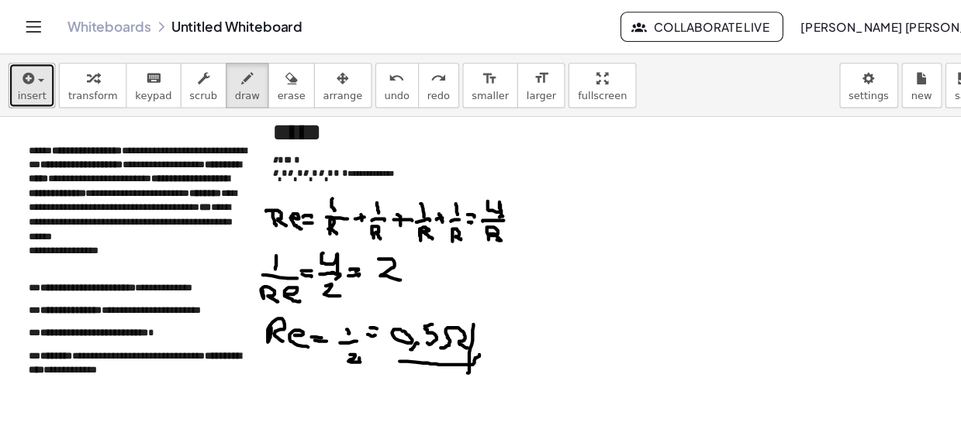
click at [36, 67] on div "button" at bounding box center [29, 72] width 26 height 19
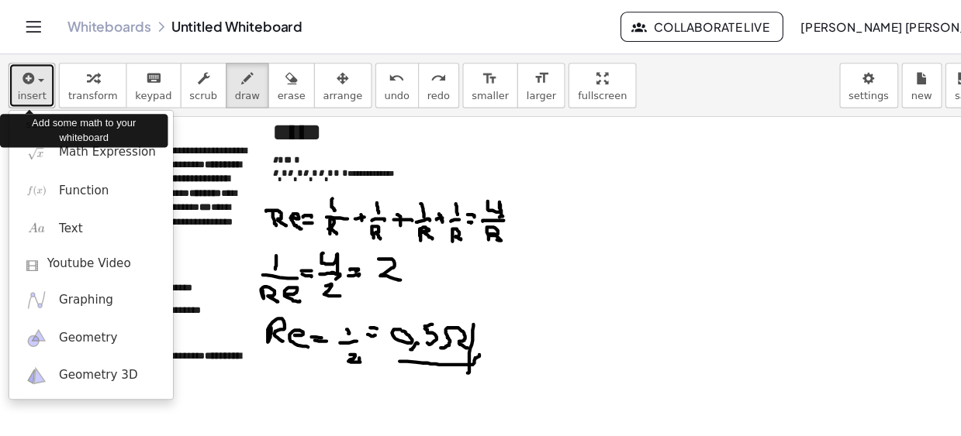
click at [36, 70] on div "button" at bounding box center [29, 72] width 26 height 19
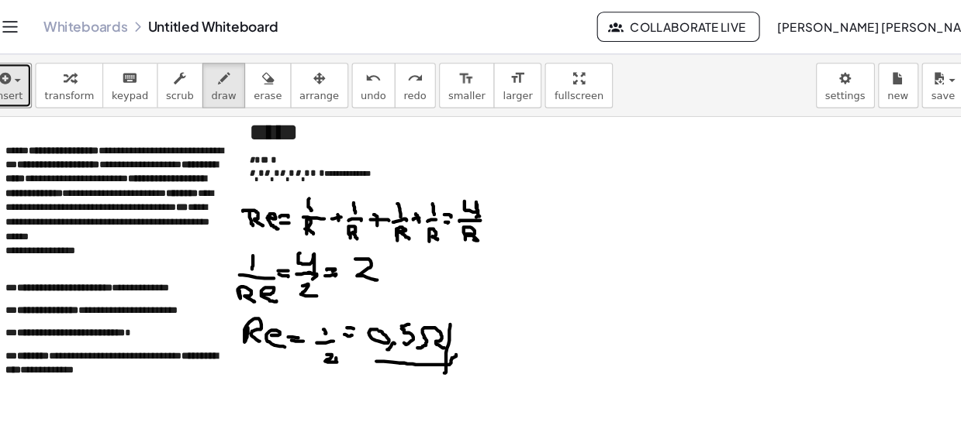
click at [531, 156] on div at bounding box center [480, 369] width 961 height 1218
drag, startPoint x: 508, startPoint y: 117, endPoint x: 521, endPoint y: 117, distance: 13.2
click at [523, 117] on div at bounding box center [480, 369] width 961 height 1218
drag, startPoint x: 516, startPoint y: 117, endPoint x: 521, endPoint y: 131, distance: 15.0
click at [522, 132] on div at bounding box center [480, 369] width 961 height 1218
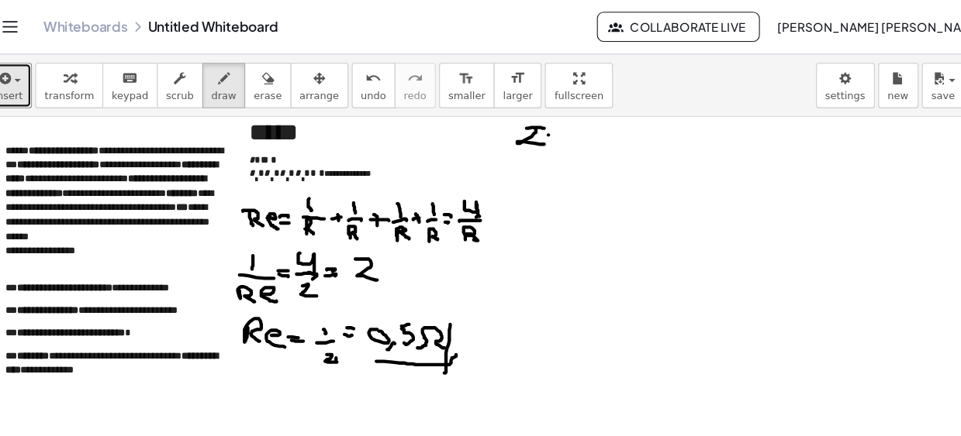
drag, startPoint x: 528, startPoint y: 123, endPoint x: 536, endPoint y: 125, distance: 8.7
click at [536, 125] on div at bounding box center [480, 369] width 961 height 1218
click at [533, 129] on div at bounding box center [480, 369] width 961 height 1218
click at [547, 127] on div at bounding box center [480, 369] width 961 height 1218
click at [546, 131] on div at bounding box center [480, 369] width 961 height 1218
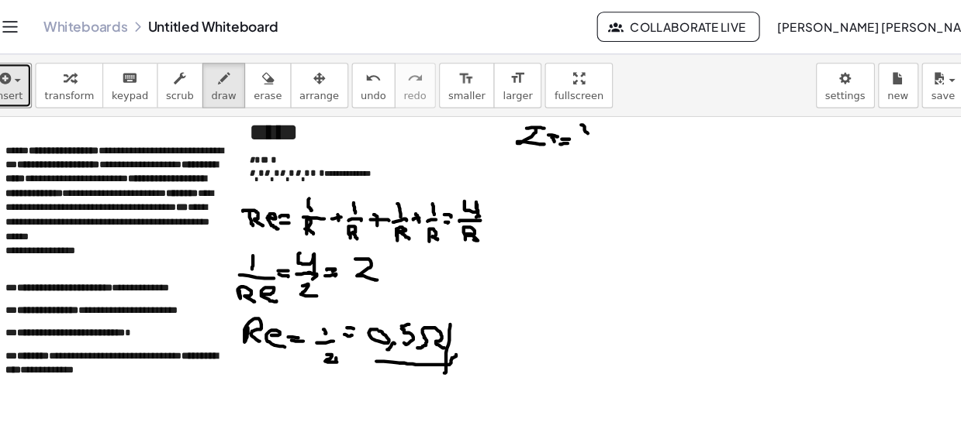
drag, startPoint x: 561, startPoint y: 115, endPoint x: 567, endPoint y: 121, distance: 9.3
click at [576, 117] on div at bounding box center [480, 369] width 961 height 1218
drag, startPoint x: 557, startPoint y: 127, endPoint x: 575, endPoint y: 126, distance: 17.8
click at [576, 126] on div at bounding box center [480, 369] width 961 height 1218
drag, startPoint x: 554, startPoint y: 143, endPoint x: 561, endPoint y: 142, distance: 7.8
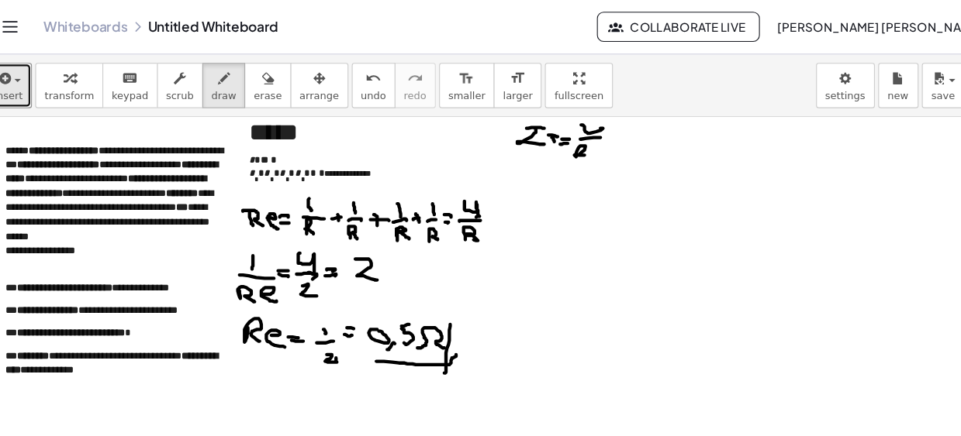
click at [561, 142] on div at bounding box center [480, 369] width 961 height 1218
click at [572, 146] on div at bounding box center [480, 369] width 961 height 1218
drag, startPoint x: 581, startPoint y: 139, endPoint x: 580, endPoint y: 148, distance: 9.3
click at [585, 153] on div at bounding box center [480, 369] width 961 height 1218
click at [589, 147] on div at bounding box center [480, 369] width 961 height 1218
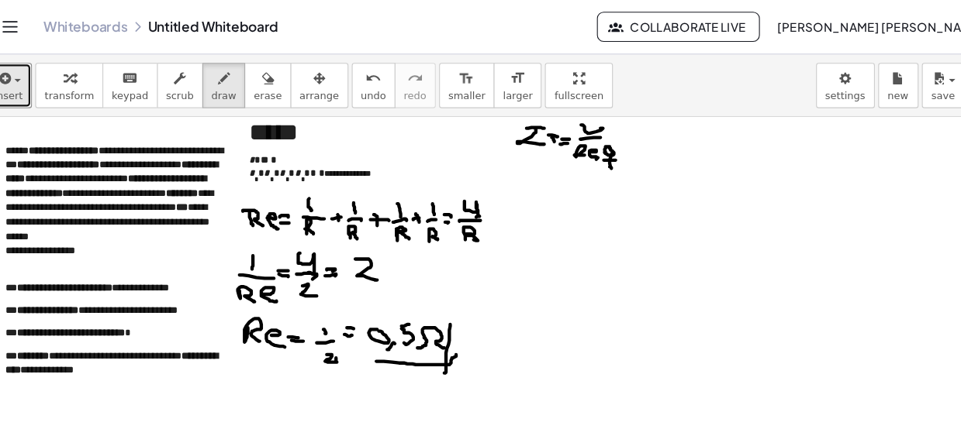
click at [585, 137] on div at bounding box center [480, 369] width 961 height 1218
click at [587, 116] on div at bounding box center [480, 369] width 961 height 1218
click at [598, 121] on div at bounding box center [480, 369] width 961 height 1218
click at [595, 125] on div at bounding box center [480, 369] width 961 height 1218
click at [616, 119] on div at bounding box center [480, 369] width 961 height 1218
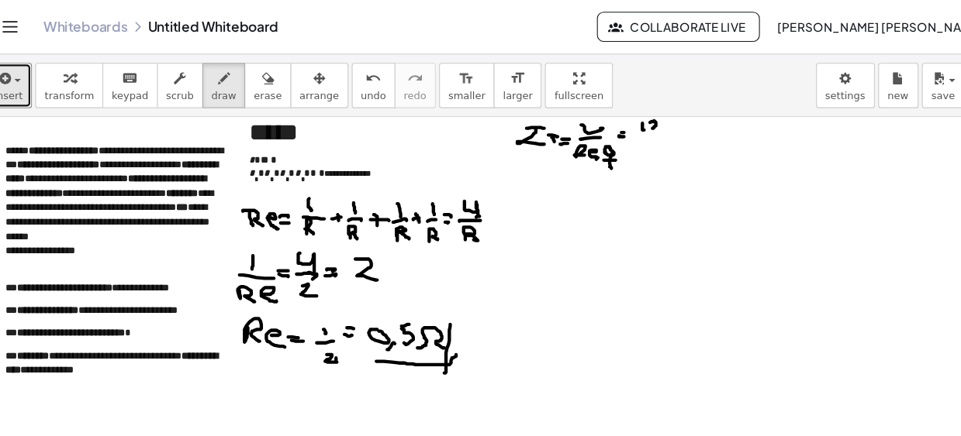
drag, startPoint x: 626, startPoint y: 111, endPoint x: 617, endPoint y: 128, distance: 19.1
click at [628, 122] on div at bounding box center [480, 369] width 961 height 1218
drag, startPoint x: 613, startPoint y: 126, endPoint x: 626, endPoint y: 129, distance: 13.0
click at [628, 128] on div at bounding box center [480, 369] width 961 height 1218
click at [616, 137] on div at bounding box center [480, 369] width 961 height 1218
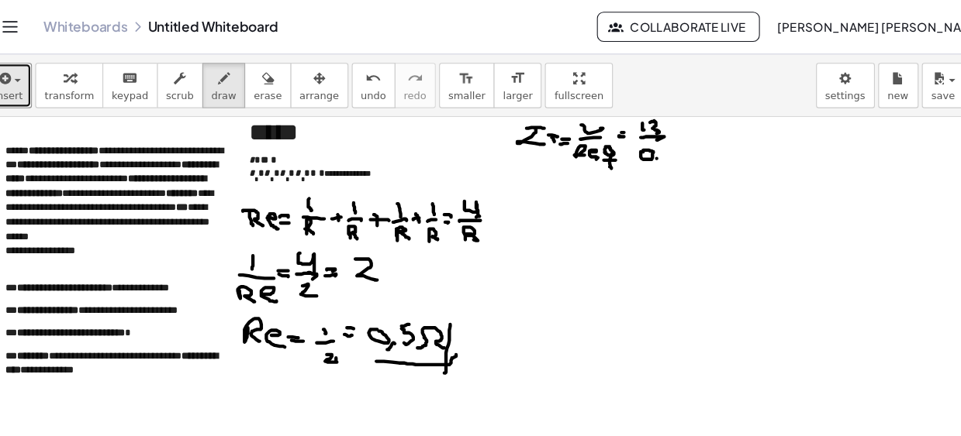
click at [630, 146] on div at bounding box center [480, 369] width 961 height 1218
drag, startPoint x: 635, startPoint y: 134, endPoint x: 631, endPoint y: 150, distance: 16.0
click at [633, 148] on div at bounding box center [480, 369] width 961 height 1218
drag, startPoint x: 502, startPoint y: 160, endPoint x: 512, endPoint y: 159, distance: 9.3
click at [512, 159] on div at bounding box center [480, 369] width 961 height 1218
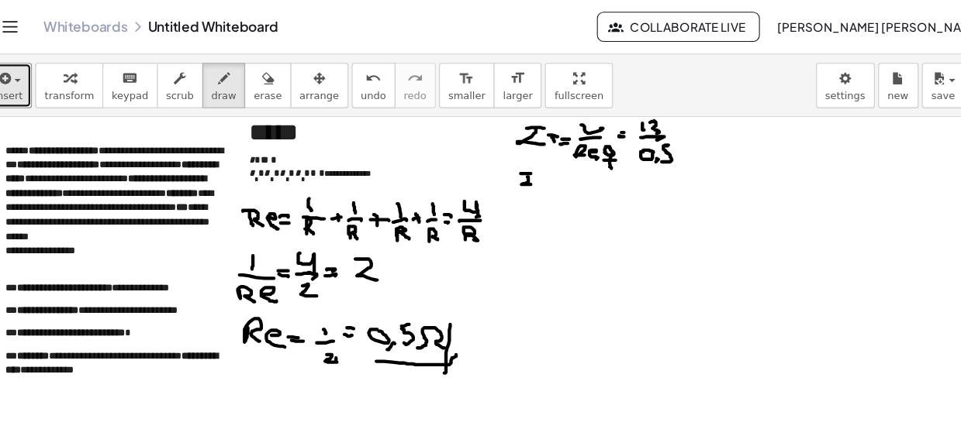
drag, startPoint x: 509, startPoint y: 162, endPoint x: 512, endPoint y: 171, distance: 9.1
click at [513, 169] on div at bounding box center [480, 369] width 961 height 1218
click at [527, 161] on div at bounding box center [480, 369] width 961 height 1218
click at [524, 167] on div at bounding box center [480, 369] width 961 height 1218
click at [537, 165] on div at bounding box center [480, 369] width 961 height 1218
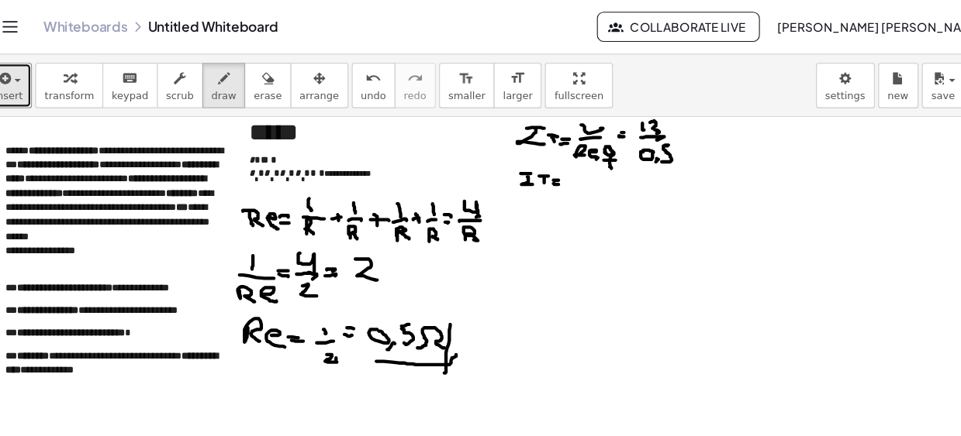
click at [537, 169] on div at bounding box center [480, 369] width 961 height 1218
click at [549, 167] on div at bounding box center [480, 369] width 961 height 1218
click at [561, 169] on div at bounding box center [480, 369] width 961 height 1218
click at [574, 166] on div at bounding box center [480, 369] width 961 height 1218
drag, startPoint x: 570, startPoint y: 165, endPoint x: 577, endPoint y: 171, distance: 8.8
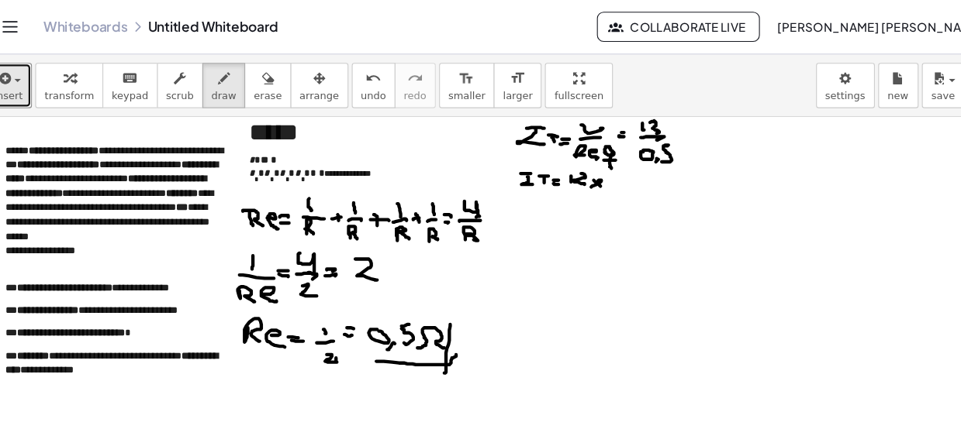
click at [577, 171] on div at bounding box center [480, 369] width 961 height 1218
drag, startPoint x: 591, startPoint y: 165, endPoint x: 592, endPoint y: 175, distance: 10.1
click at [592, 175] on div at bounding box center [480, 369] width 961 height 1218
click at [607, 168] on div at bounding box center [480, 369] width 961 height 1218
click at [607, 172] on div at bounding box center [480, 369] width 961 height 1218
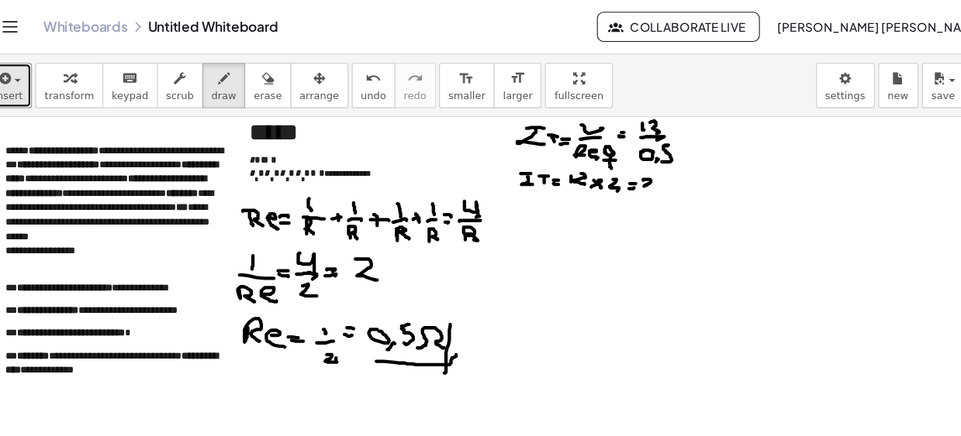
drag, startPoint x: 615, startPoint y: 165, endPoint x: 623, endPoint y: 171, distance: 10.1
click at [623, 171] on div at bounding box center [480, 369] width 961 height 1218
drag, startPoint x: 628, startPoint y: 164, endPoint x: 640, endPoint y: 174, distance: 16.0
click at [637, 174] on div at bounding box center [480, 369] width 961 height 1218
click at [648, 173] on div at bounding box center [480, 369] width 961 height 1218
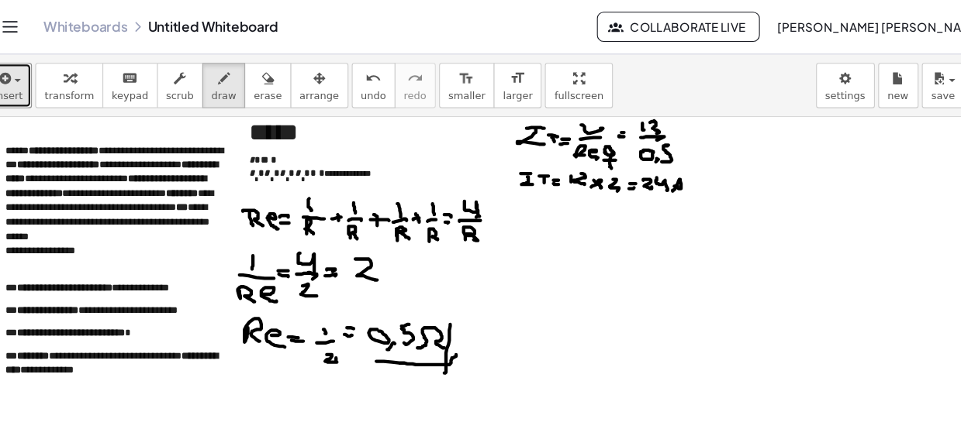
click at [648, 171] on div at bounding box center [480, 369] width 961 height 1218
click at [653, 175] on div at bounding box center [480, 369] width 961 height 1218
drag, startPoint x: 497, startPoint y: 193, endPoint x: 506, endPoint y: 193, distance: 9.3
click at [506, 193] on div at bounding box center [480, 369] width 961 height 1218
drag, startPoint x: 502, startPoint y: 194, endPoint x: 508, endPoint y: 212, distance: 19.4
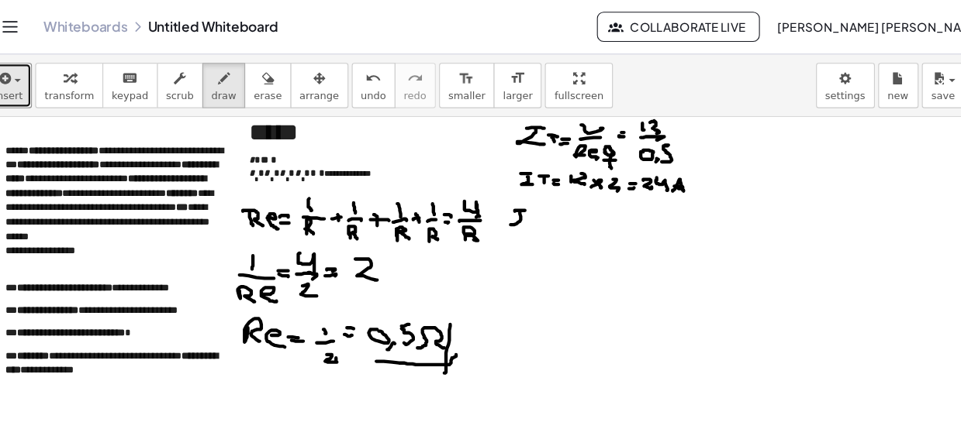
click at [512, 211] on div at bounding box center [480, 369] width 961 height 1218
click at [504, 218] on div at bounding box center [480, 369] width 961 height 1218
click at [514, 219] on div at bounding box center [480, 369] width 961 height 1218
click at [512, 217] on div at bounding box center [480, 369] width 961 height 1218
click at [524, 220] on div at bounding box center [480, 369] width 961 height 1218
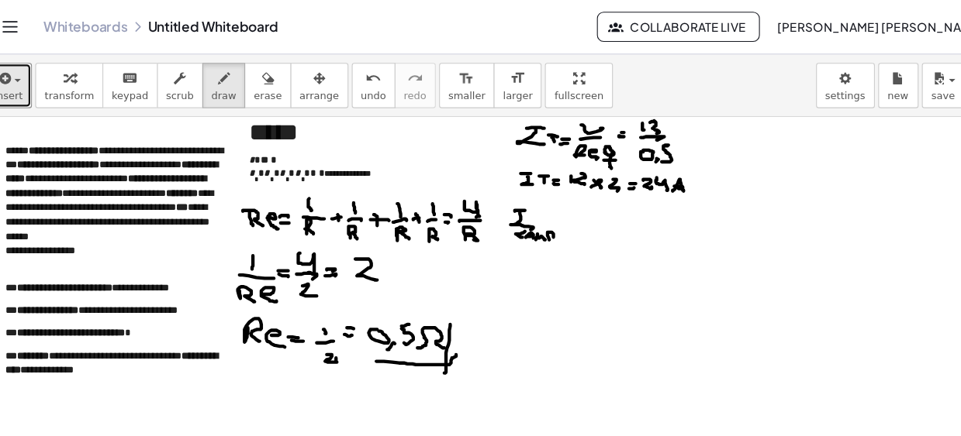
click at [530, 218] on div at bounding box center [480, 369] width 961 height 1218
click at [540, 221] on div at bounding box center [480, 369] width 961 height 1218
click at [540, 220] on div at bounding box center [480, 369] width 961 height 1218
click at [550, 222] on div at bounding box center [480, 369] width 961 height 1218
click at [560, 224] on div at bounding box center [480, 369] width 961 height 1218
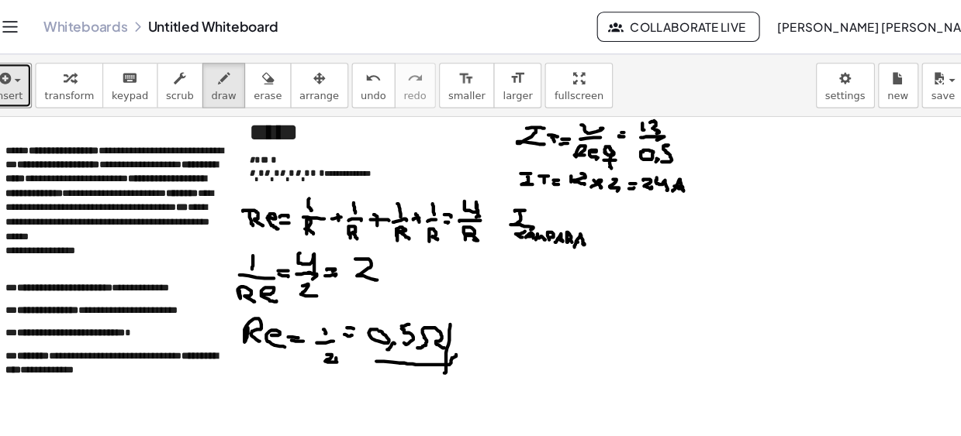
click at [559, 222] on div at bounding box center [480, 369] width 961 height 1218
click at [562, 200] on div at bounding box center [480, 369] width 961 height 1218
click at [561, 207] on div at bounding box center [480, 369] width 961 height 1218
drag, startPoint x: 579, startPoint y: 194, endPoint x: 588, endPoint y: 195, distance: 8.7
click at [588, 195] on div at bounding box center [480, 369] width 961 height 1218
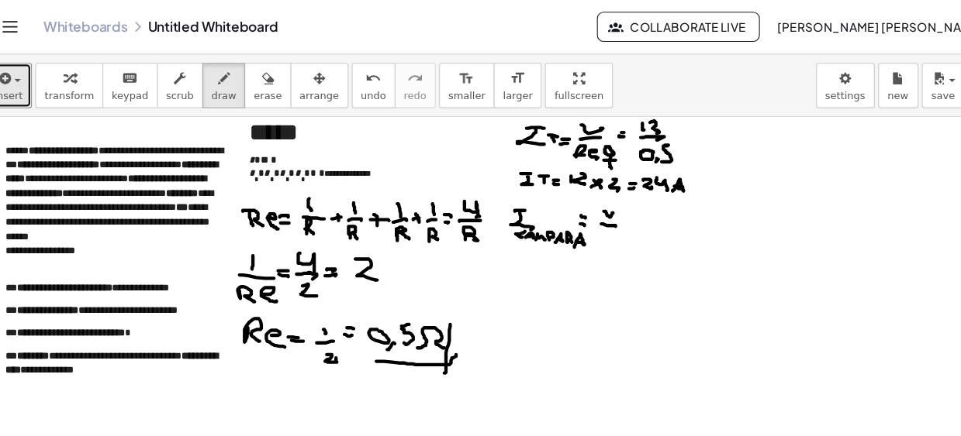
click at [590, 208] on div at bounding box center [480, 369] width 961 height 1218
drag, startPoint x: 581, startPoint y: 216, endPoint x: 588, endPoint y: 222, distance: 8.8
click at [588, 224] on div at bounding box center [480, 369] width 961 height 1218
click at [602, 207] on div at bounding box center [480, 369] width 961 height 1218
drag, startPoint x: 598, startPoint y: 209, endPoint x: 571, endPoint y: 210, distance: 28.0
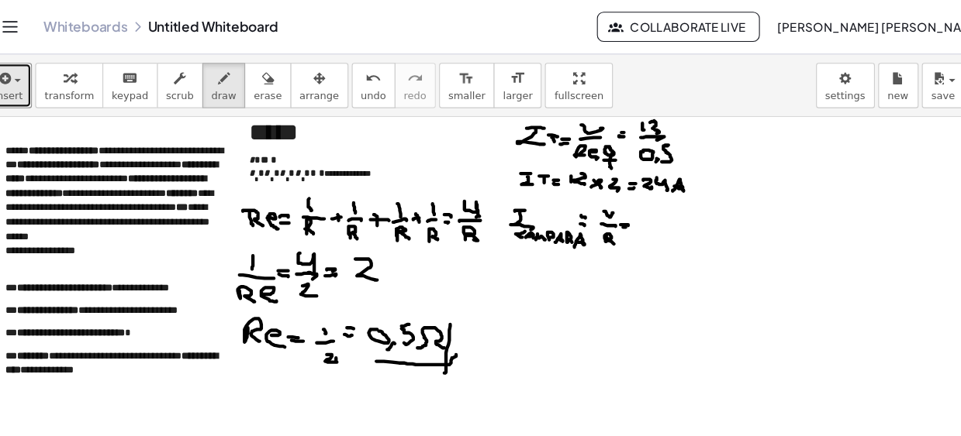
click at [602, 210] on div at bounding box center [480, 369] width 961 height 1218
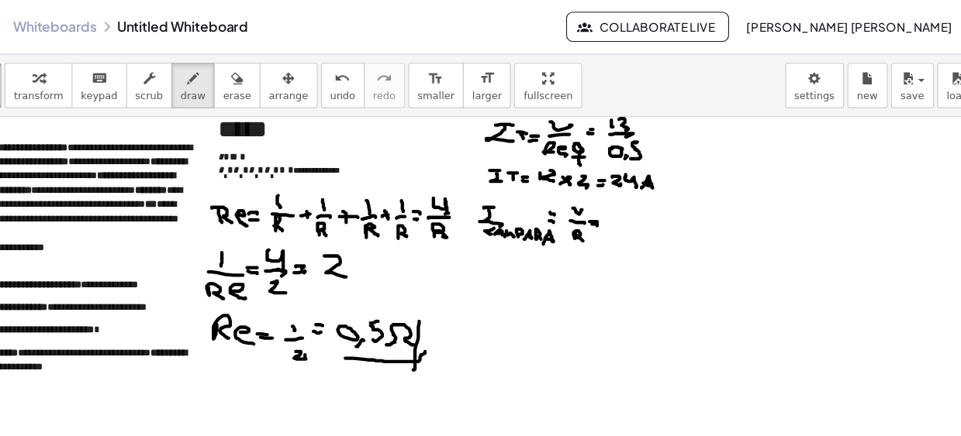
scroll to position [350, 0]
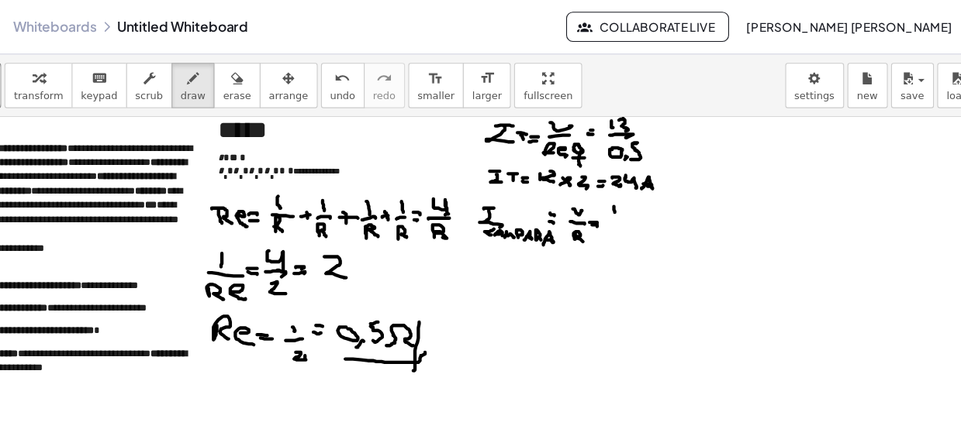
click at [617, 195] on div at bounding box center [480, 368] width 961 height 1218
drag, startPoint x: 623, startPoint y: 189, endPoint x: 624, endPoint y: 201, distance: 11.7
click at [633, 195] on div at bounding box center [480, 368] width 961 height 1218
drag, startPoint x: 615, startPoint y: 202, endPoint x: 631, endPoint y: 203, distance: 16.3
click at [631, 203] on div at bounding box center [480, 368] width 961 height 1218
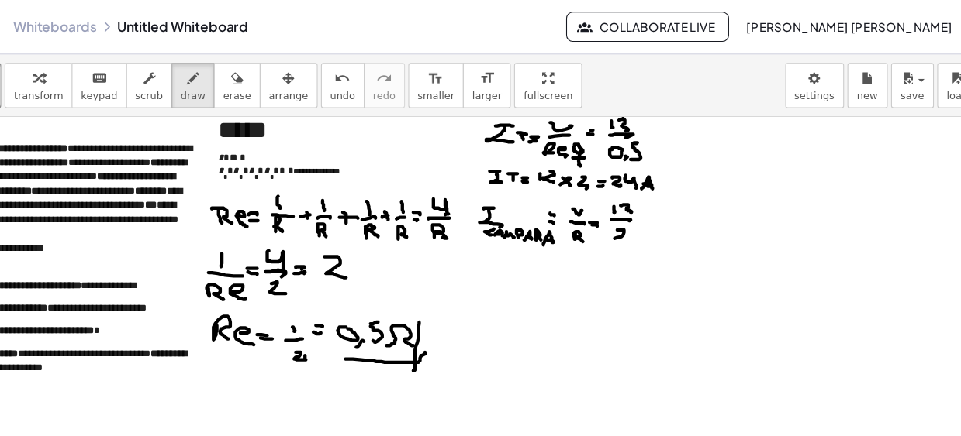
drag, startPoint x: 620, startPoint y: 212, endPoint x: 631, endPoint y: 222, distance: 14.8
click at [631, 223] on div at bounding box center [480, 368] width 961 height 1218
click at [646, 200] on div at bounding box center [480, 368] width 961 height 1218
click at [646, 206] on div at bounding box center [480, 368] width 961 height 1218
drag, startPoint x: 664, startPoint y: 192, endPoint x: 666, endPoint y: 209, distance: 16.4
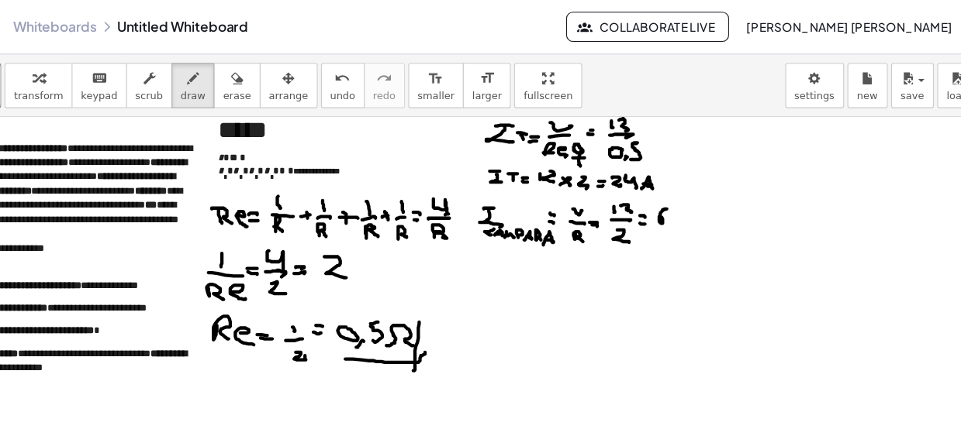
click at [661, 202] on div at bounding box center [480, 368] width 961 height 1218
drag, startPoint x: 666, startPoint y: 208, endPoint x: 675, endPoint y: 205, distance: 9.6
click at [675, 206] on div at bounding box center [480, 368] width 961 height 1218
drag, startPoint x: 670, startPoint y: 202, endPoint x: 661, endPoint y: 206, distance: 9.7
click at [672, 203] on div at bounding box center [480, 368] width 961 height 1218
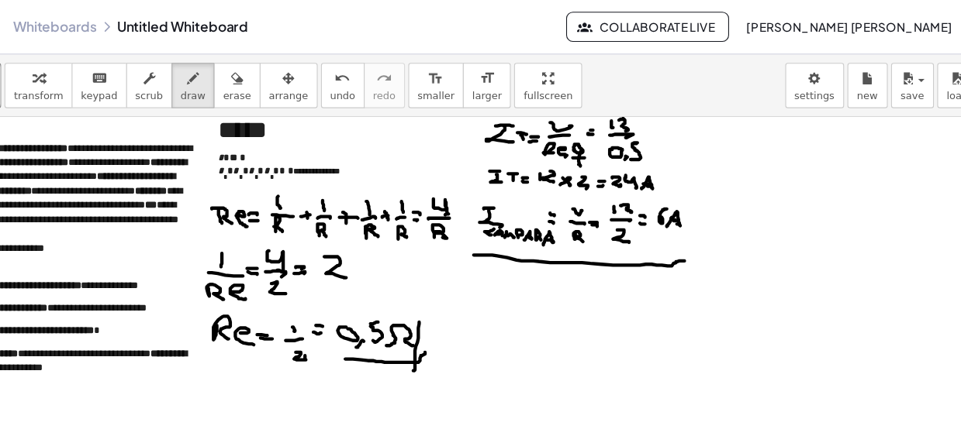
drag, startPoint x: 488, startPoint y: 235, endPoint x: 587, endPoint y: 256, distance: 101.4
click at [686, 240] on div at bounding box center [480, 368] width 961 height 1218
click at [496, 255] on div at bounding box center [480, 368] width 961 height 1218
click at [524, 255] on div at bounding box center [480, 368] width 961 height 1218
click at [525, 261] on div at bounding box center [480, 368] width 961 height 1218
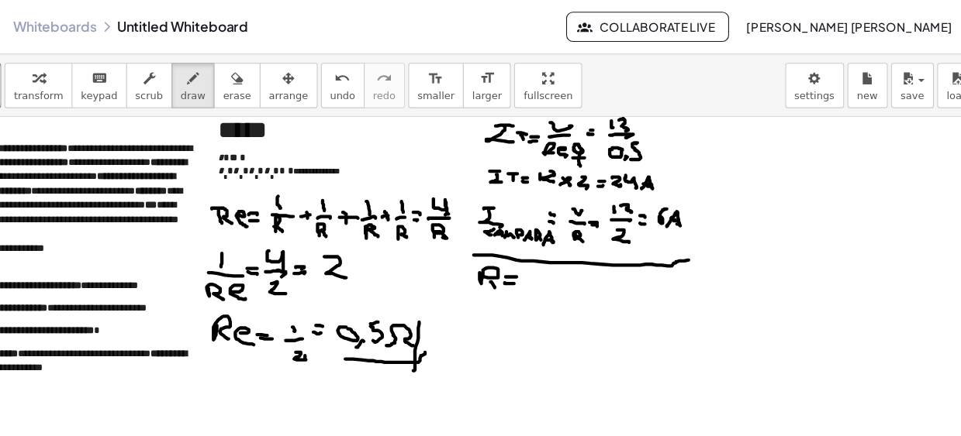
click at [507, 265] on div at bounding box center [480, 368] width 961 height 1218
drag, startPoint x: 539, startPoint y: 254, endPoint x: 548, endPoint y: 255, distance: 9.3
click at [548, 255] on div at bounding box center [480, 368] width 961 height 1218
click at [547, 264] on div at bounding box center [480, 368] width 961 height 1218
drag, startPoint x: 559, startPoint y: 256, endPoint x: 563, endPoint y: 264, distance: 8.7
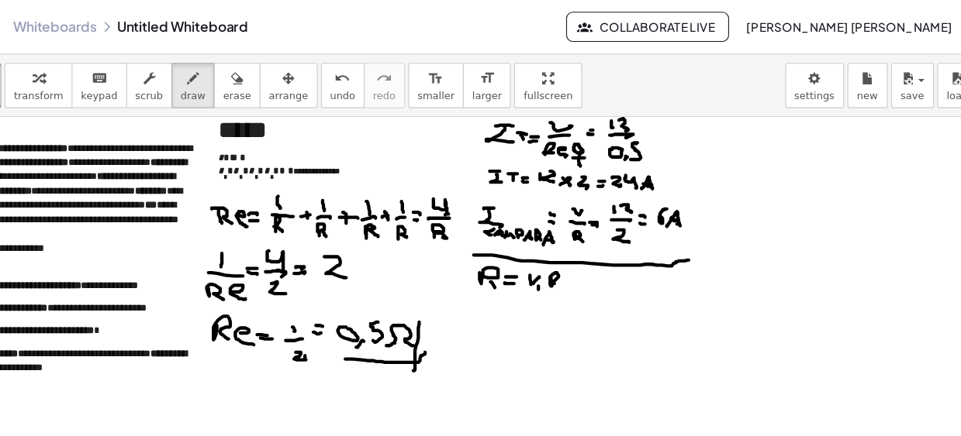
click at [563, 262] on div at bounding box center [480, 368] width 961 height 1218
click at [567, 267] on div at bounding box center [480, 368] width 961 height 1218
click at [567, 264] on div at bounding box center [480, 368] width 961 height 1218
click at [579, 267] on div at bounding box center [480, 368] width 961 height 1218
click at [564, 265] on div at bounding box center [480, 368] width 961 height 1218
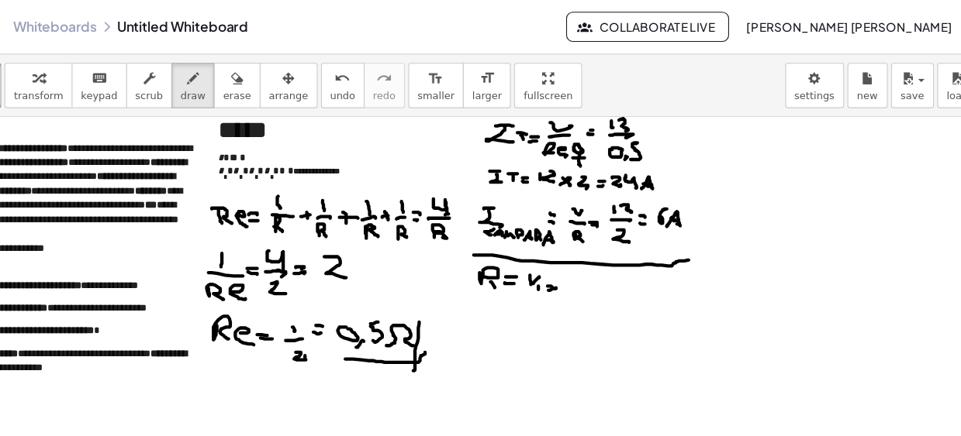
click at [563, 267] on div at bounding box center [480, 368] width 961 height 1218
drag, startPoint x: 573, startPoint y: 256, endPoint x: 585, endPoint y: 257, distance: 12.5
click at [587, 256] on div at bounding box center [480, 368] width 961 height 1218
drag, startPoint x: 580, startPoint y: 257, endPoint x: 582, endPoint y: 267, distance: 10.3
click at [585, 267] on div at bounding box center [480, 368] width 961 height 1218
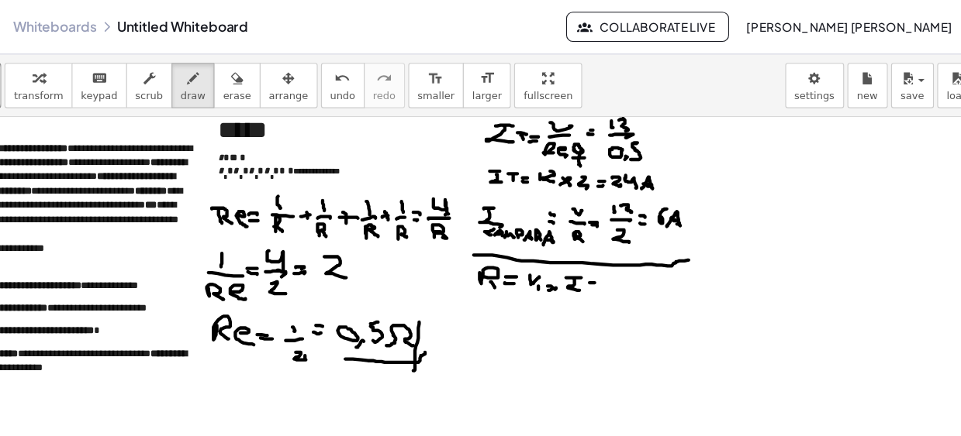
click at [599, 260] on div at bounding box center [480, 368] width 961 height 1218
click at [599, 264] on div at bounding box center [480, 368] width 961 height 1218
drag, startPoint x: 605, startPoint y: 257, endPoint x: 607, endPoint y: 267, distance: 9.6
click at [607, 267] on div at bounding box center [480, 368] width 961 height 1218
drag, startPoint x: 610, startPoint y: 256, endPoint x: 618, endPoint y: 266, distance: 12.7
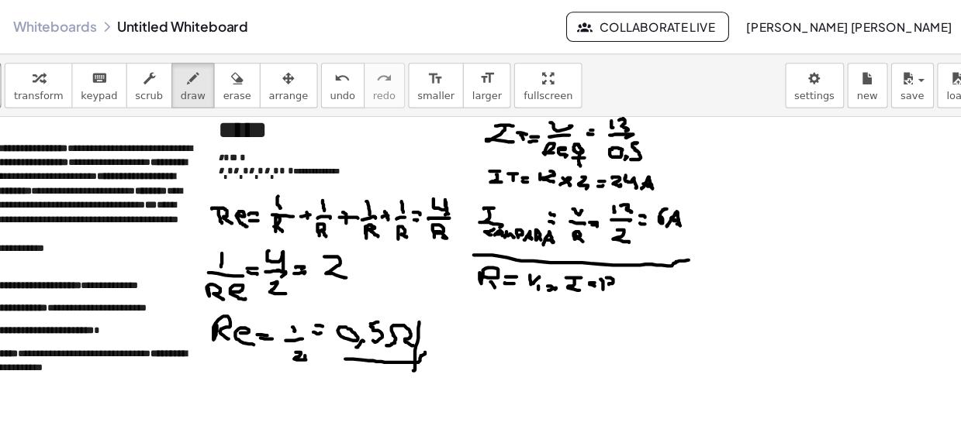
click at [621, 266] on div at bounding box center [480, 368] width 961 height 1218
click at [630, 265] on div at bounding box center [480, 368] width 961 height 1218
drag, startPoint x: 626, startPoint y: 264, endPoint x: 633, endPoint y: 270, distance: 8.2
click at [633, 270] on div at bounding box center [480, 368] width 961 height 1218
drag, startPoint x: 641, startPoint y: 259, endPoint x: 642, endPoint y: 267, distance: 7.8
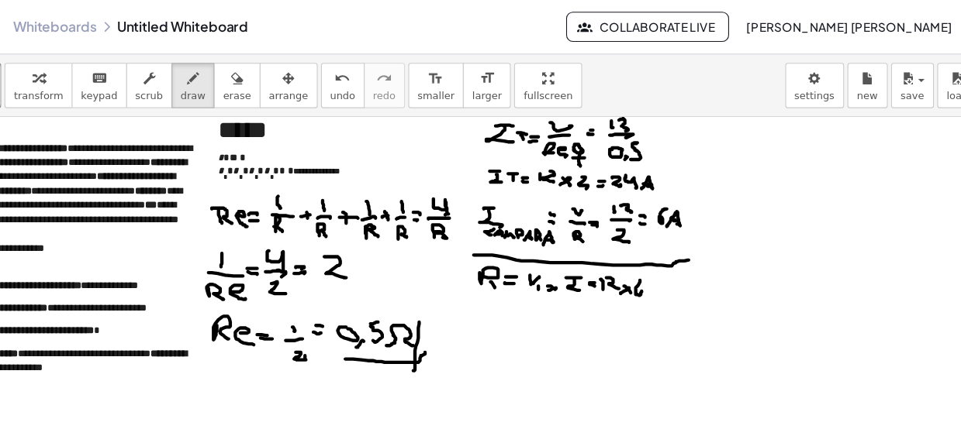
click at [640, 267] on div at bounding box center [480, 368] width 961 height 1218
click at [651, 264] on div at bounding box center [480, 368] width 961 height 1218
click at [650, 267] on div at bounding box center [480, 368] width 961 height 1218
drag, startPoint x: 659, startPoint y: 257, endPoint x: 660, endPoint y: 267, distance: 10.1
click at [663, 268] on div at bounding box center [480, 368] width 961 height 1218
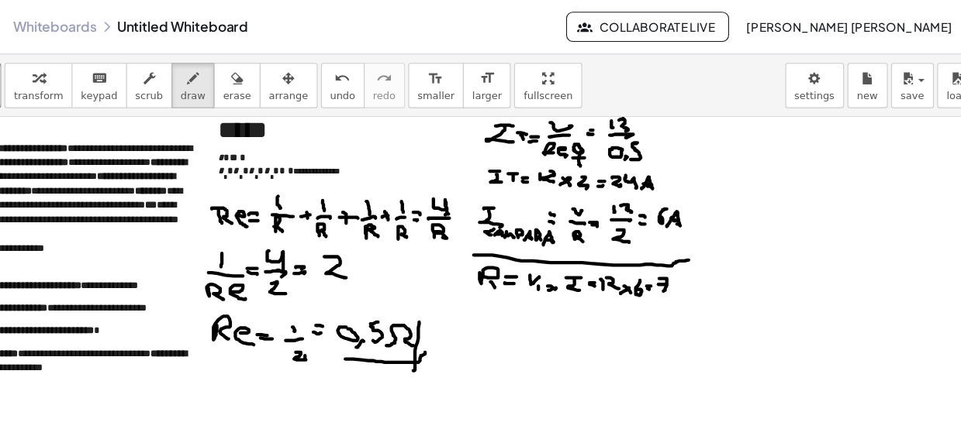
click at [664, 262] on div at bounding box center [480, 368] width 961 height 1218
drag, startPoint x: 679, startPoint y: 257, endPoint x: 668, endPoint y: 269, distance: 15.9
click at [675, 270] on div at bounding box center [480, 368] width 961 height 1218
click at [700, 256] on div at bounding box center [480, 368] width 961 height 1218
click at [509, 287] on div at bounding box center [480, 368] width 961 height 1218
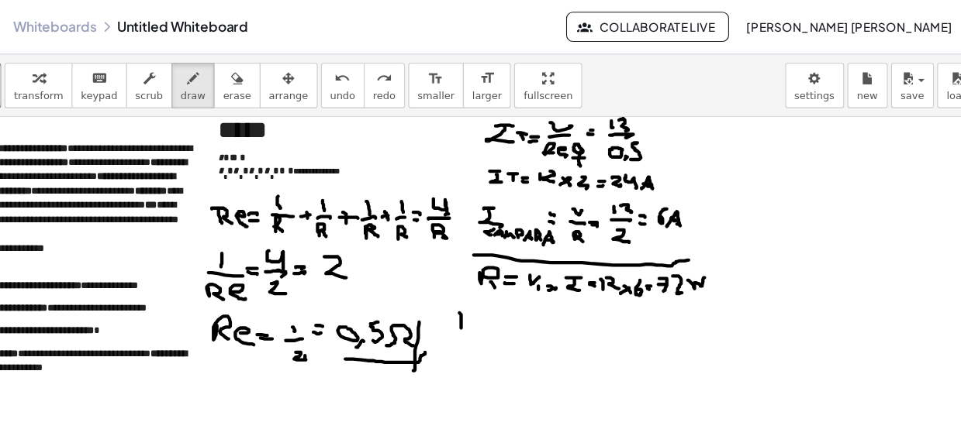
click at [474, 309] on div at bounding box center [480, 368] width 961 height 1218
drag, startPoint x: 478, startPoint y: 283, endPoint x: 476, endPoint y: 297, distance: 14.1
click at [474, 292] on div at bounding box center [480, 368] width 961 height 1218
drag, startPoint x: 499, startPoint y: 299, endPoint x: 485, endPoint y: 306, distance: 16.3
click at [497, 301] on div at bounding box center [480, 368] width 961 height 1218
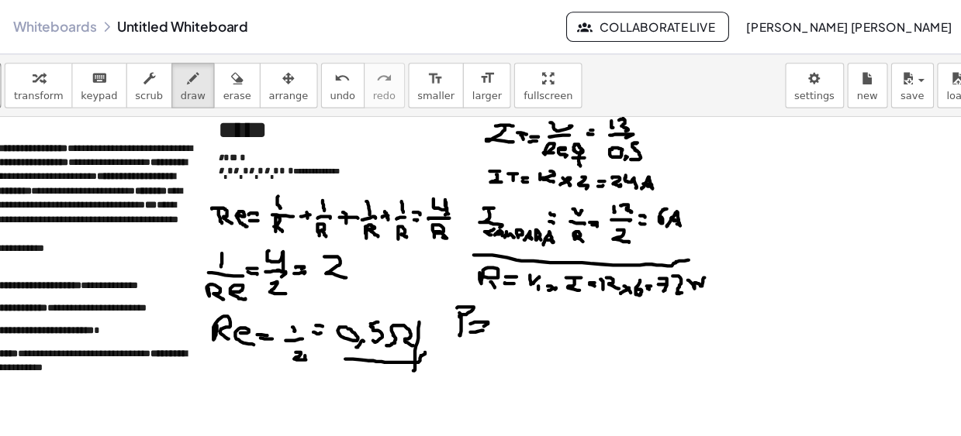
drag, startPoint x: 485, startPoint y: 306, endPoint x: 502, endPoint y: 304, distance: 18.0
click at [502, 304] on div at bounding box center [480, 368] width 961 height 1218
drag, startPoint x: 515, startPoint y: 299, endPoint x: 525, endPoint y: 290, distance: 13.7
click at [526, 292] on div at bounding box center [480, 368] width 961 height 1218
drag, startPoint x: 532, startPoint y: 284, endPoint x: 509, endPoint y: 314, distance: 38.1
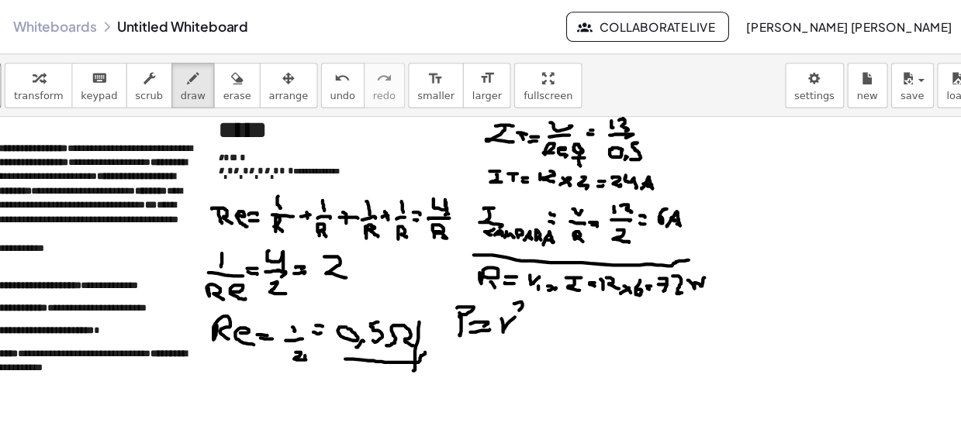
click at [529, 294] on div at bounding box center [480, 368] width 961 height 1218
drag, startPoint x: 513, startPoint y: 313, endPoint x: 533, endPoint y: 314, distance: 19.4
click at [533, 314] on div at bounding box center [480, 368] width 961 height 1218
drag, startPoint x: 520, startPoint y: 324, endPoint x: 486, endPoint y: 331, distance: 34.8
click at [523, 336] on div at bounding box center [480, 368] width 961 height 1218
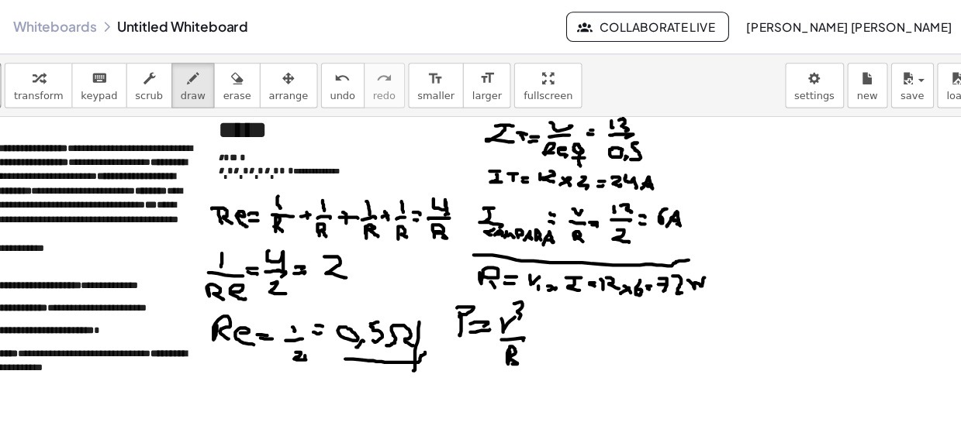
click at [552, 302] on div at bounding box center [480, 368] width 961 height 1218
drag, startPoint x: 542, startPoint y: 309, endPoint x: 550, endPoint y: 308, distance: 7.8
click at [549, 308] on div at bounding box center [480, 368] width 961 height 1218
drag, startPoint x: 562, startPoint y: 297, endPoint x: 562, endPoint y: 306, distance: 9.3
click at [563, 313] on div at bounding box center [480, 368] width 961 height 1218
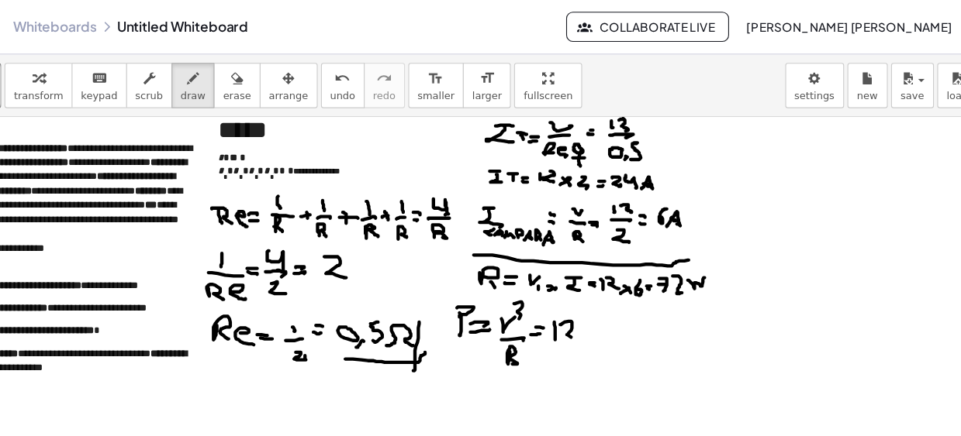
drag, startPoint x: 575, startPoint y: 296, endPoint x: 581, endPoint y: 310, distance: 15.0
click at [581, 311] on div at bounding box center [480, 368] width 961 height 1218
drag, startPoint x: 581, startPoint y: 283, endPoint x: 584, endPoint y: 295, distance: 11.9
click at [588, 293] on div at bounding box center [480, 368] width 961 height 1218
click at [256, 71] on div "button" at bounding box center [269, 72] width 26 height 19
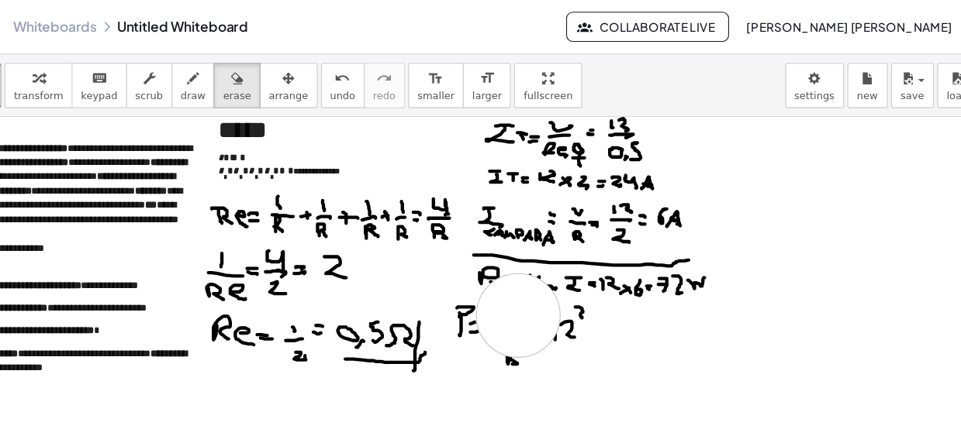
click at [530, 290] on div at bounding box center [480, 368] width 961 height 1218
drag, startPoint x: 530, startPoint y: 290, endPoint x: 526, endPoint y: 299, distance: 10.4
click at [529, 290] on div at bounding box center [480, 368] width 961 height 1218
drag, startPoint x: 683, startPoint y: 353, endPoint x: 699, endPoint y: 340, distance: 20.5
click at [682, 340] on div at bounding box center [480, 368] width 961 height 1218
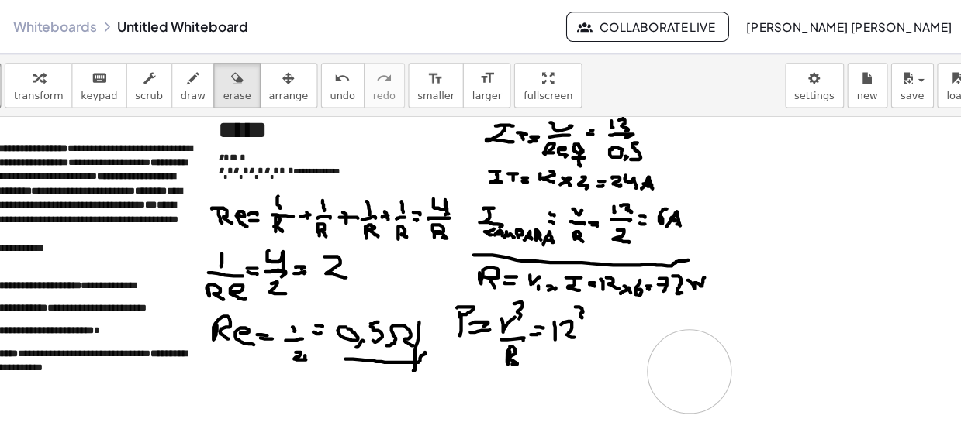
drag, startPoint x: 699, startPoint y: 340, endPoint x: 685, endPoint y: 343, distance: 14.9
click at [685, 343] on div at bounding box center [480, 368] width 961 height 1218
click at [85, 71] on div "button" at bounding box center [86, 72] width 46 height 19
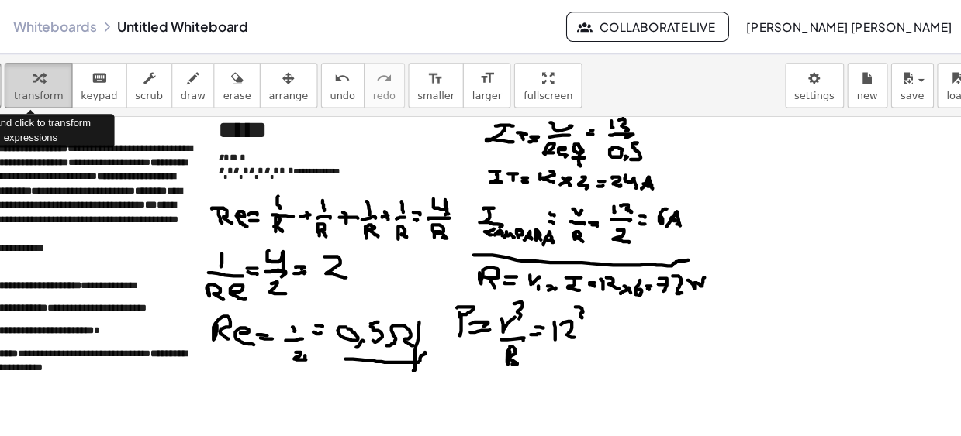
click at [85, 72] on div "button" at bounding box center [86, 72] width 46 height 19
click at [86, 72] on div "button" at bounding box center [86, 72] width 46 height 19
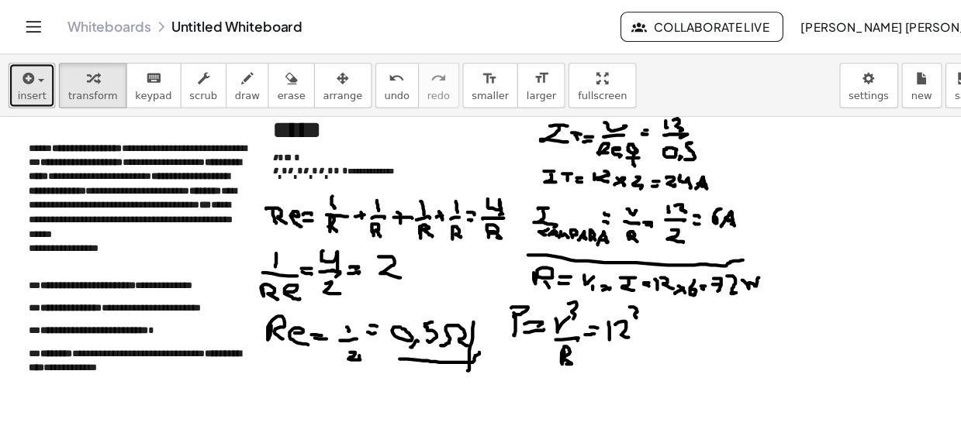
click at [36, 83] on span "insert" at bounding box center [29, 88] width 26 height 11
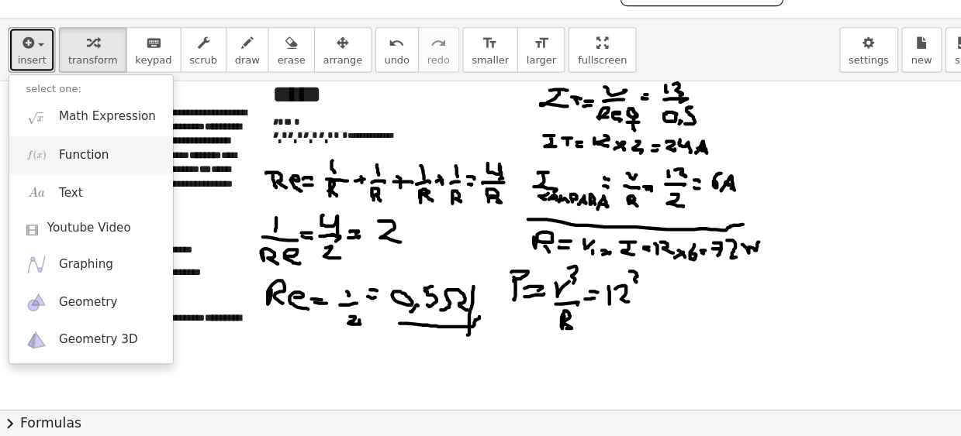
scroll to position [0, 0]
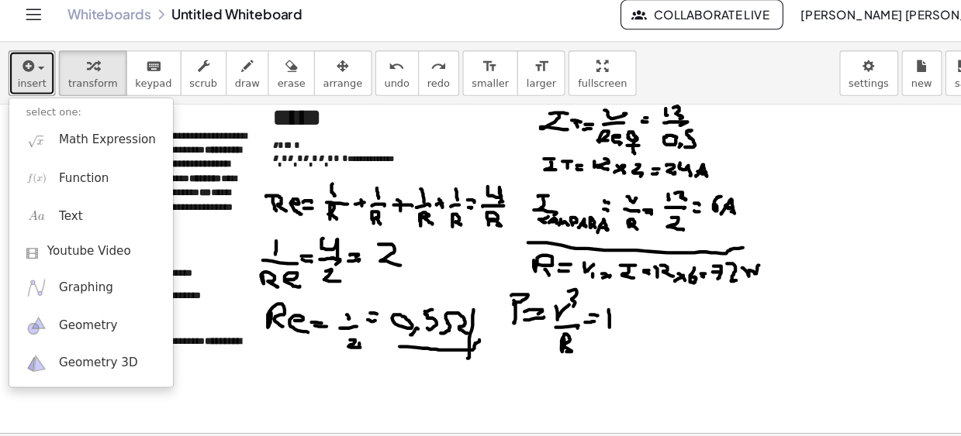
click at [598, 329] on div at bounding box center [480, 368] width 961 height 1218
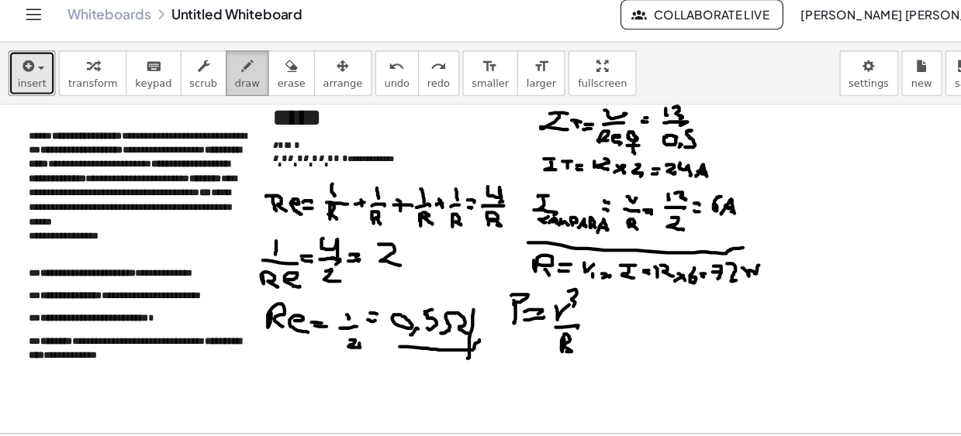
click at [224, 91] on button "draw" at bounding box center [229, 79] width 40 height 42
drag, startPoint x: 516, startPoint y: 295, endPoint x: 523, endPoint y: 298, distance: 8.3
click at [523, 298] on div at bounding box center [480, 368] width 961 height 1218
click at [533, 289] on div at bounding box center [480, 368] width 961 height 1218
drag, startPoint x: 507, startPoint y: 313, endPoint x: 533, endPoint y: 311, distance: 26.5
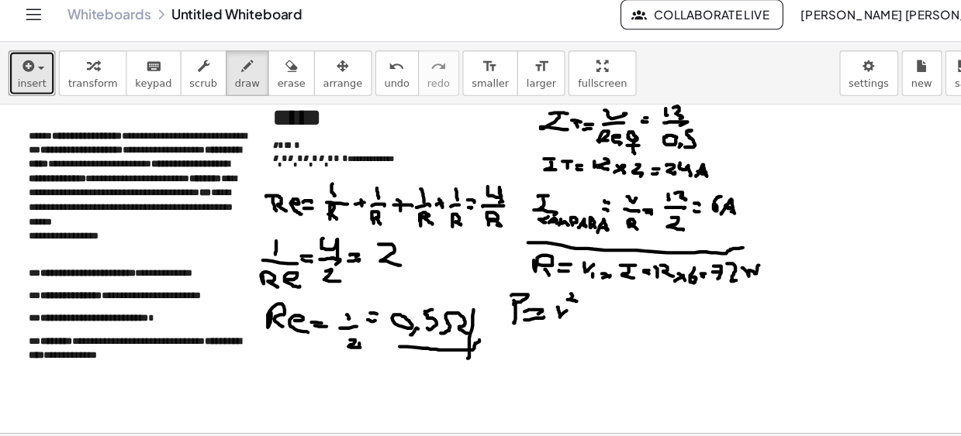
click at [536, 310] on div at bounding box center [480, 368] width 961 height 1218
drag, startPoint x: 516, startPoint y: 323, endPoint x: 528, endPoint y: 328, distance: 13.2
click at [528, 328] on div at bounding box center [480, 368] width 961 height 1218
click at [548, 303] on div at bounding box center [480, 368] width 961 height 1218
click at [549, 312] on div at bounding box center [480, 368] width 961 height 1218
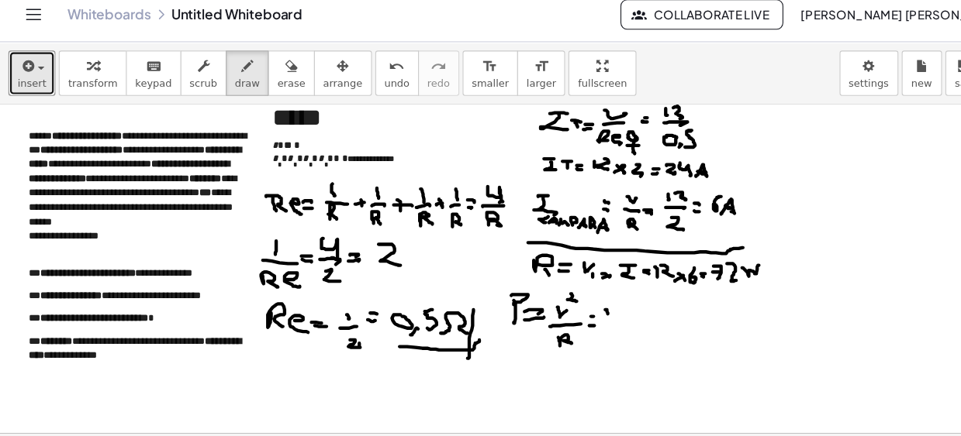
click at [562, 304] on div at bounding box center [480, 368] width 961 height 1218
drag, startPoint x: 569, startPoint y: 293, endPoint x: 572, endPoint y: 305, distance: 12.8
click at [576, 304] on div at bounding box center [480, 368] width 961 height 1218
drag, startPoint x: 557, startPoint y: 315, endPoint x: 574, endPoint y: 313, distance: 17.1
click at [574, 313] on div at bounding box center [480, 368] width 961 height 1218
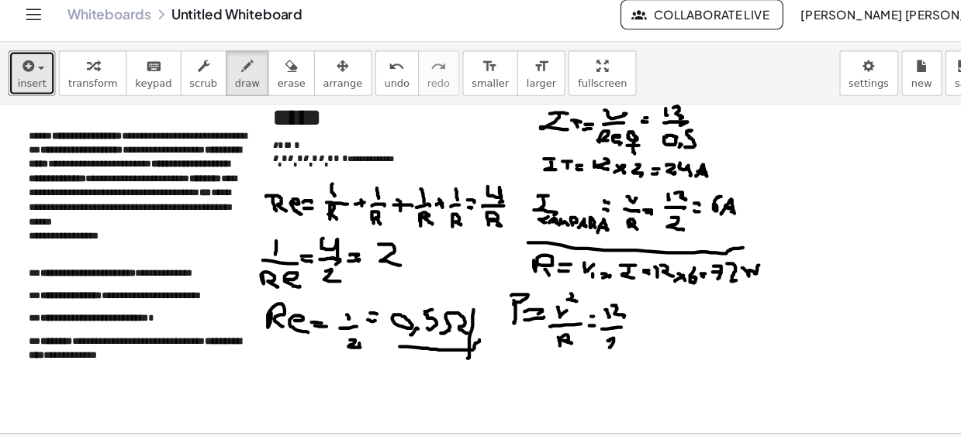
drag, startPoint x: 564, startPoint y: 324, endPoint x: 563, endPoint y: 333, distance: 8.6
click at [565, 333] on div at bounding box center [480, 368] width 961 height 1218
drag, startPoint x: 574, startPoint y: 285, endPoint x: 584, endPoint y: 298, distance: 16.1
click at [584, 291] on div at bounding box center [480, 368] width 961 height 1218
click at [588, 309] on div at bounding box center [480, 368] width 961 height 1218
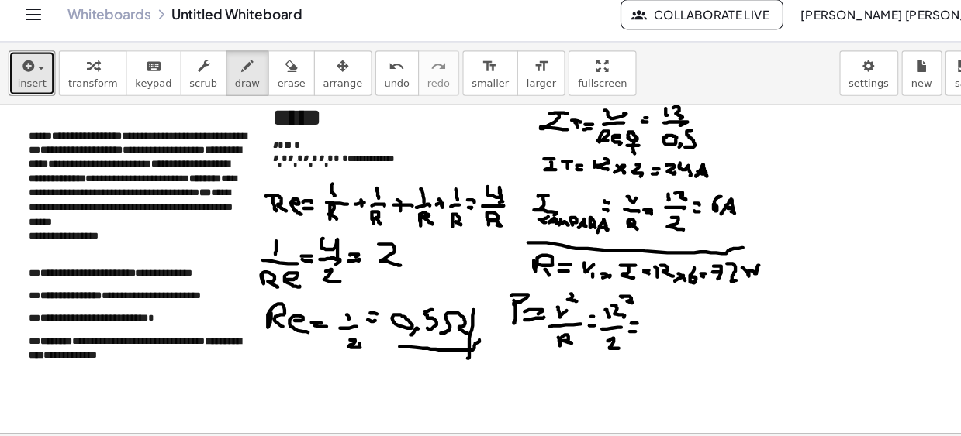
click at [588, 317] on div at bounding box center [480, 368] width 961 height 1218
click at [607, 307] on div at bounding box center [480, 368] width 961 height 1218
click at [619, 305] on div at bounding box center [480, 368] width 961 height 1218
drag, startPoint x: 614, startPoint y: 296, endPoint x: 626, endPoint y: 302, distance: 13.5
click at [622, 306] on div at bounding box center [480, 368] width 961 height 1218
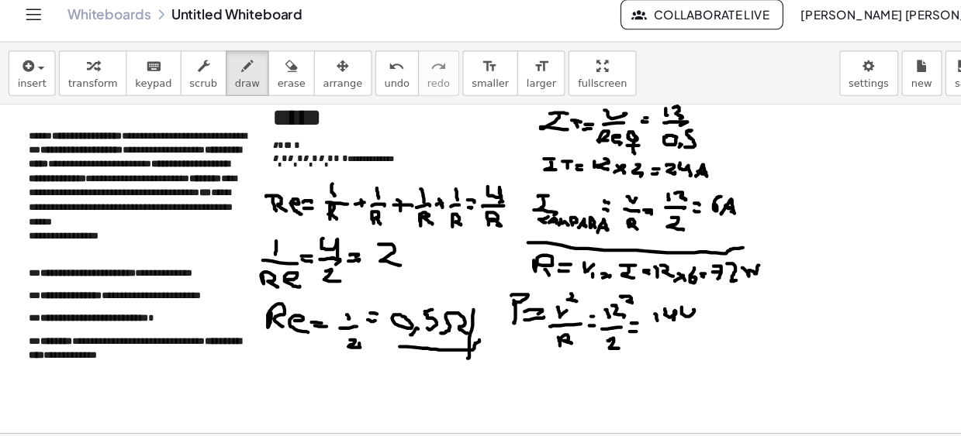
drag, startPoint x: 630, startPoint y: 295, endPoint x: 636, endPoint y: 308, distance: 14.9
click at [640, 308] on div at bounding box center [480, 368] width 961 height 1218
drag, startPoint x: 648, startPoint y: 314, endPoint x: 634, endPoint y: 315, distance: 14.0
click at [650, 314] on div at bounding box center [480, 368] width 961 height 1218
drag, startPoint x: 625, startPoint y: 322, endPoint x: 631, endPoint y: 332, distance: 11.8
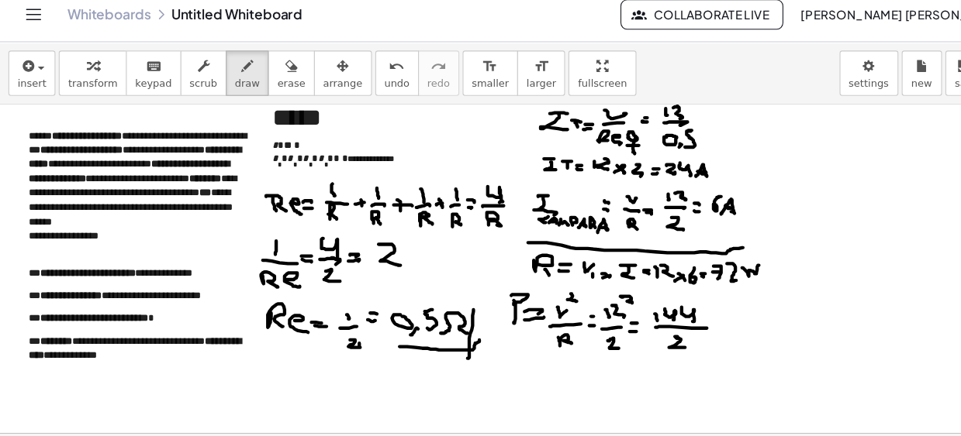
click at [633, 332] on div at bounding box center [480, 368] width 961 height 1218
click at [662, 309] on div at bounding box center [480, 368] width 961 height 1218
click at [661, 315] on div at bounding box center [480, 368] width 961 height 1218
drag, startPoint x: 673, startPoint y: 297, endPoint x: 668, endPoint y: 307, distance: 11.1
click at [670, 316] on div at bounding box center [480, 368] width 961 height 1218
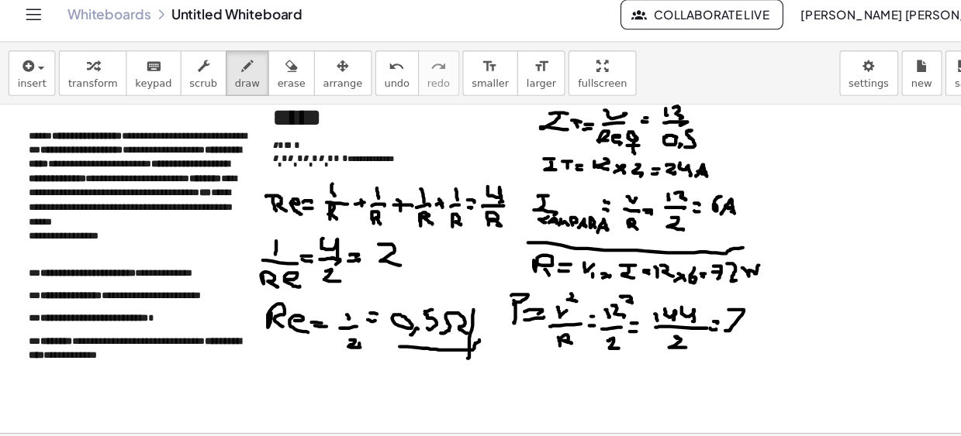
drag, startPoint x: 671, startPoint y: 305, endPoint x: 683, endPoint y: 305, distance: 11.6
click at [683, 305] on div at bounding box center [480, 368] width 961 height 1218
drag, startPoint x: 700, startPoint y: 301, endPoint x: 689, endPoint y: 322, distance: 23.6
click at [694, 320] on div at bounding box center [480, 368] width 961 height 1218
drag, startPoint x: 505, startPoint y: 352, endPoint x: 515, endPoint y: 375, distance: 25.3
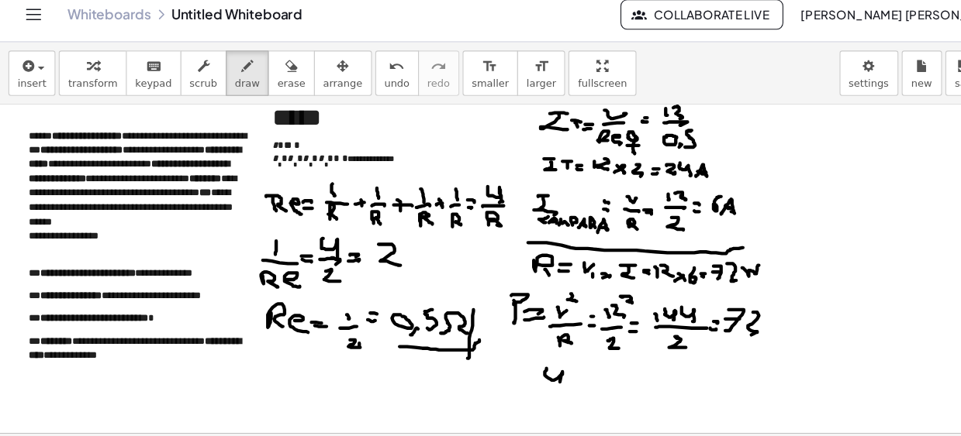
click at [516, 373] on div at bounding box center [480, 368] width 961 height 1218
drag, startPoint x: 544, startPoint y: 358, endPoint x: 530, endPoint y: 360, distance: 14.1
click at [543, 357] on div at bounding box center [480, 368] width 961 height 1218
click at [537, 372] on div at bounding box center [480, 368] width 961 height 1218
drag, startPoint x: 561, startPoint y: 357, endPoint x: 555, endPoint y: 369, distance: 13.9
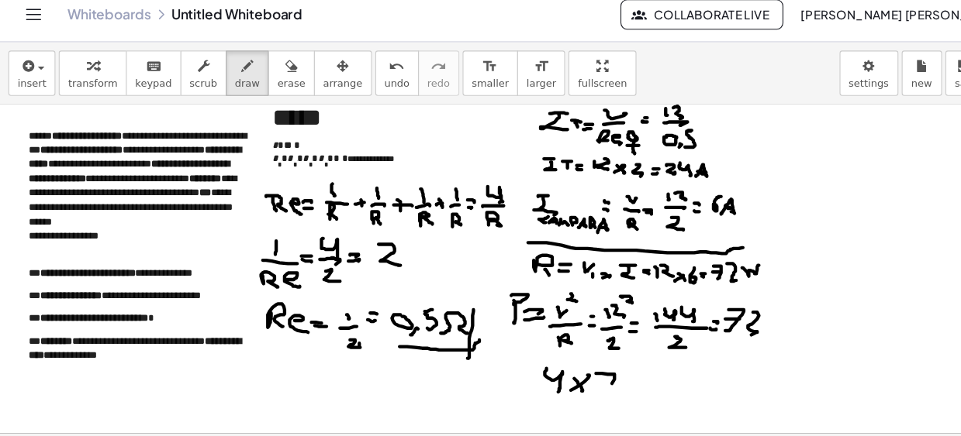
click at [557, 374] on div at bounding box center [480, 368] width 961 height 1218
drag, startPoint x: 556, startPoint y: 367, endPoint x: 573, endPoint y: 364, distance: 17.3
click at [571, 367] on div at bounding box center [480, 368] width 961 height 1218
drag, startPoint x: 578, startPoint y: 356, endPoint x: 604, endPoint y: 364, distance: 27.7
click at [600, 372] on div at bounding box center [480, 368] width 961 height 1218
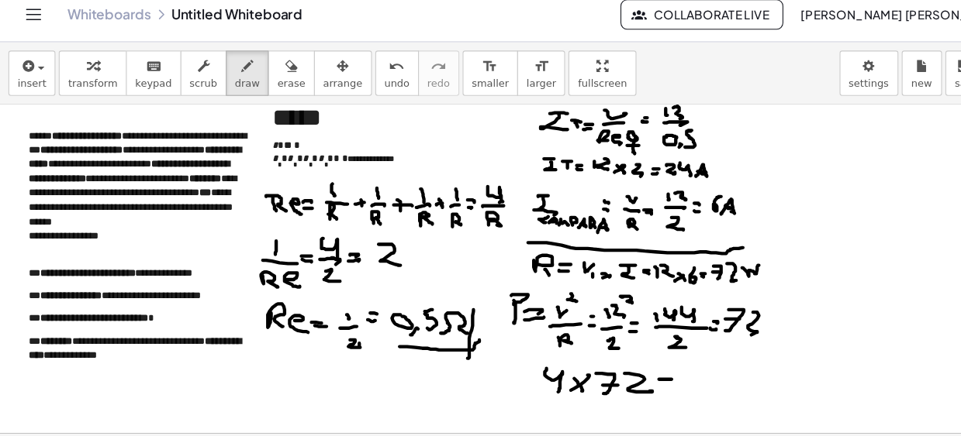
click at [619, 361] on div at bounding box center [480, 368] width 961 height 1218
drag, startPoint x: 614, startPoint y: 368, endPoint x: 580, endPoint y: 365, distance: 34.3
click at [616, 368] on div at bounding box center [480, 368] width 961 height 1218
drag, startPoint x: 630, startPoint y: 357, endPoint x: 645, endPoint y: 368, distance: 18.9
click at [648, 368] on div at bounding box center [480, 368] width 961 height 1218
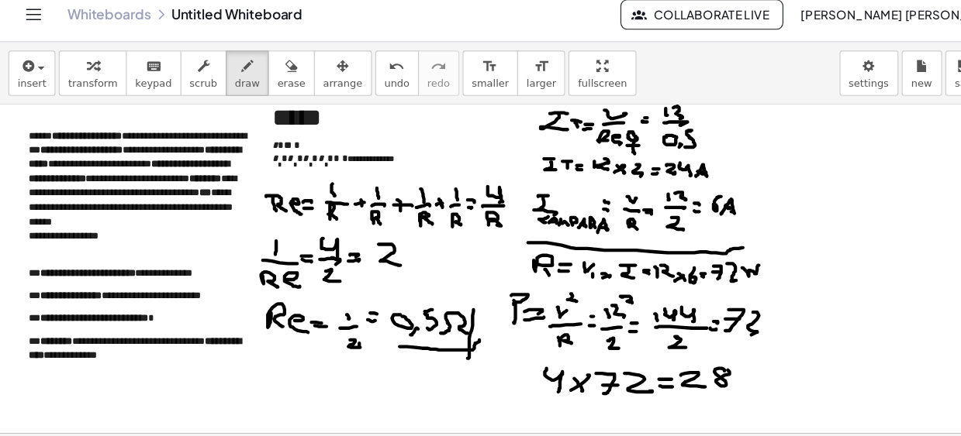
click at [671, 353] on div at bounding box center [480, 368] width 961 height 1218
drag, startPoint x: 687, startPoint y: 352, endPoint x: 689, endPoint y: 362, distance: 10.3
click at [692, 353] on div at bounding box center [480, 368] width 961 height 1218
click at [709, 361] on div at bounding box center [480, 368] width 961 height 1218
drag, startPoint x: 630, startPoint y: 384, endPoint x: 722, endPoint y: 389, distance: 91.6
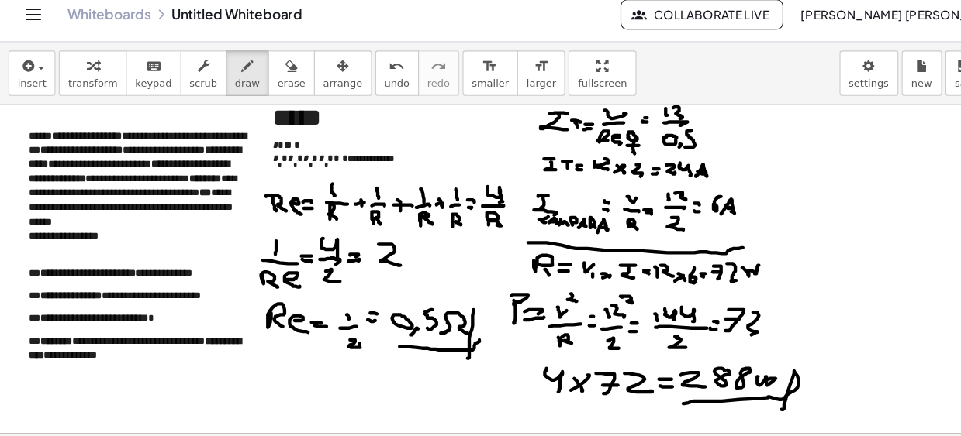
click at [722, 389] on div at bounding box center [480, 368] width 961 height 1218
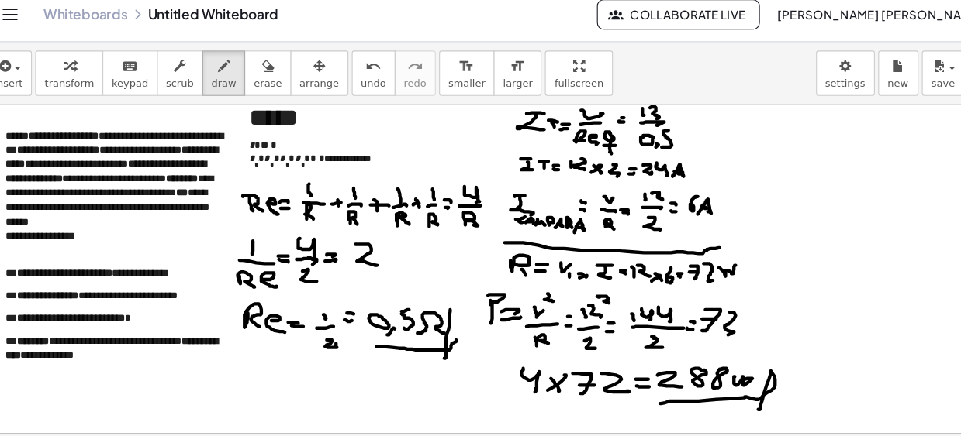
drag, startPoint x: 436, startPoint y: 12, endPoint x: 429, endPoint y: 142, distance: 129.7
click at [429, 142] on div at bounding box center [480, 368] width 961 height 1218
click at [26, 76] on icon "button" at bounding box center [25, 73] width 14 height 19
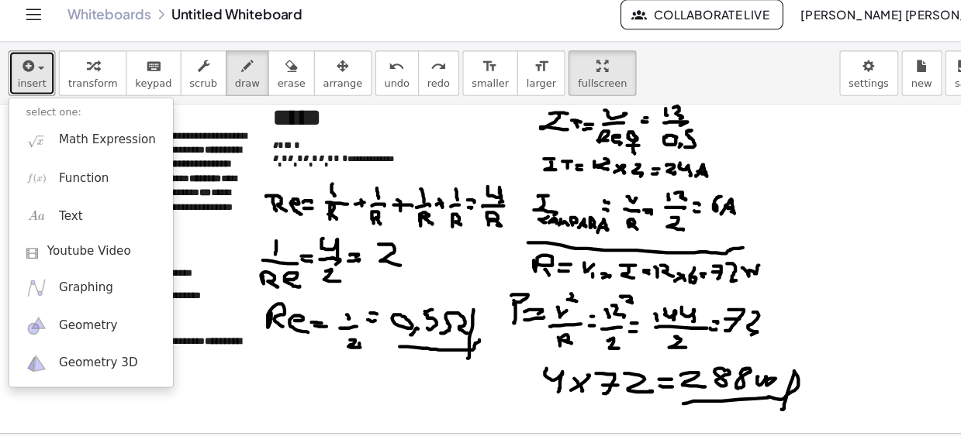
click at [601, 167] on div "**********" at bounding box center [480, 243] width 961 height 386
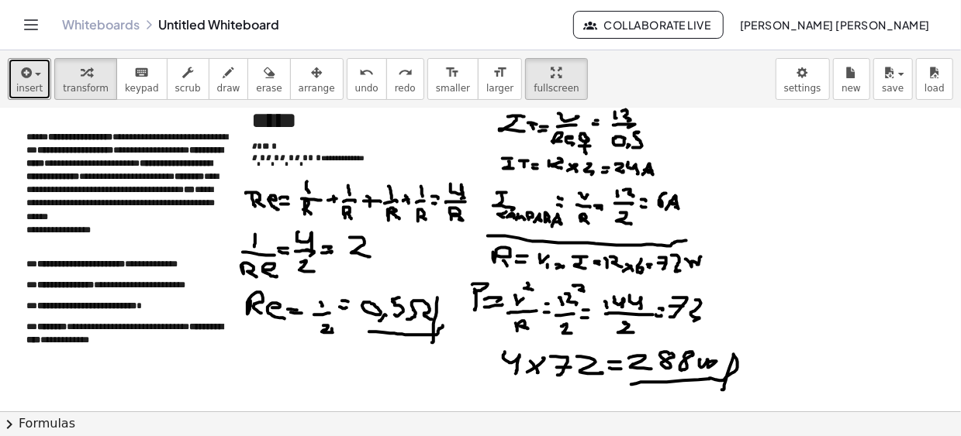
click at [735, 219] on div at bounding box center [480, 368] width 961 height 1218
click at [551, 77] on icon "button" at bounding box center [556, 73] width 11 height 19
drag, startPoint x: 510, startPoint y: 76, endPoint x: 543, endPoint y: 160, distance: 90.6
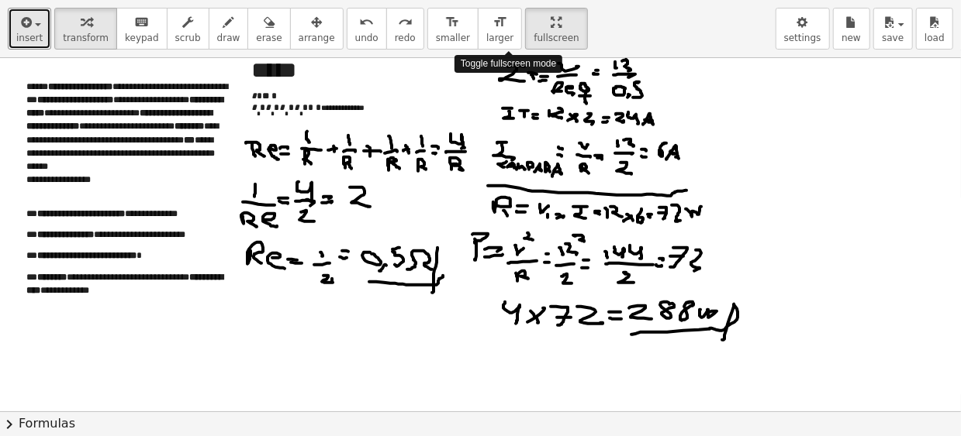
click at [542, 160] on div "**********" at bounding box center [480, 218] width 961 height 436
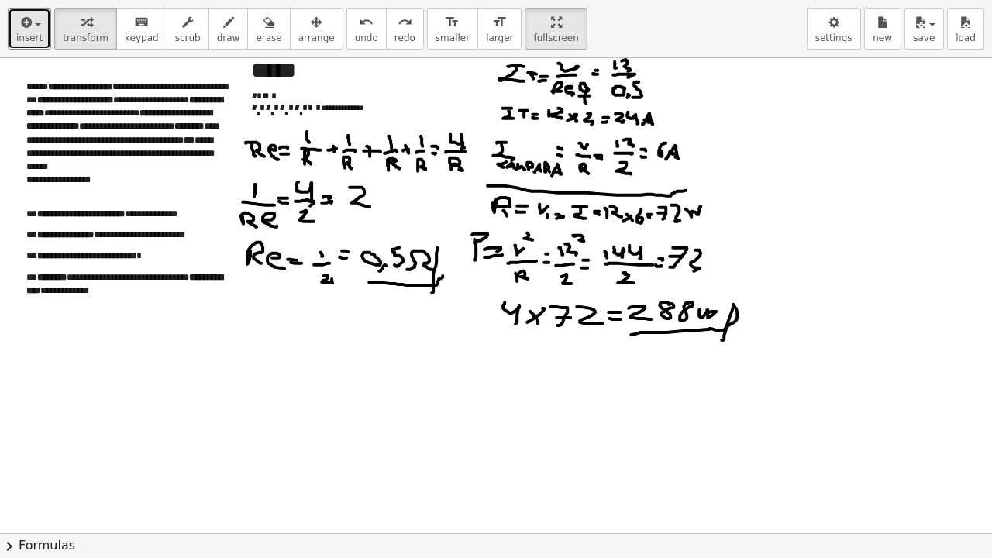
click at [381, 371] on div at bounding box center [496, 318] width 992 height 1218
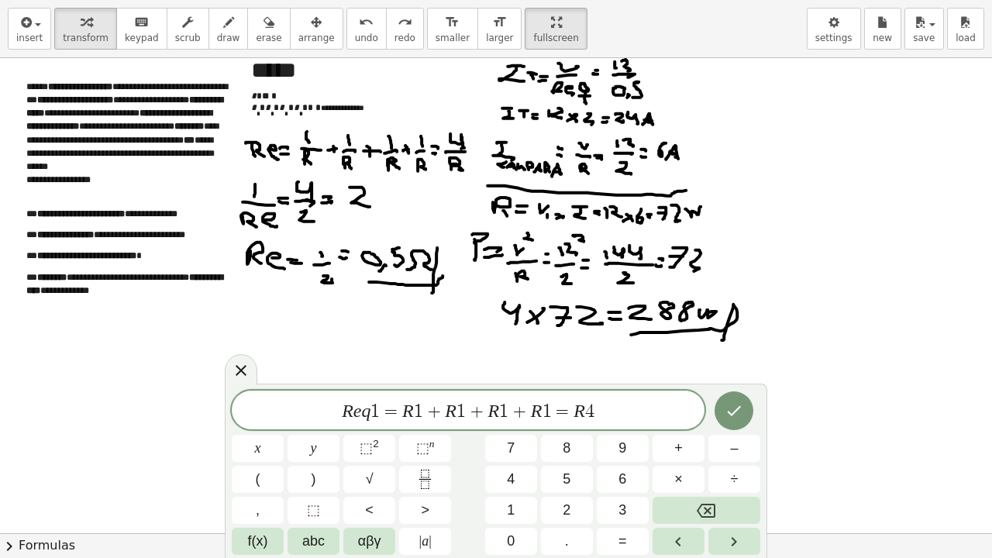
click at [243, 369] on icon at bounding box center [241, 370] width 19 height 19
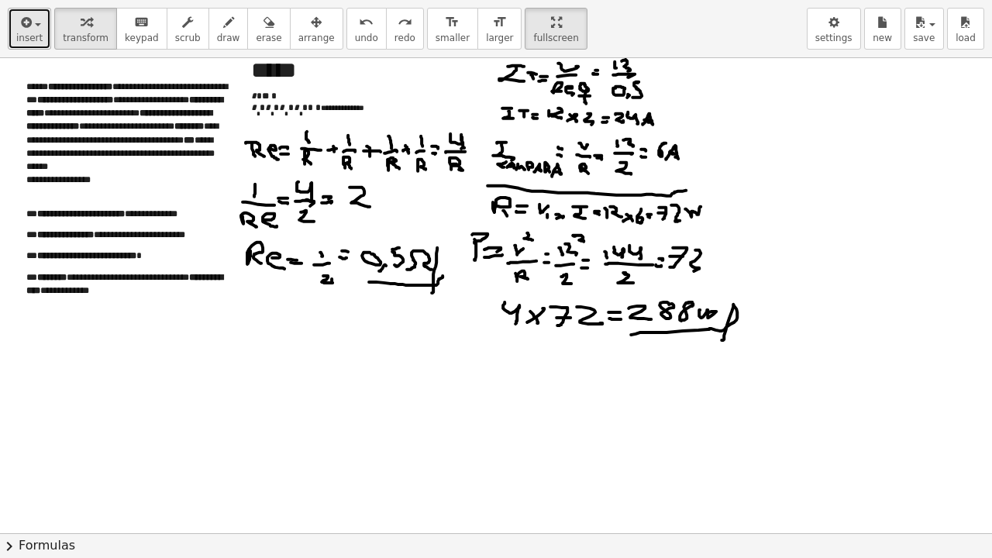
click at [38, 42] on span "insert" at bounding box center [29, 38] width 26 height 11
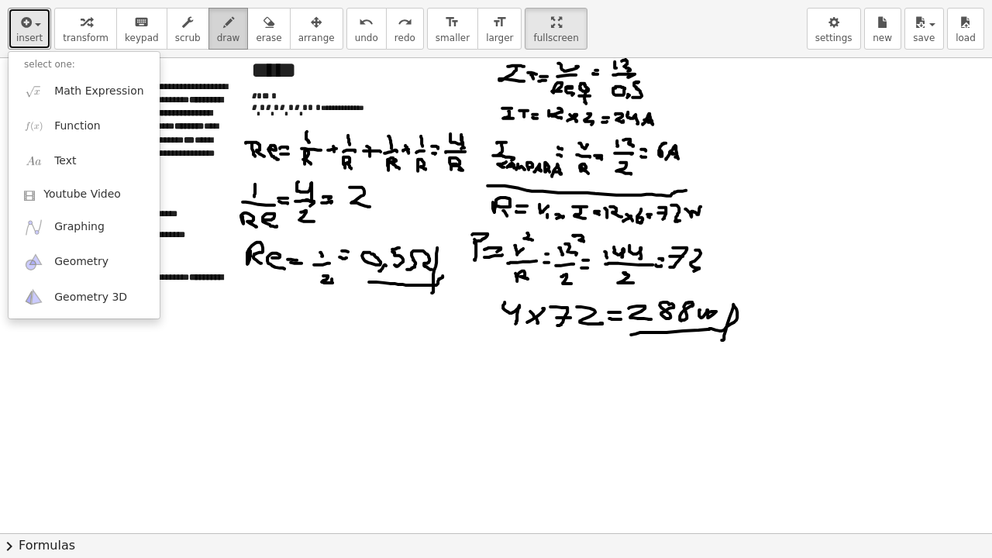
click at [212, 45] on button "draw" at bounding box center [229, 29] width 40 height 42
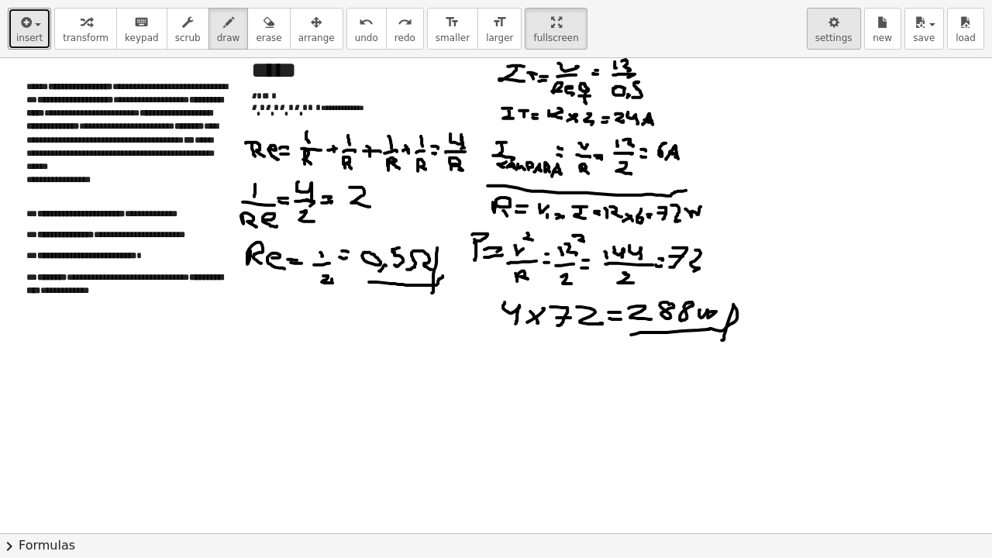
click at [837, 42] on span "settings" at bounding box center [834, 38] width 37 height 11
drag, startPoint x: 122, startPoint y: 394, endPoint x: 236, endPoint y: 412, distance: 114.7
click at [320, 398] on div at bounding box center [496, 318] width 992 height 1218
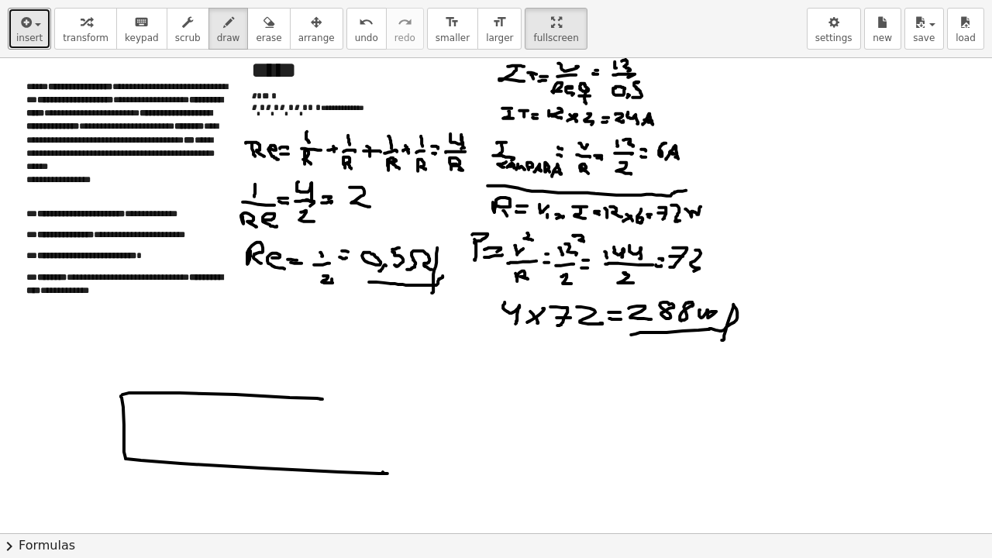
drag, startPoint x: 121, startPoint y: 395, endPoint x: 372, endPoint y: 459, distance: 259.1
click at [374, 436] on div at bounding box center [496, 318] width 992 height 1218
drag, startPoint x: 322, startPoint y: 398, endPoint x: 377, endPoint y: 464, distance: 86.5
click at [385, 436] on div at bounding box center [496, 318] width 992 height 1218
drag, startPoint x: 194, startPoint y: 395, endPoint x: 247, endPoint y: 429, distance: 63.9
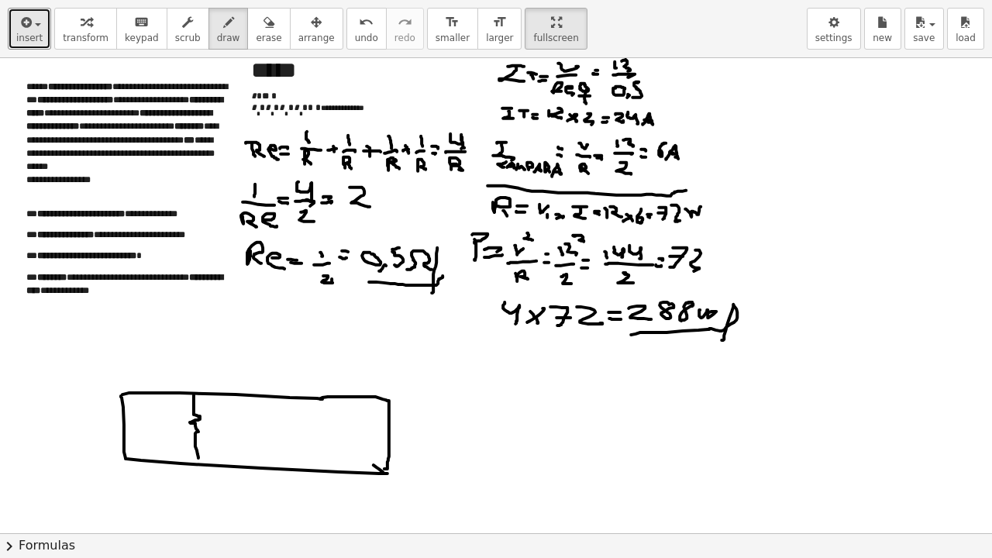
click at [200, 436] on div at bounding box center [496, 318] width 992 height 1218
drag, startPoint x: 256, startPoint y: 397, endPoint x: 289, endPoint y: 428, distance: 45.5
click at [251, 436] on div at bounding box center [496, 318] width 992 height 1218
drag, startPoint x: 320, startPoint y: 397, endPoint x: 312, endPoint y: 466, distance: 69.5
click at [312, 436] on div at bounding box center [496, 318] width 992 height 1218
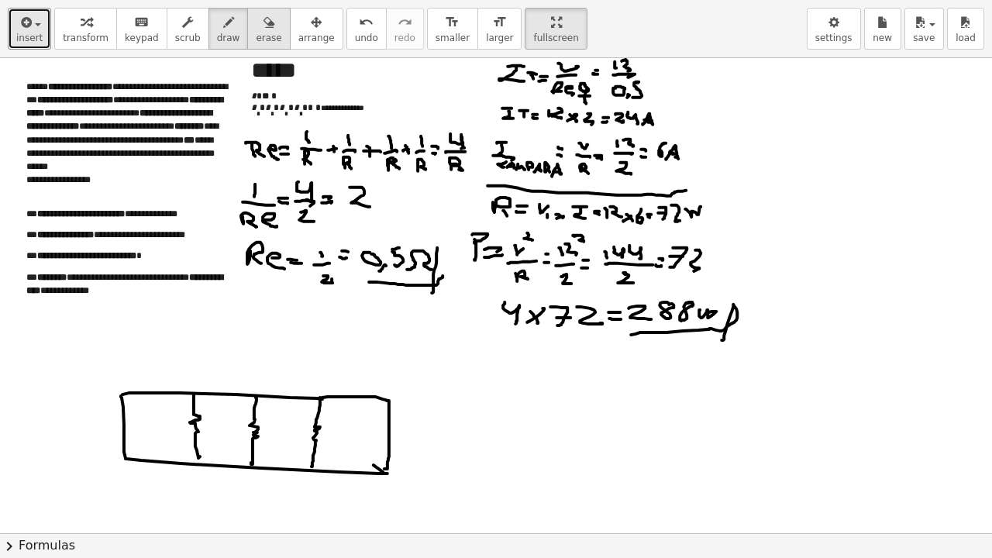
click at [256, 39] on span "erase" at bounding box center [269, 38] width 26 height 11
drag, startPoint x: 468, startPoint y: 434, endPoint x: 425, endPoint y: 433, distance: 43.4
click at [425, 433] on div at bounding box center [496, 318] width 992 height 1218
click at [217, 37] on span "draw" at bounding box center [228, 38] width 23 height 11
drag, startPoint x: 390, startPoint y: 411, endPoint x: 388, endPoint y: 459, distance: 48.1
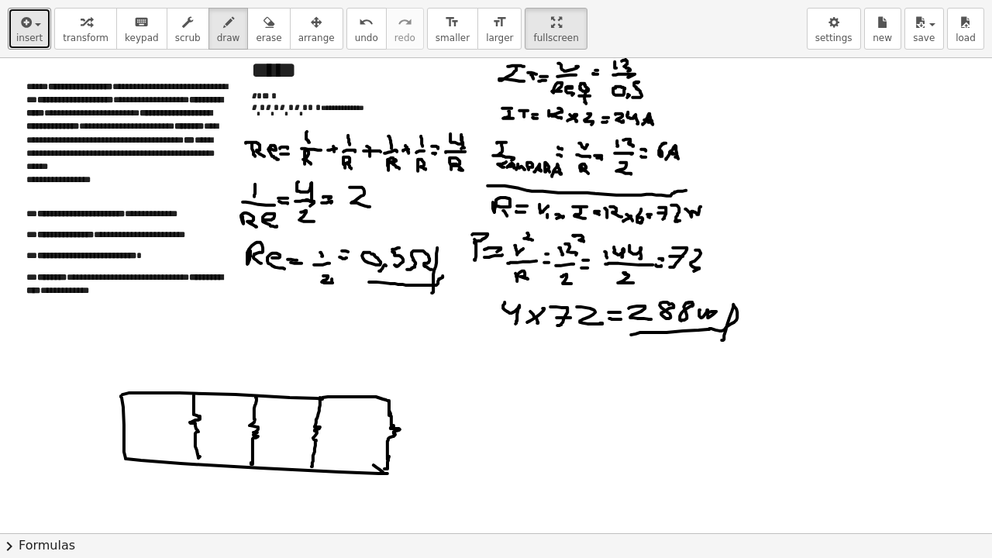
click at [388, 436] on div at bounding box center [496, 318] width 992 height 1218
drag, startPoint x: 409, startPoint y: 429, endPoint x: 419, endPoint y: 442, distance: 16.0
click at [419, 436] on div at bounding box center [496, 318] width 992 height 1218
drag, startPoint x: 423, startPoint y: 428, endPoint x: 437, endPoint y: 447, distance: 23.9
click at [437, 436] on div at bounding box center [496, 318] width 992 height 1218
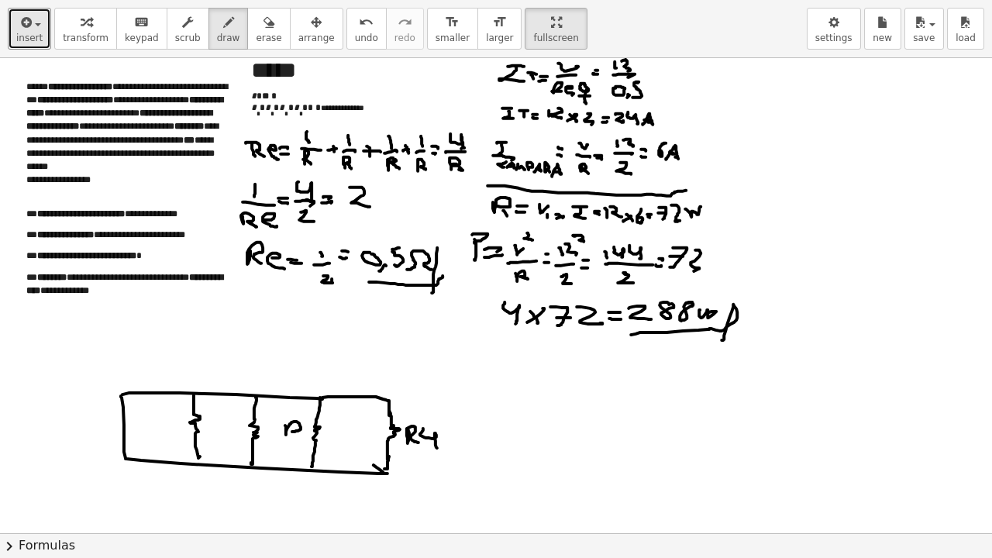
drag, startPoint x: 286, startPoint y: 431, endPoint x: 305, endPoint y: 437, distance: 20.3
click at [307, 436] on div at bounding box center [496, 318] width 992 height 1218
drag, startPoint x: 293, startPoint y: 437, endPoint x: 293, endPoint y: 450, distance: 13.2
click at [298, 436] on div at bounding box center [496, 318] width 992 height 1218
drag, startPoint x: 221, startPoint y: 423, endPoint x: 232, endPoint y: 433, distance: 15.3
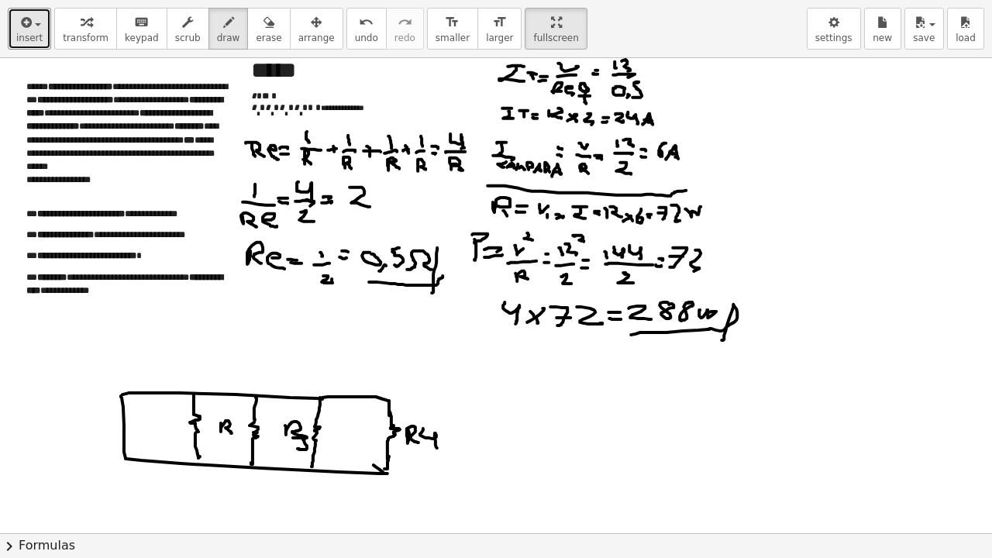
click at [232, 433] on div at bounding box center [496, 318] width 992 height 1218
drag, startPoint x: 239, startPoint y: 426, endPoint x: 232, endPoint y: 439, distance: 14.2
click at [247, 436] on div at bounding box center [496, 318] width 992 height 1218
drag, startPoint x: 158, startPoint y: 420, endPoint x: 170, endPoint y: 426, distance: 13.2
click at [166, 429] on div at bounding box center [496, 318] width 992 height 1218
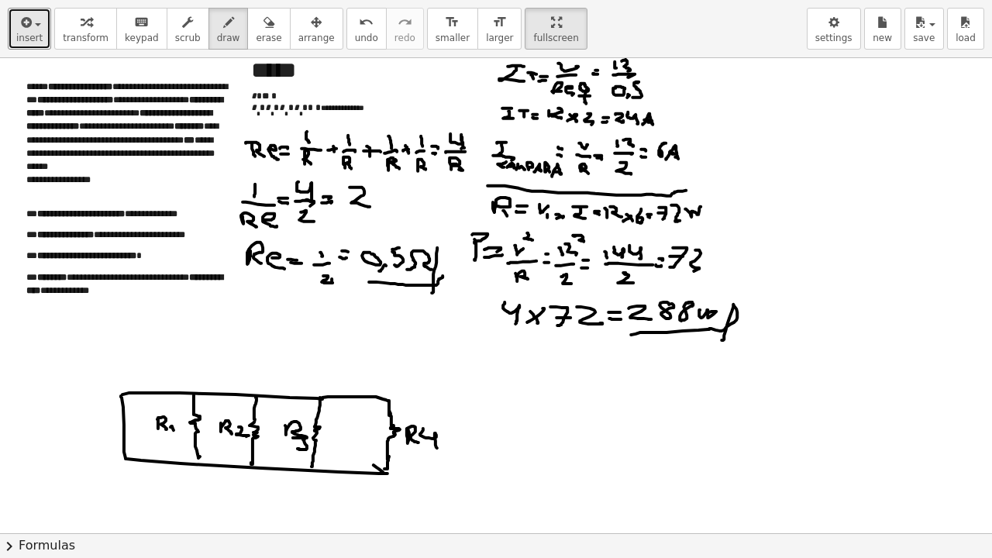
click at [174, 430] on div at bounding box center [496, 318] width 992 height 1218
click at [256, 42] on span "erase" at bounding box center [269, 38] width 26 height 11
drag, startPoint x: 28, startPoint y: 408, endPoint x: 82, endPoint y: 426, distance: 57.4
click at [88, 428] on div at bounding box center [496, 318] width 992 height 1218
click at [217, 33] on span "draw" at bounding box center [228, 38] width 23 height 11
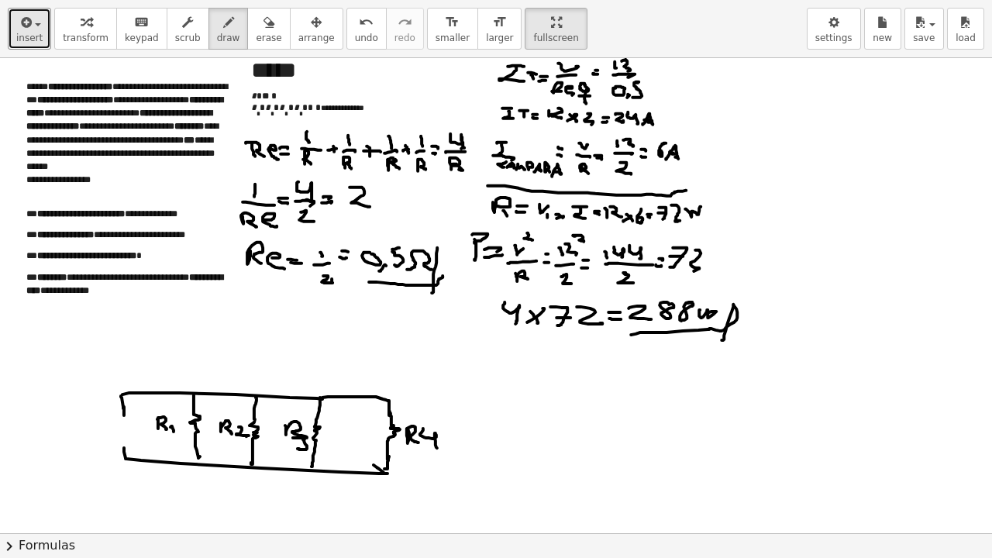
drag, startPoint x: 124, startPoint y: 406, endPoint x: 123, endPoint y: 416, distance: 9.3
click at [123, 416] on div at bounding box center [496, 318] width 992 height 1218
drag, startPoint x: 116, startPoint y: 417, endPoint x: 123, endPoint y: 425, distance: 11.0
click at [136, 415] on div at bounding box center [496, 318] width 992 height 1218
click at [122, 436] on div at bounding box center [496, 318] width 992 height 1218
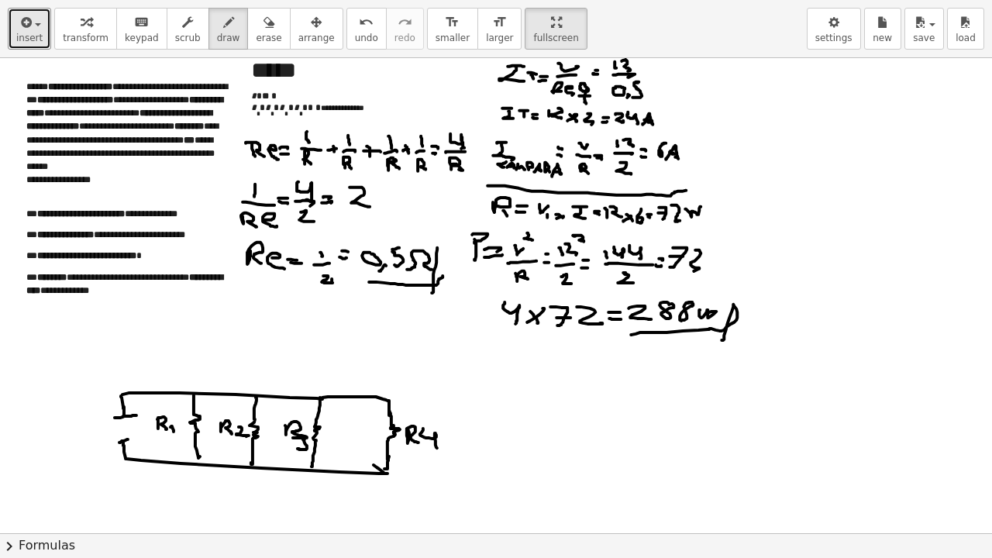
drag, startPoint x: 119, startPoint y: 442, endPoint x: 128, endPoint y: 439, distance: 9.1
click at [128, 436] on div at bounding box center [496, 318] width 992 height 1218
drag, startPoint x: 90, startPoint y: 428, endPoint x: 91, endPoint y: 439, distance: 10.9
click at [91, 436] on div at bounding box center [496, 318] width 992 height 1218
click at [103, 436] on div at bounding box center [496, 318] width 992 height 1218
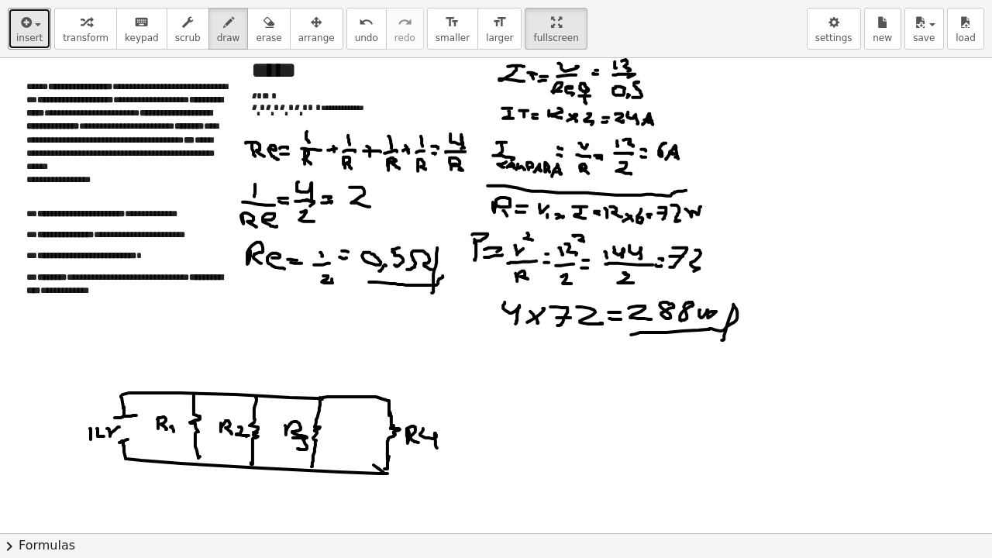
drag, startPoint x: 107, startPoint y: 428, endPoint x: 118, endPoint y: 428, distance: 10.9
click at [119, 426] on div at bounding box center [496, 318] width 992 height 1218
drag, startPoint x: 377, startPoint y: 557, endPoint x: 368, endPoint y: 557, distance: 8.5
drag, startPoint x: 367, startPoint y: 557, endPoint x: 950, endPoint y: 188, distance: 691.0
click at [952, 188] on div at bounding box center [496, 318] width 992 height 1218
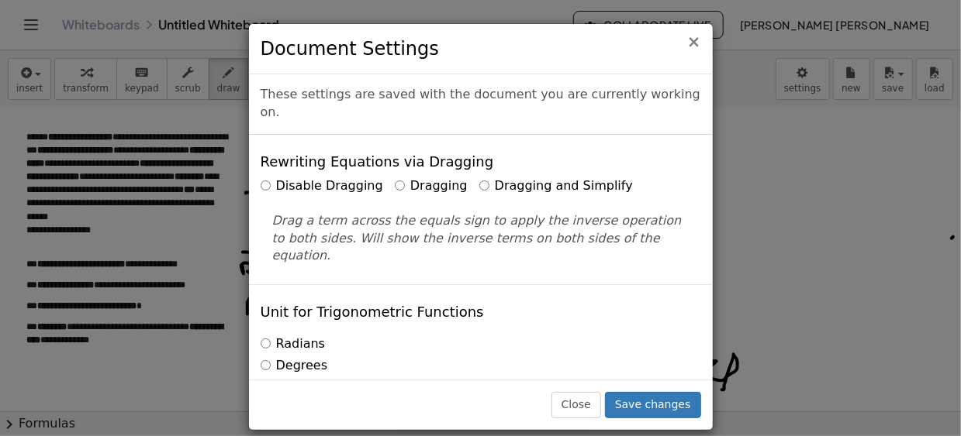
click at [695, 47] on span "×" at bounding box center [694, 42] width 14 height 19
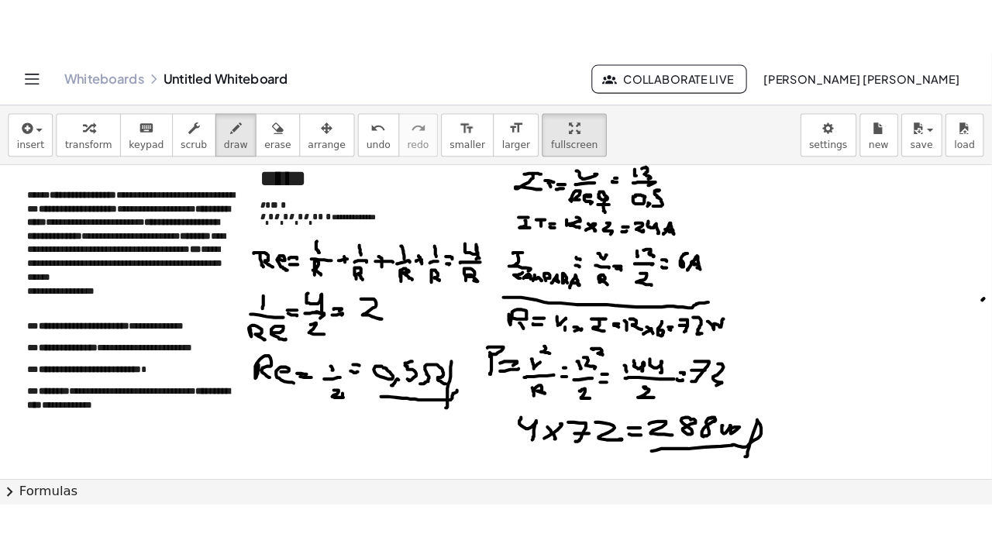
scroll to position [616, 0]
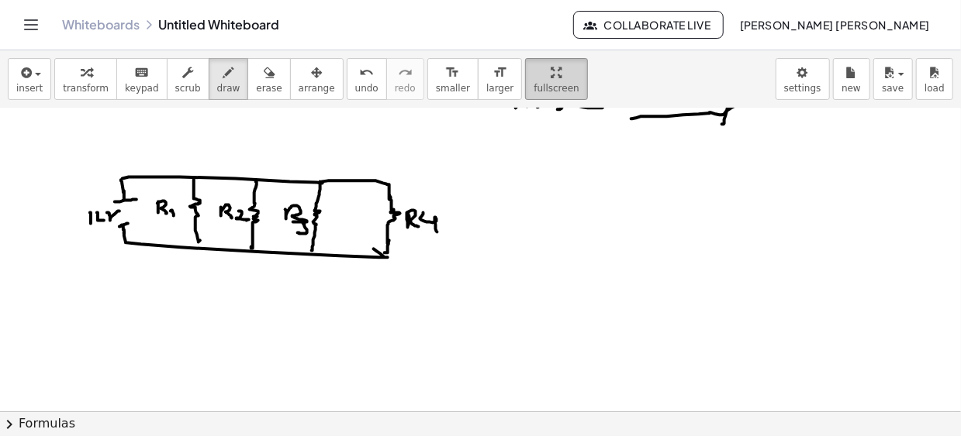
click at [533, 85] on span "fullscreen" at bounding box center [555, 88] width 45 height 11
drag, startPoint x: 499, startPoint y: 91, endPoint x: 531, endPoint y: 176, distance: 90.3
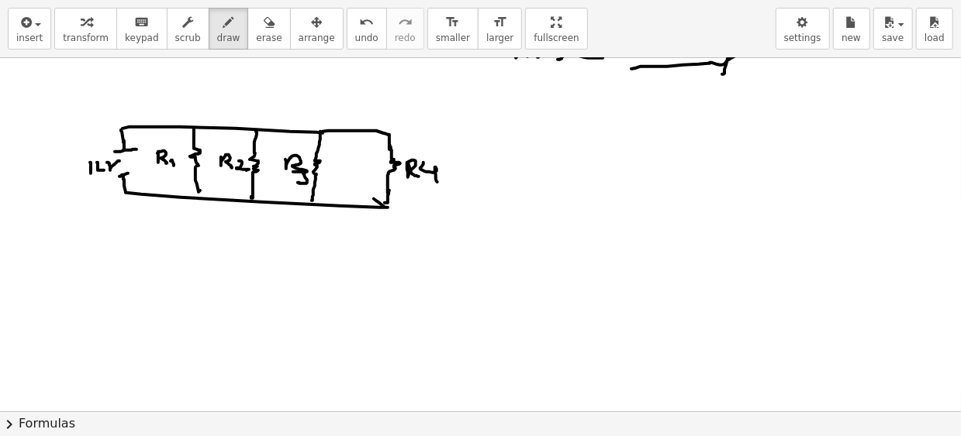
click at [531, 176] on div "**********" at bounding box center [480, 218] width 961 height 436
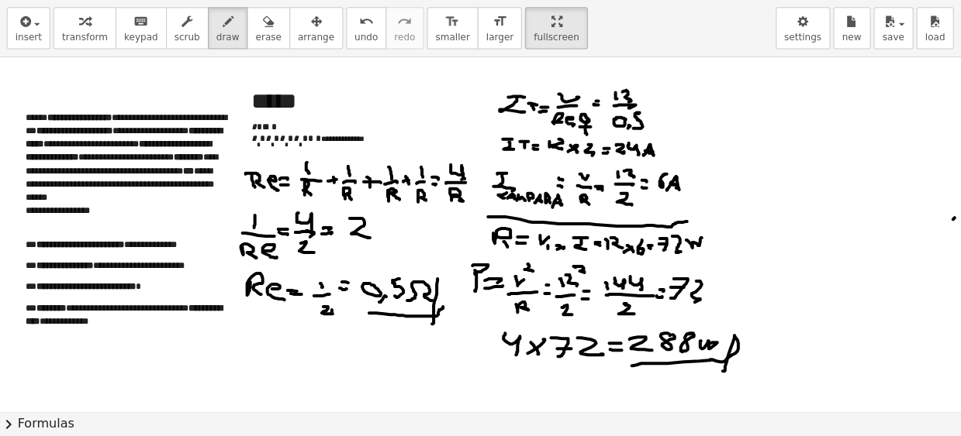
scroll to position [0, 0]
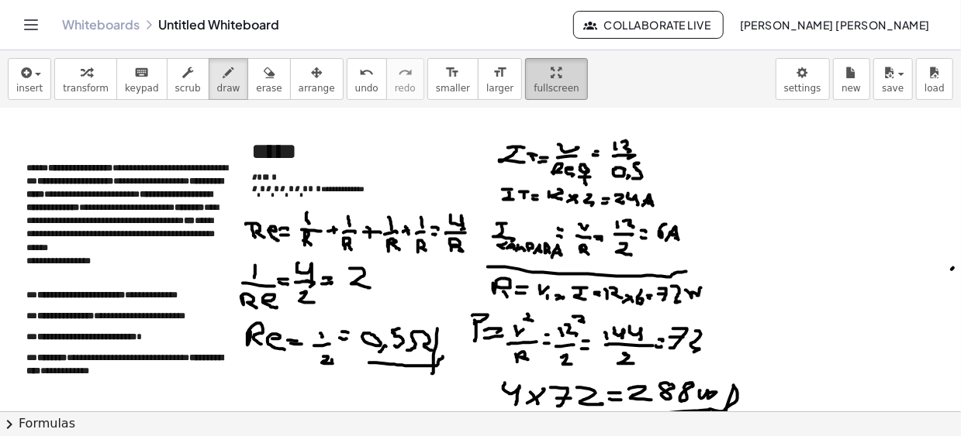
click at [533, 67] on div "button" at bounding box center [555, 72] width 45 height 19
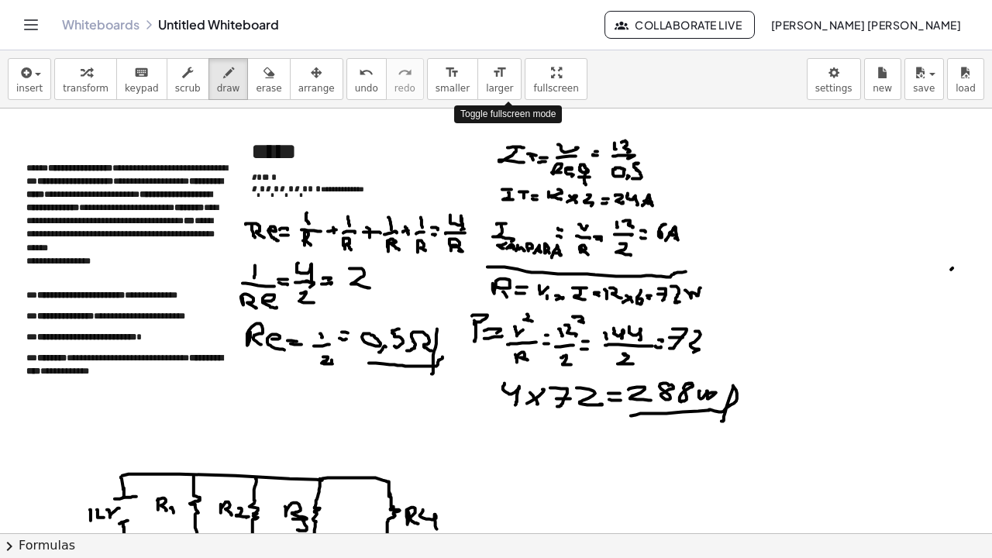
drag, startPoint x: 522, startPoint y: 67, endPoint x: 554, endPoint y: 152, distance: 90.3
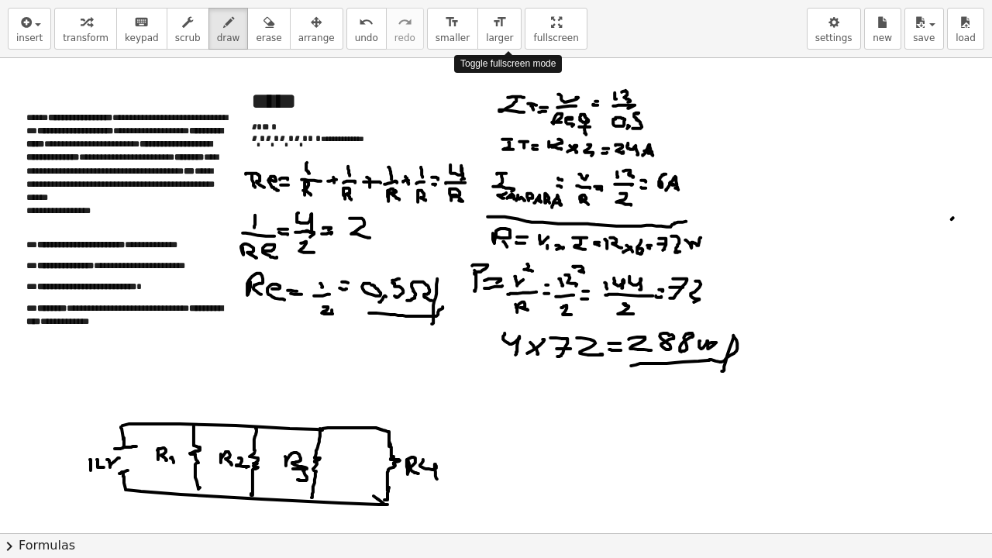
click at [554, 152] on div "**********" at bounding box center [496, 279] width 992 height 558
